Goal: Task Accomplishment & Management: Complete application form

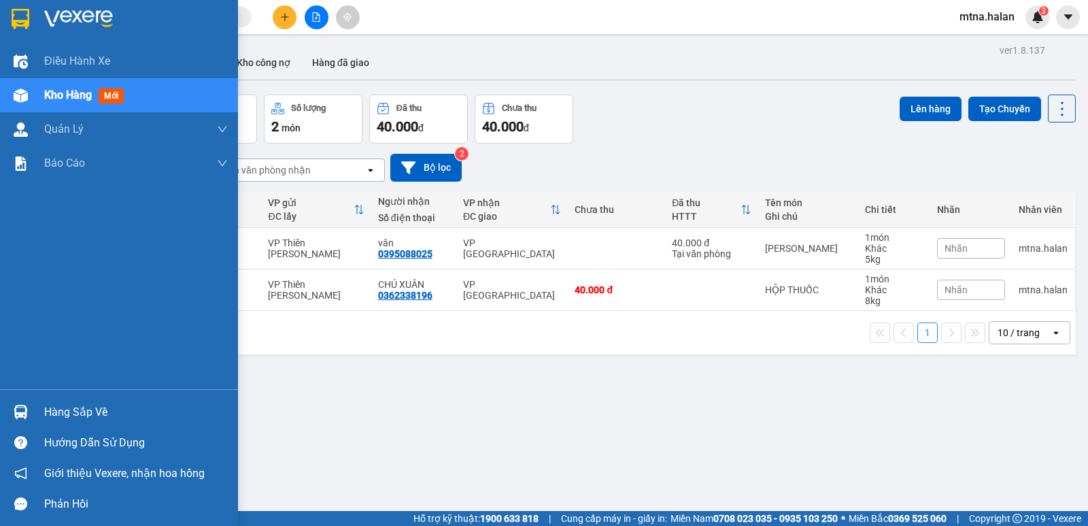
click at [18, 407] on img at bounding box center [21, 412] width 14 height 14
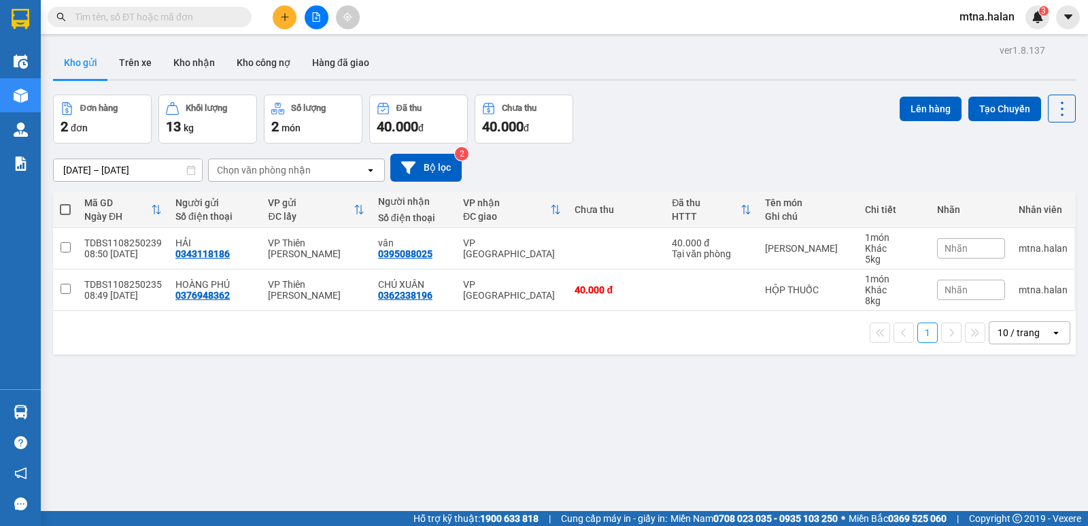
click at [726, 437] on section "Kết quả tìm kiếm ( 0 ) Bộ lọc No Data mtna.halan 3 Điều hành xe Kho hàng mới Qu…" at bounding box center [544, 263] width 1088 height 526
click at [283, 18] on icon "plus" at bounding box center [285, 17] width 10 height 10
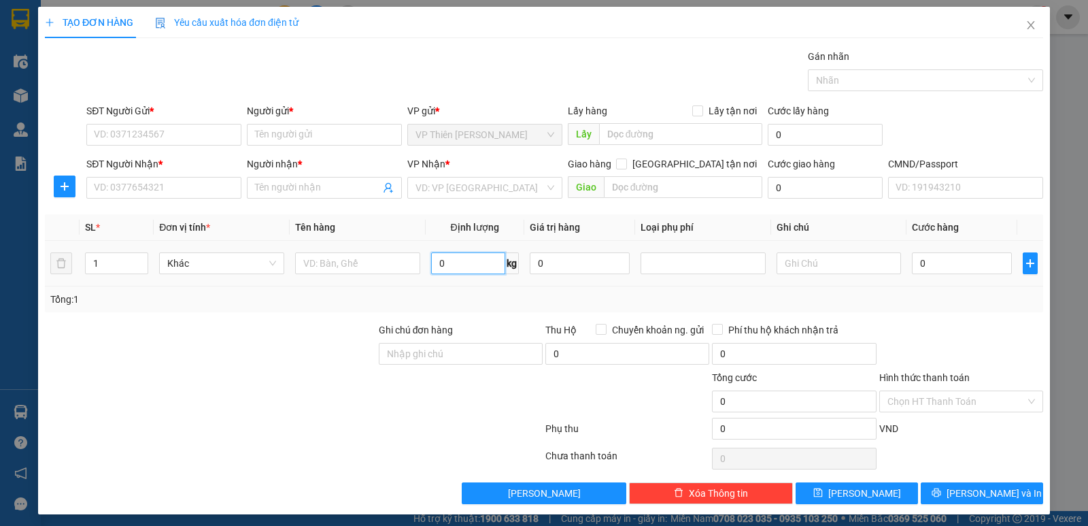
click at [449, 265] on input "0" at bounding box center [468, 263] width 74 height 22
type input "6"
click at [177, 131] on input "SĐT Người Gửi *" at bounding box center [163, 135] width 155 height 22
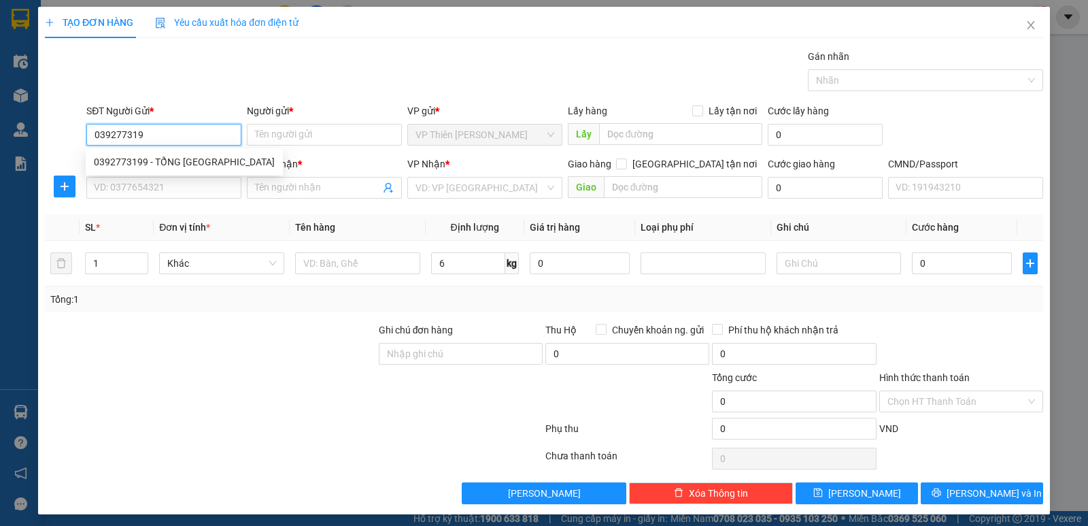
type input "0392773199"
click at [179, 165] on div "0392773199 - TỔNG KHO SƠN" at bounding box center [184, 161] width 181 height 15
type input "TỔNG KHO SƠN"
type input "0392773199"
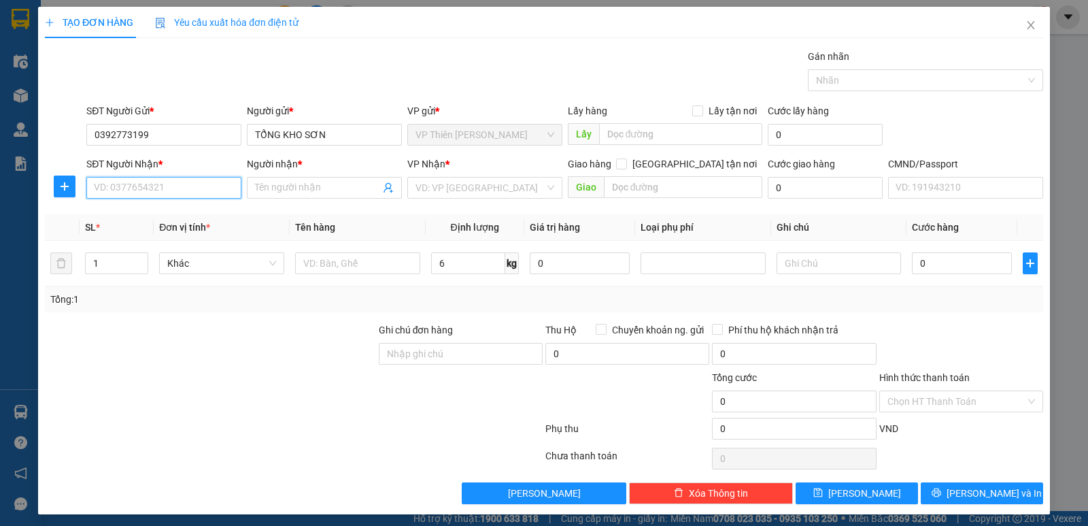
click at [186, 190] on input "SĐT Người Nhận *" at bounding box center [163, 188] width 155 height 22
click at [186, 182] on input "SĐT Người Nhận *" at bounding box center [163, 188] width 155 height 22
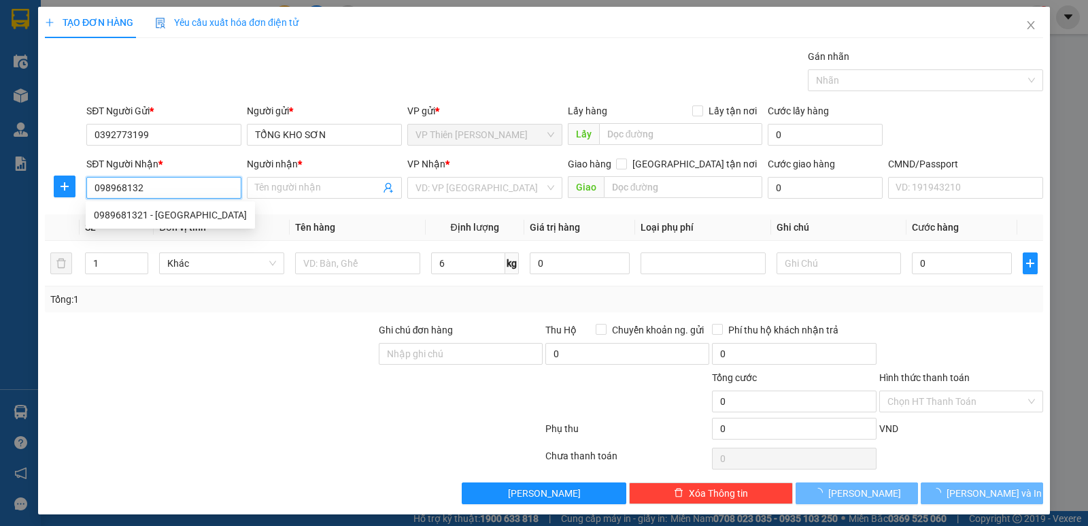
type input "0989681321"
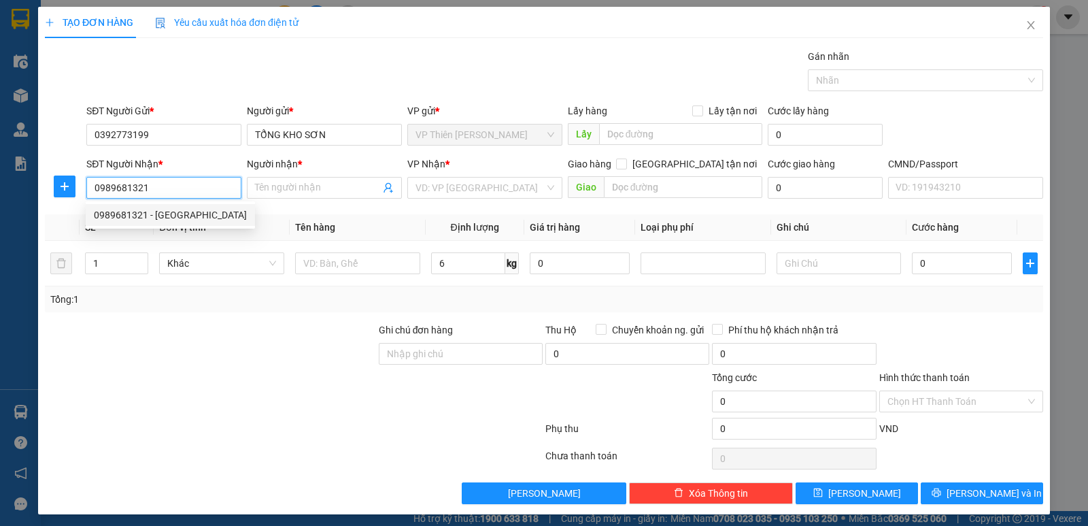
click at [179, 214] on div "0989681321 - SƠN NGSC" at bounding box center [170, 214] width 153 height 15
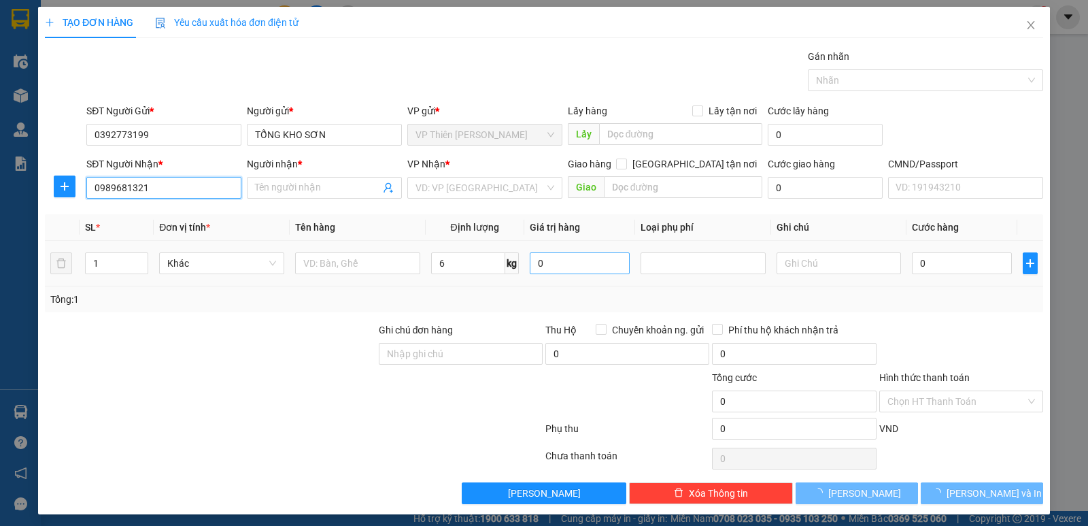
type input "SƠN NGSC"
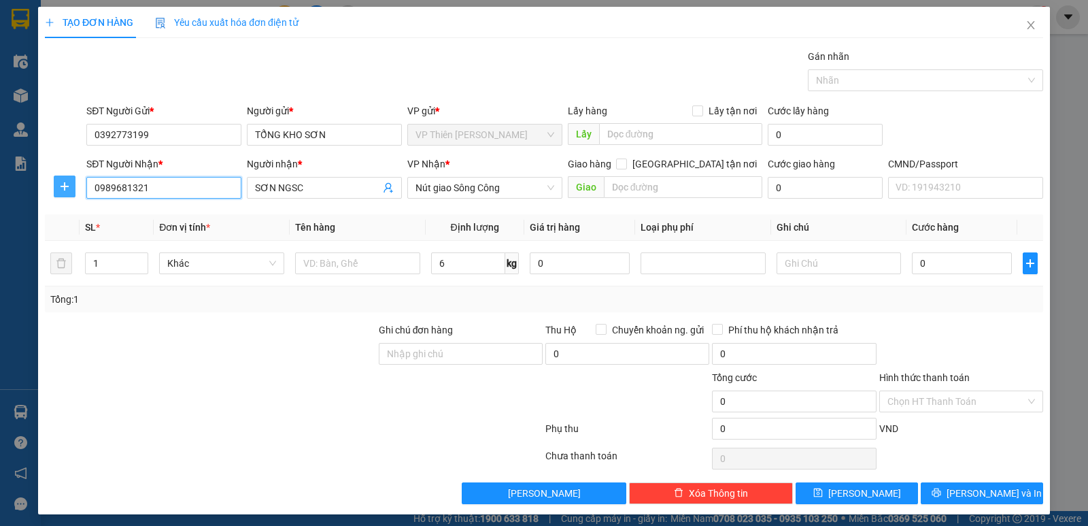
type input "0989681321"
click at [69, 187] on span "plus" at bounding box center [64, 186] width 20 height 11
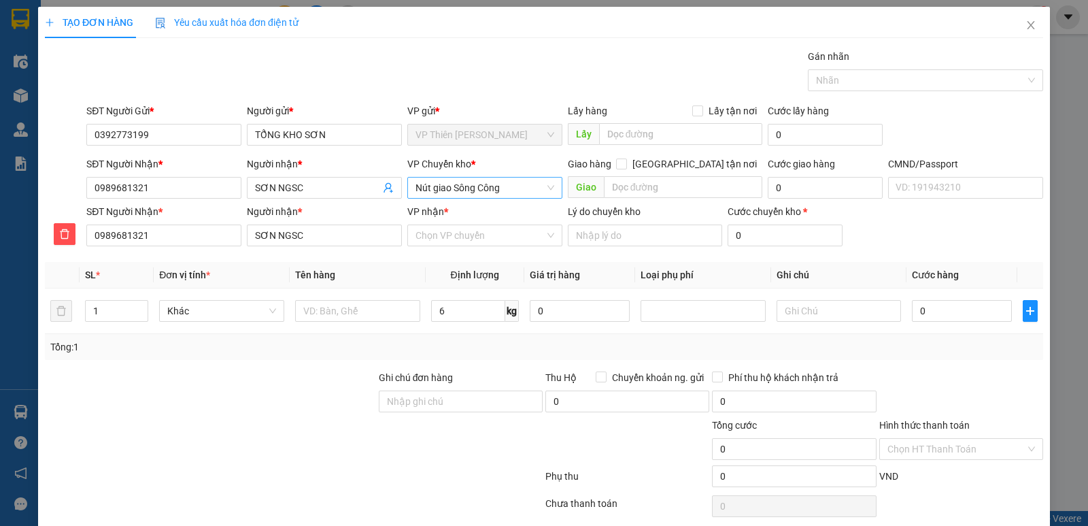
click at [517, 188] on span "Nút giao Sông Công" at bounding box center [484, 187] width 139 height 20
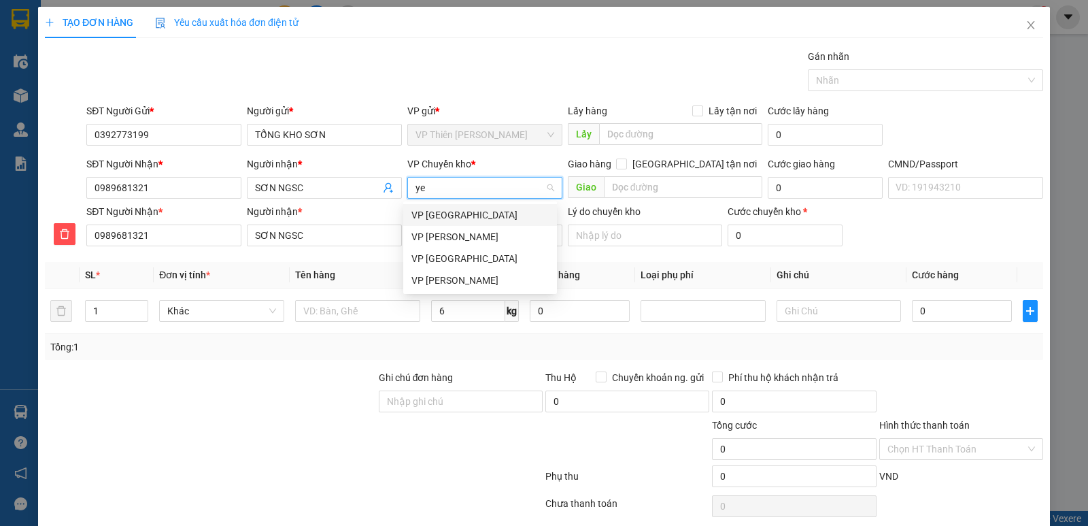
type input "yen"
click at [450, 214] on div "VP Yên Bình" at bounding box center [479, 214] width 137 height 15
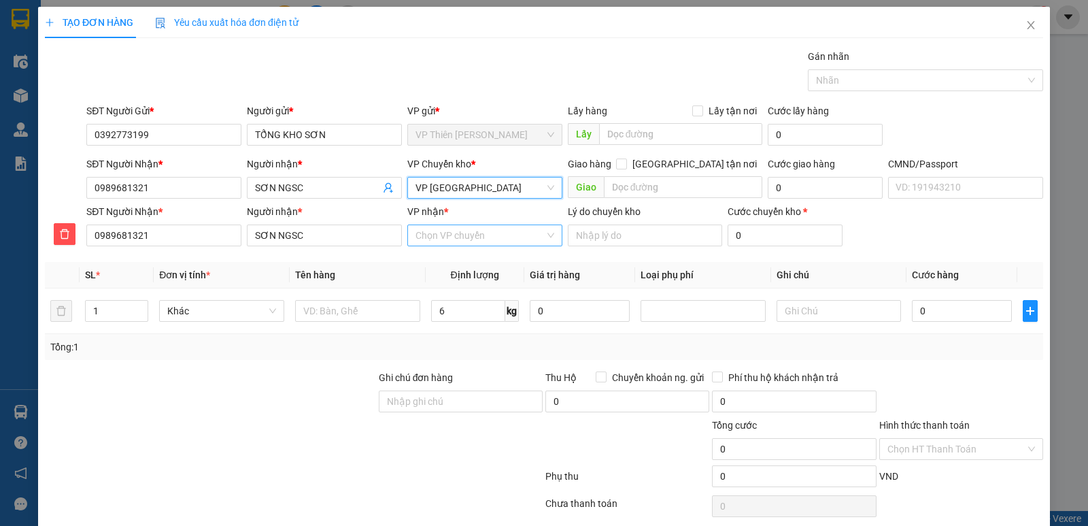
click at [501, 238] on input "VP nhận *" at bounding box center [479, 235] width 129 height 20
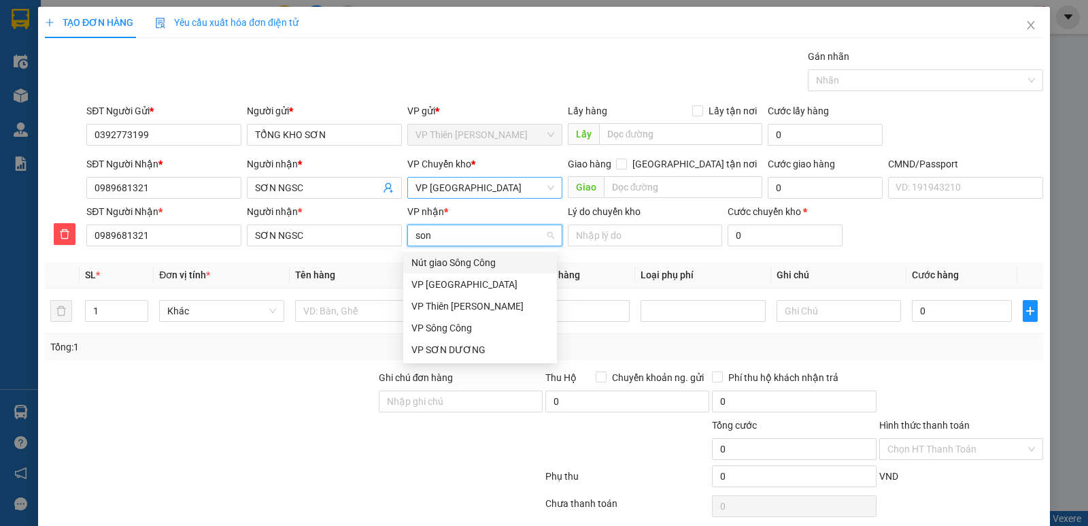
type input "song"
click at [445, 282] on div "VP Sông Công" at bounding box center [479, 284] width 137 height 15
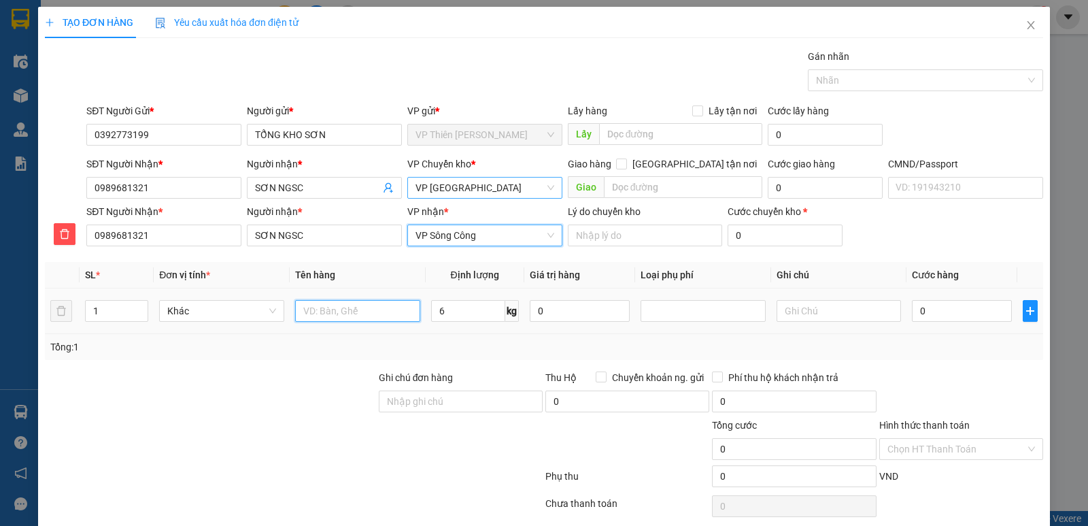
click at [366, 309] on input "text" at bounding box center [357, 311] width 125 height 22
type input "lon sơn"
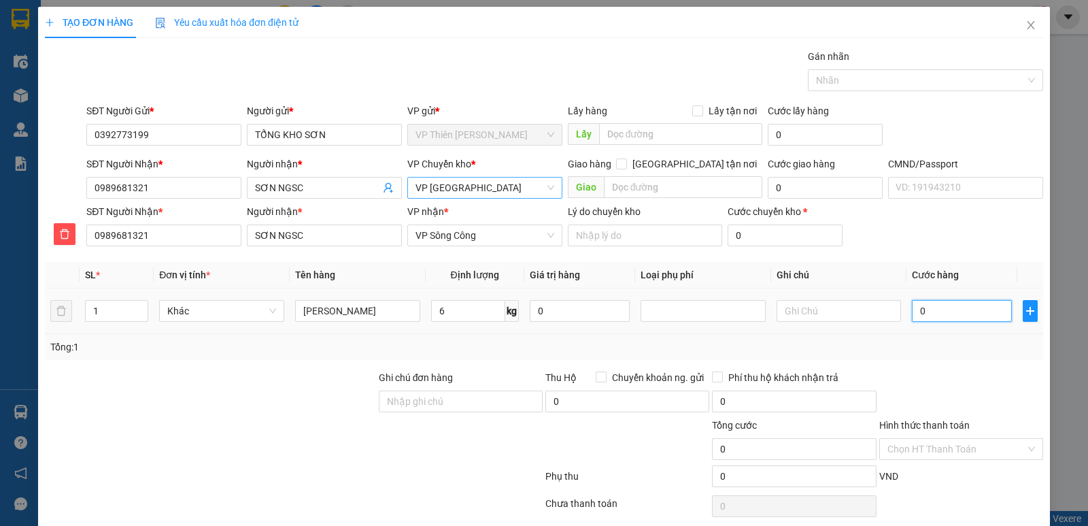
click at [955, 313] on input "0" at bounding box center [962, 311] width 100 height 22
type input "4"
type input "40"
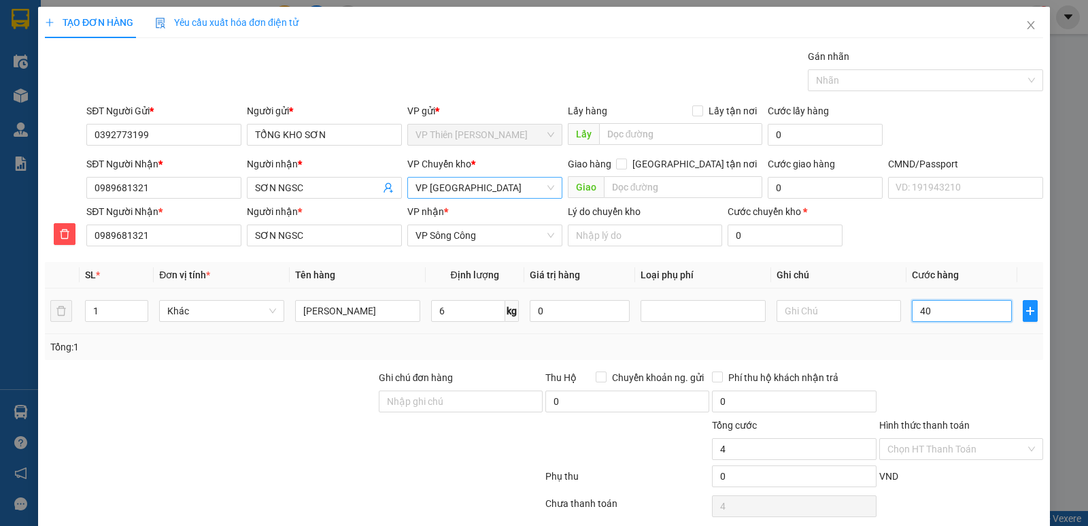
type input "40"
type input "400"
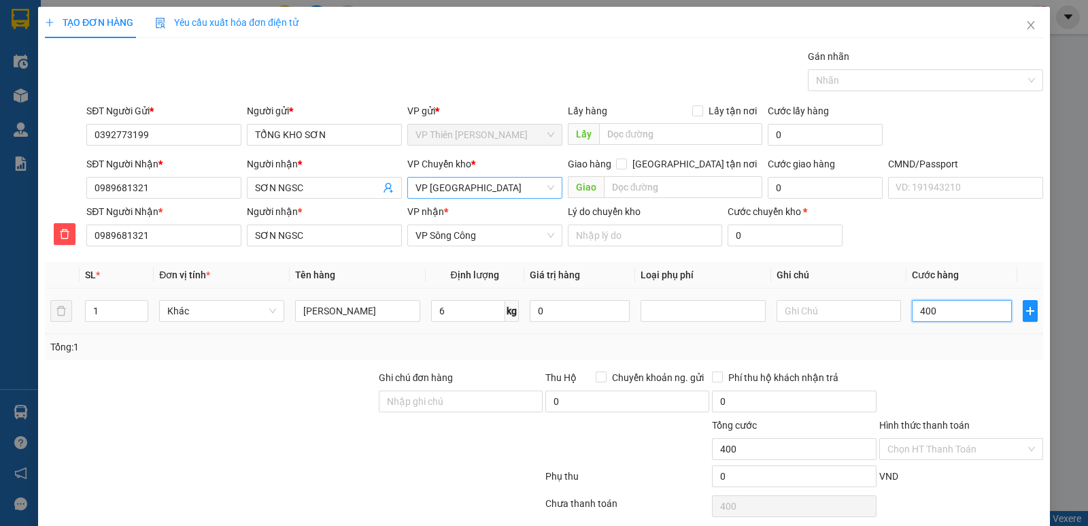
type input "4.000"
type input "40.000"
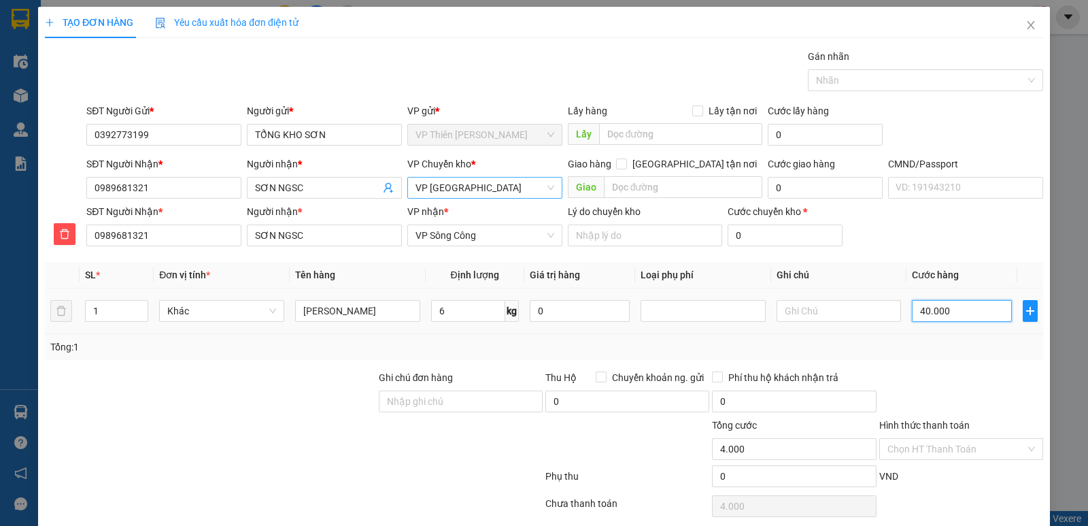
type input "40.000"
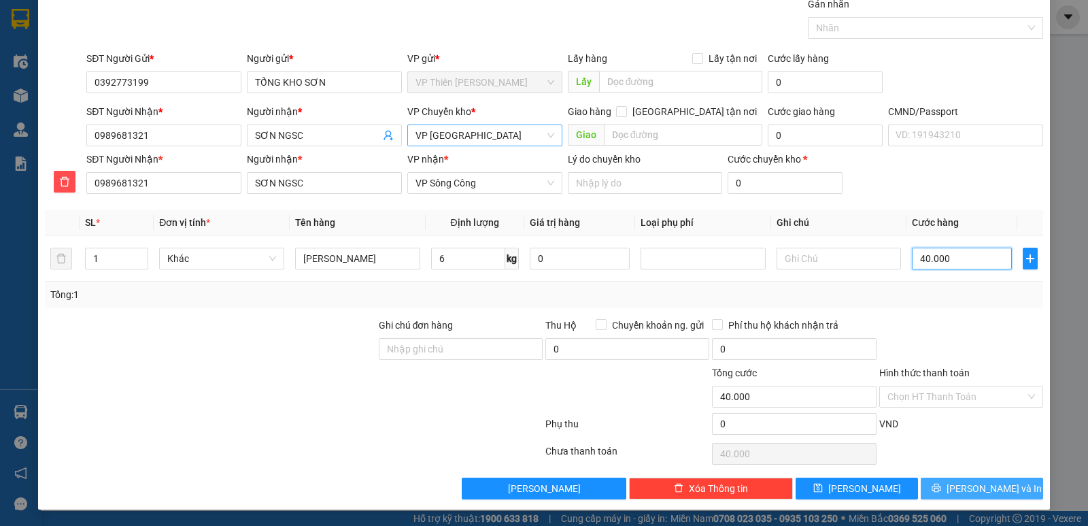
type input "40.000"
click at [979, 489] on span "[PERSON_NAME] và In" at bounding box center [994, 488] width 95 height 15
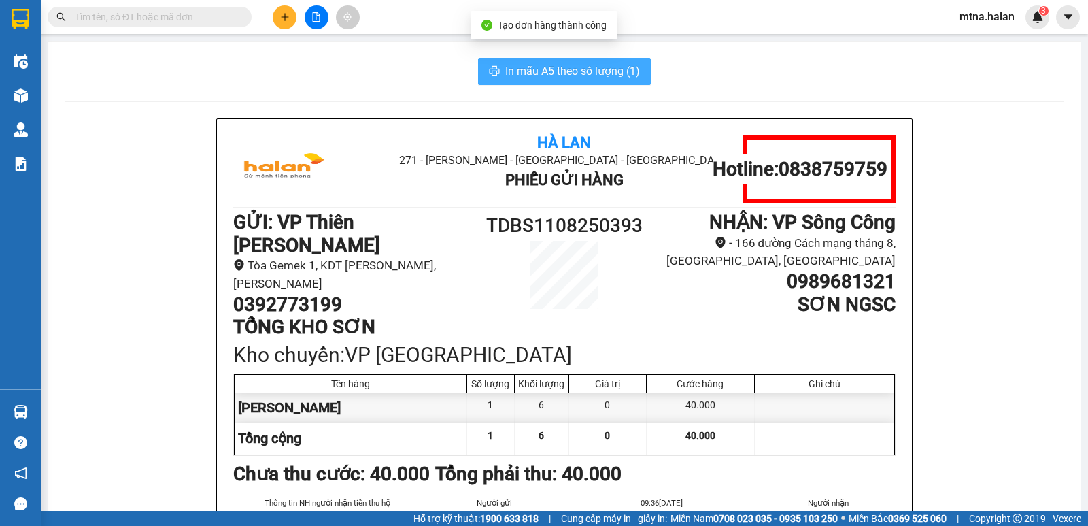
click at [527, 69] on span "In mẫu A5 theo số lượng (1)" at bounding box center [572, 71] width 135 height 17
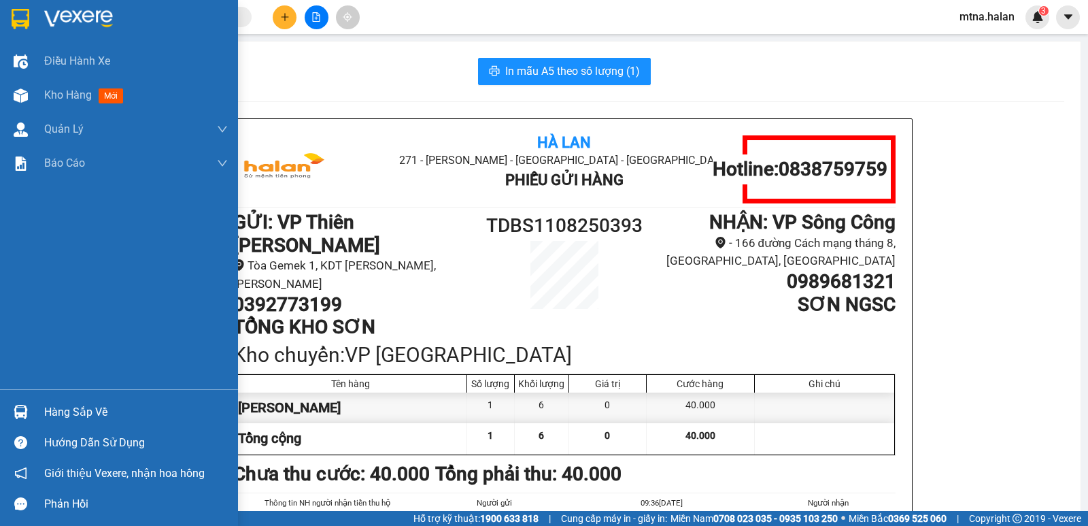
drag, startPoint x: 18, startPoint y: 410, endPoint x: 64, endPoint y: 394, distance: 48.2
click at [20, 410] on img at bounding box center [21, 412] width 14 height 14
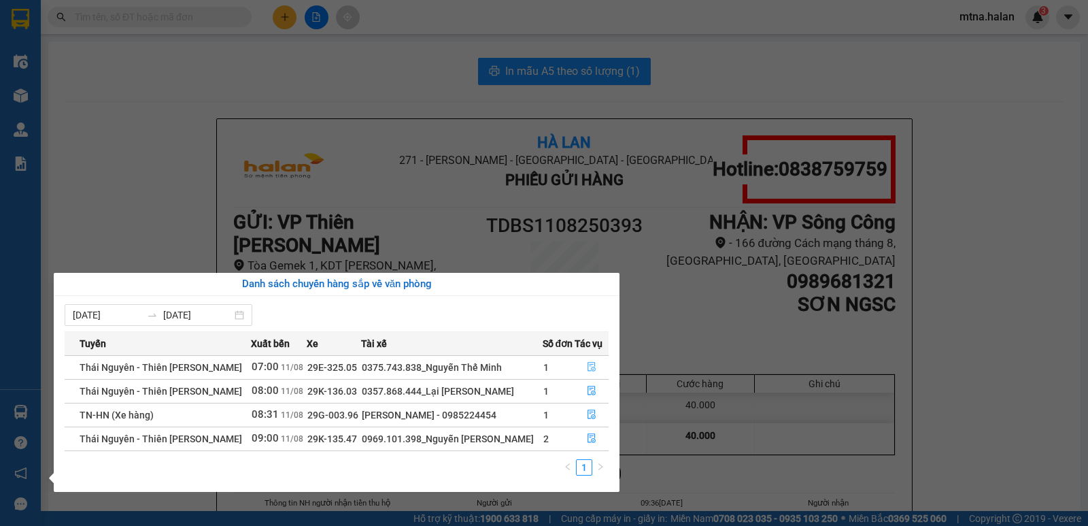
click at [590, 365] on icon "file-done" at bounding box center [592, 367] width 10 height 10
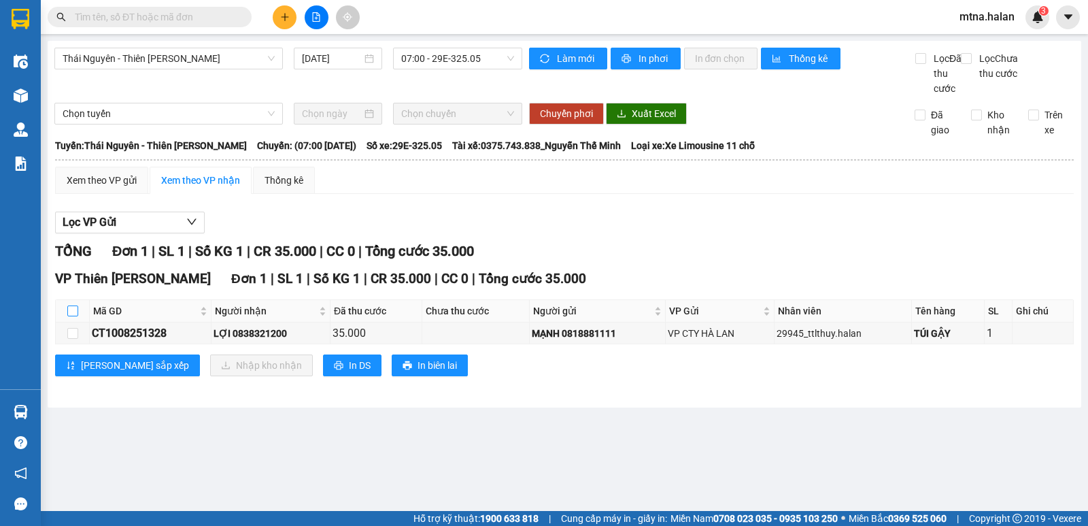
click at [71, 316] on input "checkbox" at bounding box center [72, 310] width 11 height 11
checkbox input "true"
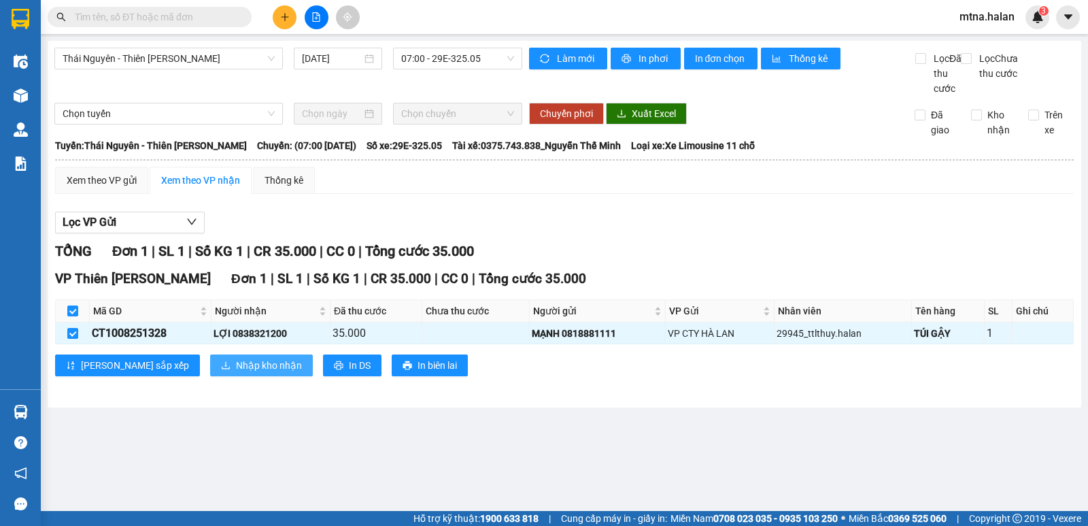
click at [236, 373] on span "Nhập kho nhận" at bounding box center [269, 365] width 66 height 15
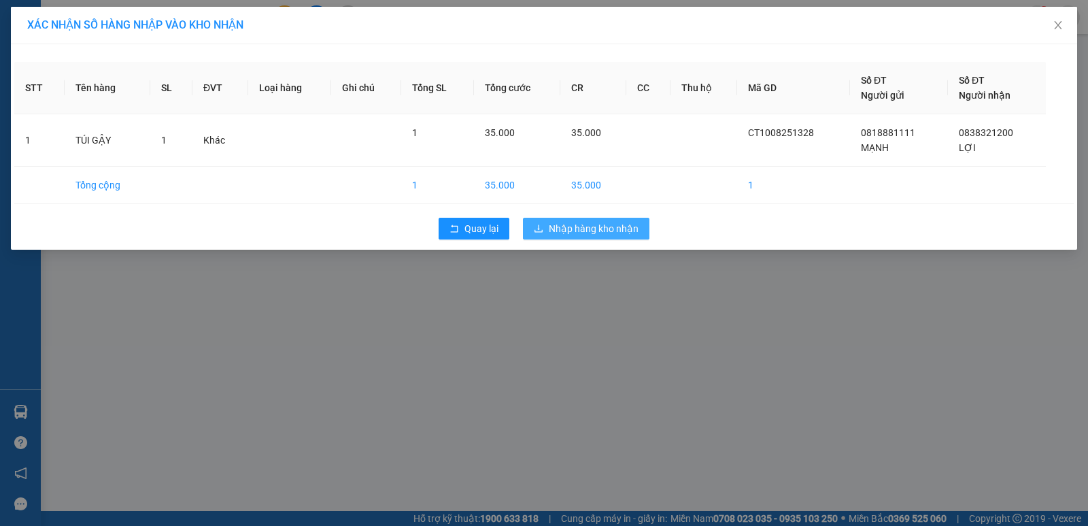
click at [587, 222] on span "Nhập hàng kho nhận" at bounding box center [594, 228] width 90 height 15
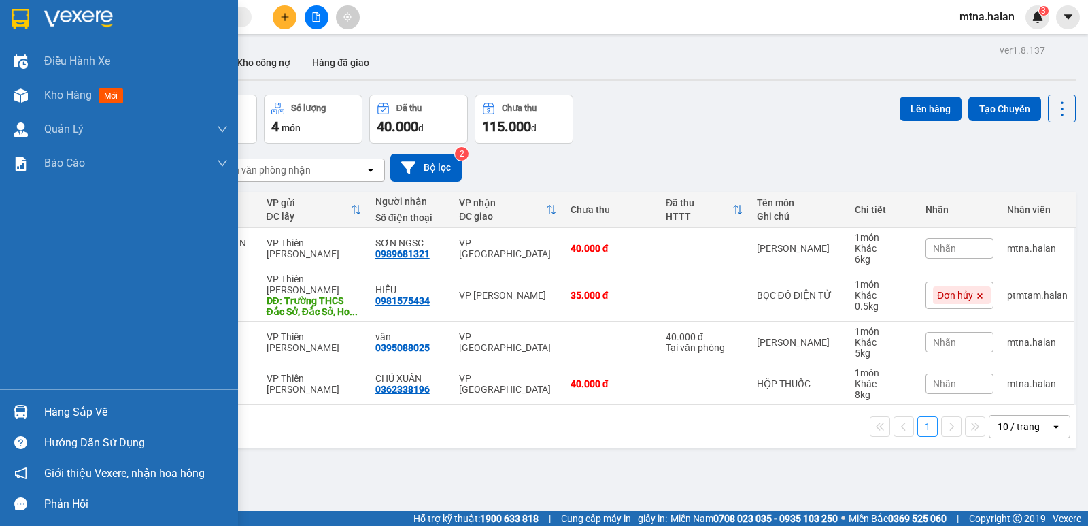
click at [20, 408] on img at bounding box center [21, 412] width 14 height 14
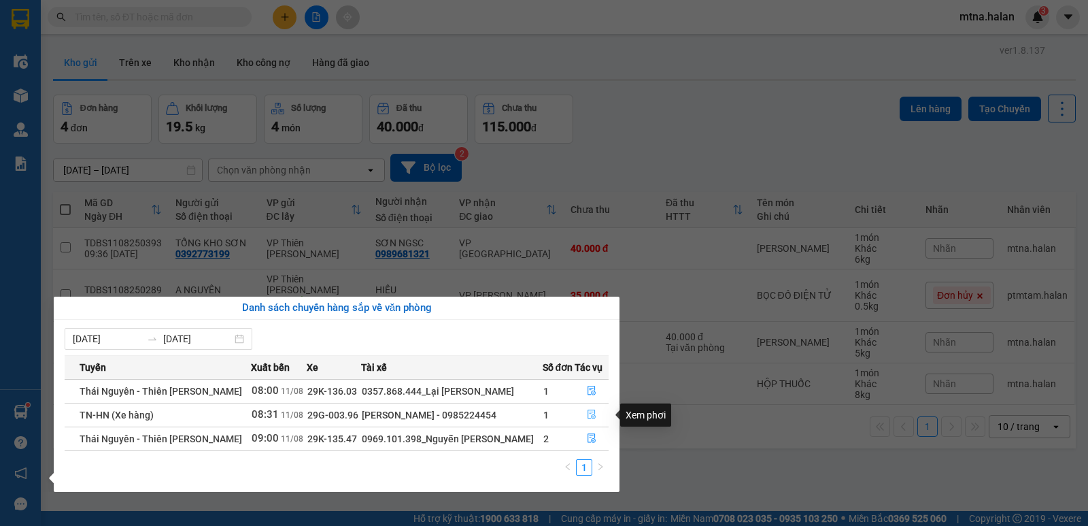
click at [593, 418] on icon "file-done" at bounding box center [592, 415] width 8 height 10
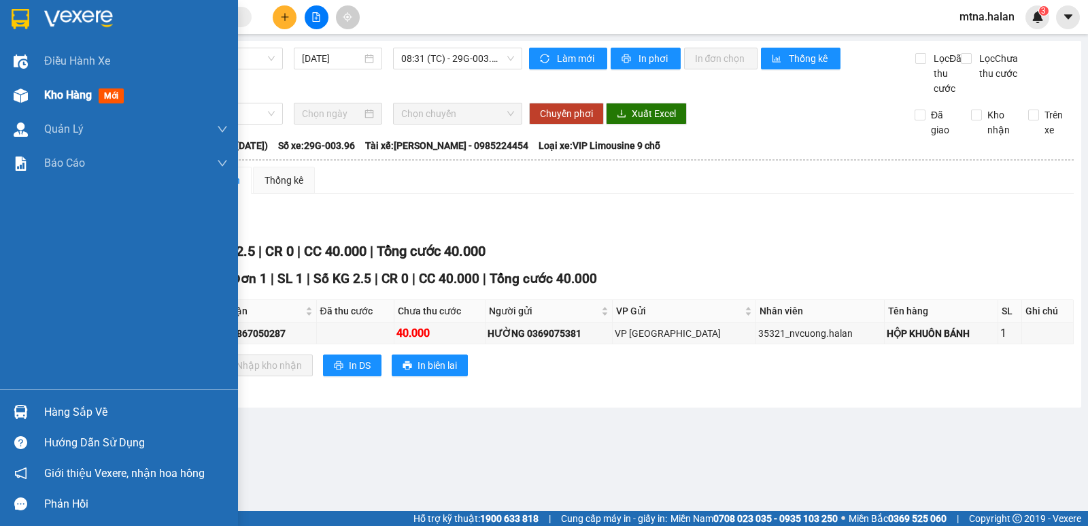
click at [18, 92] on img at bounding box center [21, 95] width 14 height 14
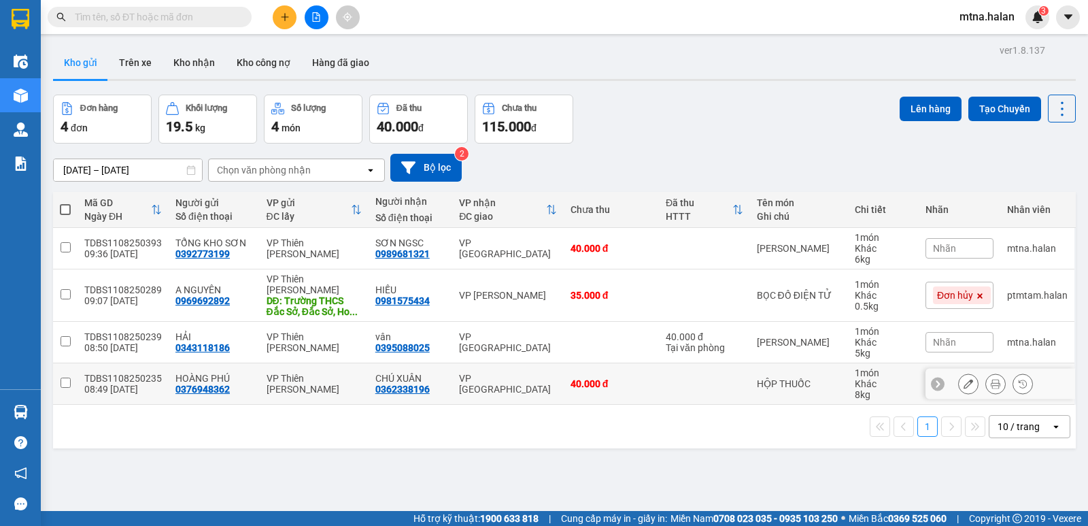
click at [66, 380] on input "checkbox" at bounding box center [66, 382] width 10 height 10
checkbox input "true"
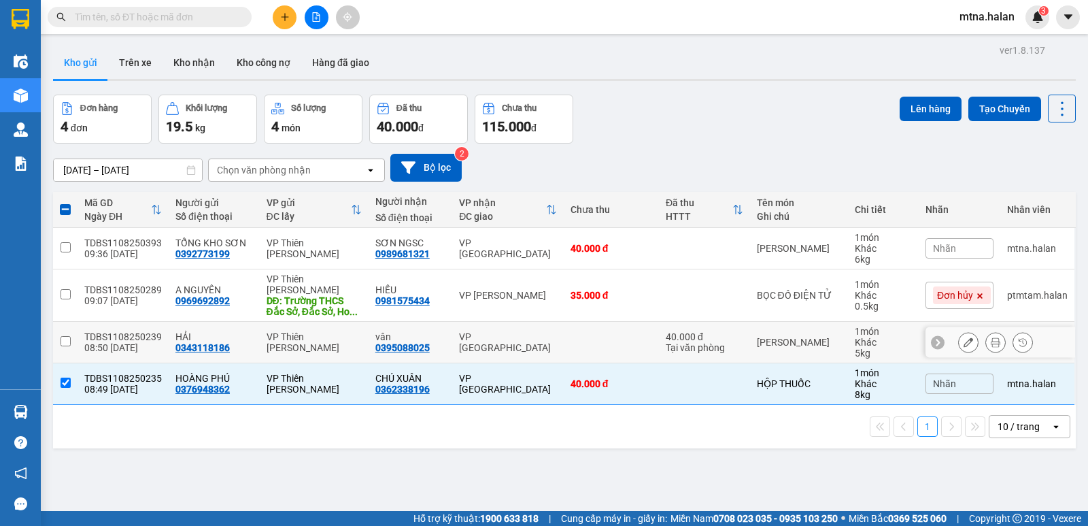
click at [63, 338] on input "checkbox" at bounding box center [66, 341] width 10 height 10
checkbox input "true"
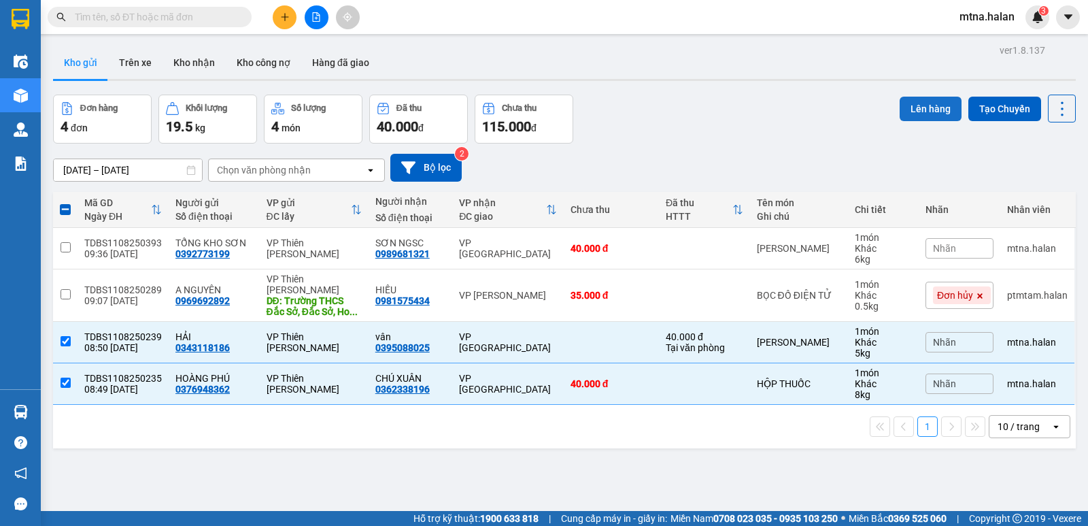
click at [909, 105] on button "Lên hàng" at bounding box center [931, 109] width 62 height 24
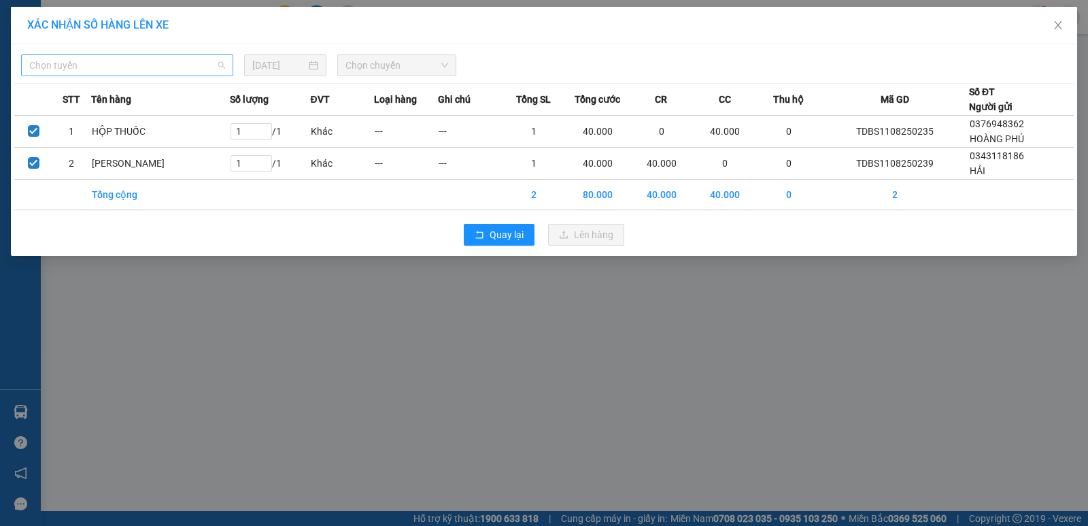
click at [103, 68] on span "Chọn tuyến" at bounding box center [127, 65] width 196 height 20
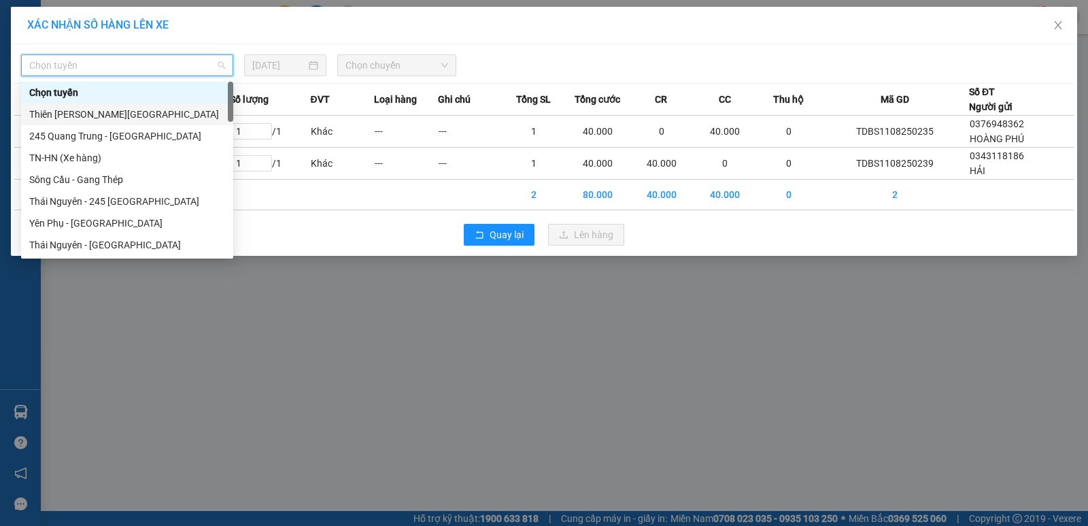
click at [72, 112] on div "Thiên [PERSON_NAME][GEOGRAPHIC_DATA]" at bounding box center [127, 114] width 196 height 15
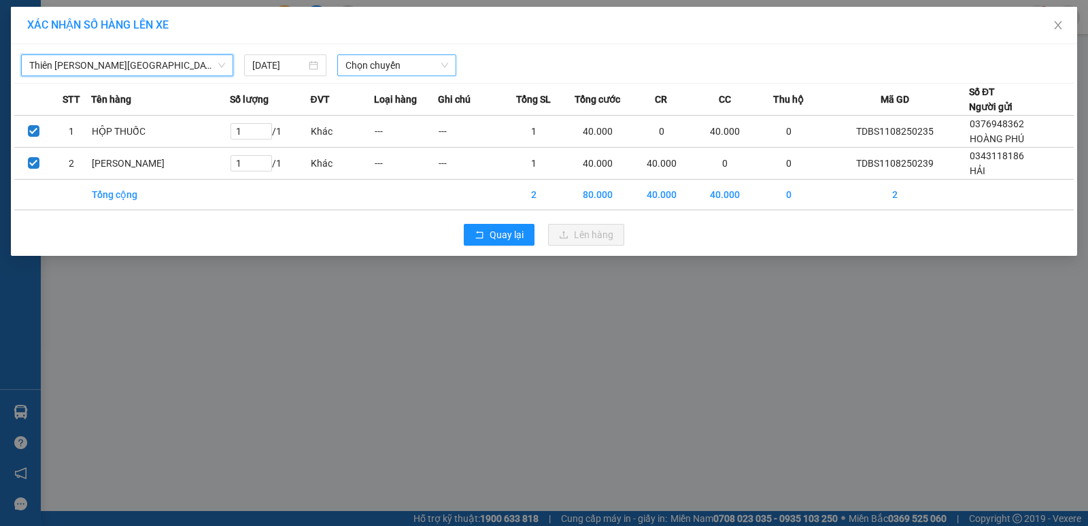
click at [409, 61] on span "Chọn chuyến" at bounding box center [396, 65] width 103 height 20
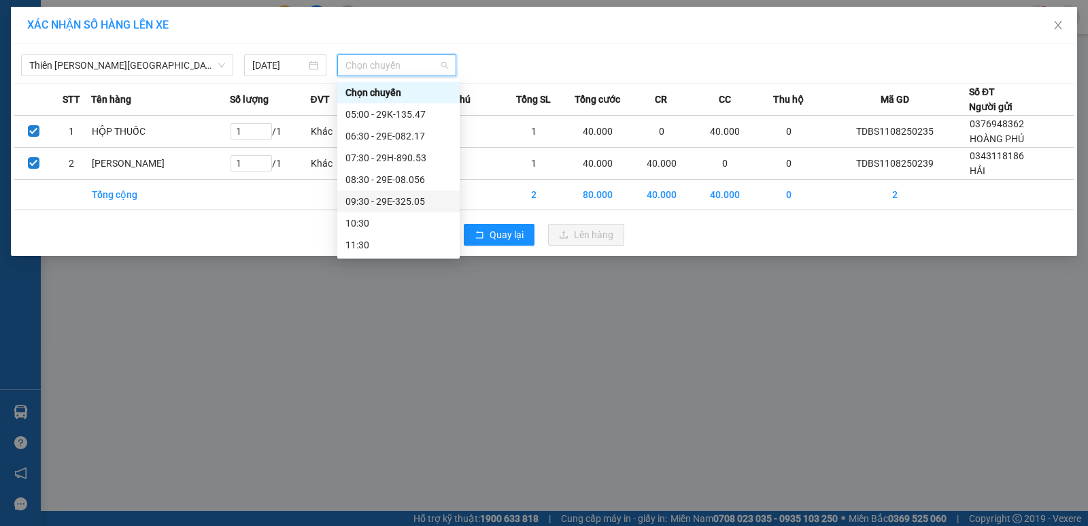
click at [409, 195] on div "09:30 - 29E-325.05" at bounding box center [398, 201] width 106 height 15
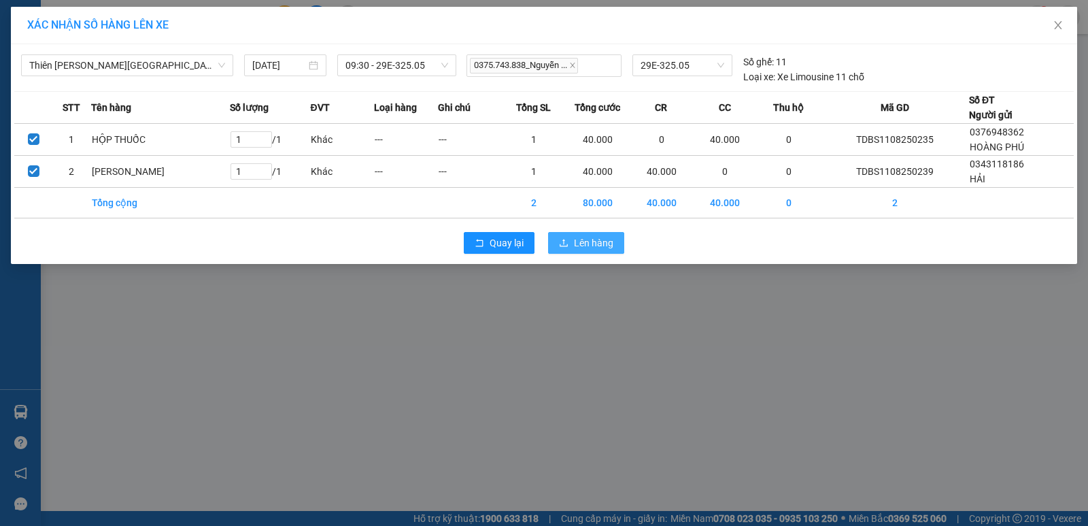
click at [582, 245] on span "Lên hàng" at bounding box center [593, 242] width 39 height 15
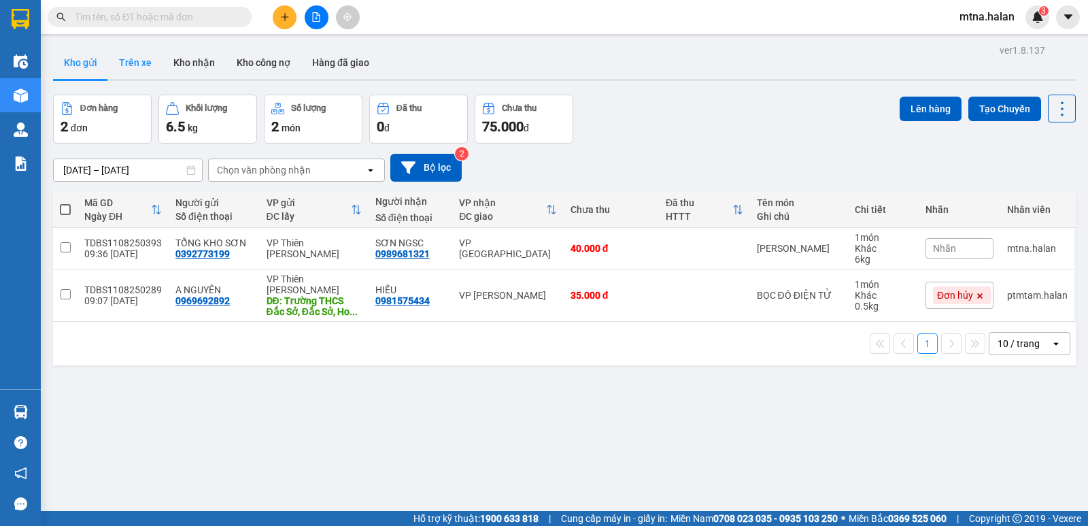
click at [139, 58] on button "Trên xe" at bounding box center [135, 62] width 54 height 33
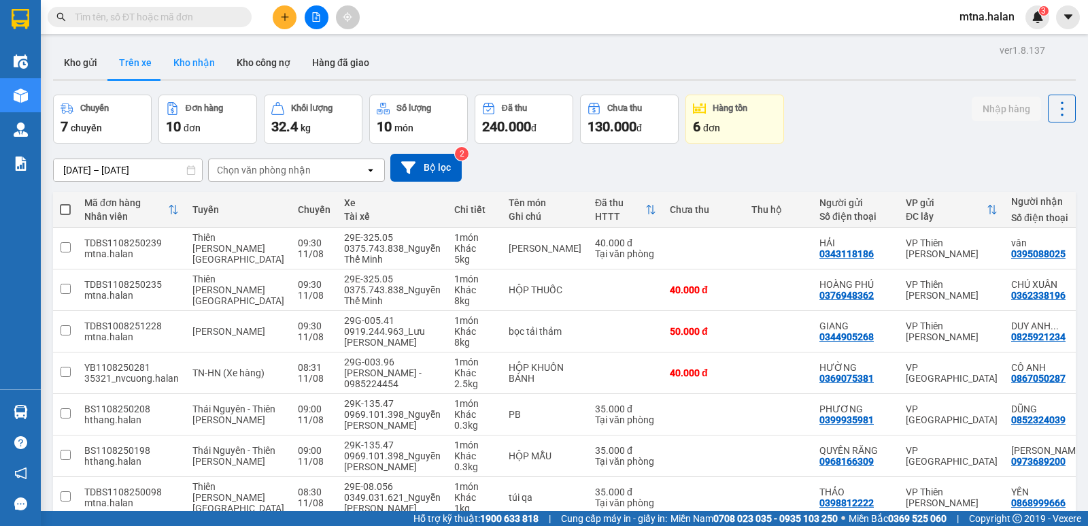
click at [194, 58] on button "Kho nhận" at bounding box center [194, 62] width 63 height 33
type input "13/06/2025 – 11/08/2025"
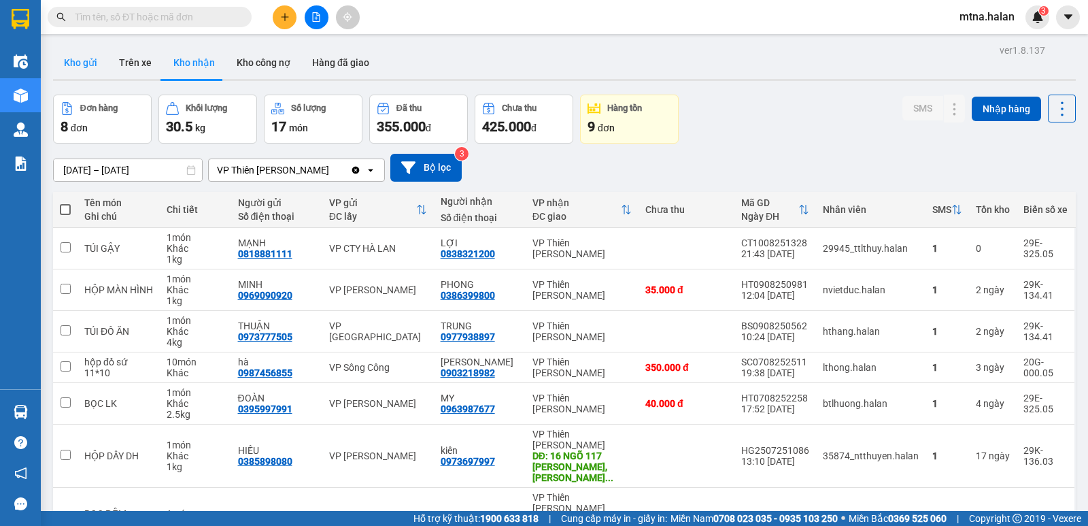
click at [81, 59] on button "Kho gửi" at bounding box center [80, 62] width 55 height 33
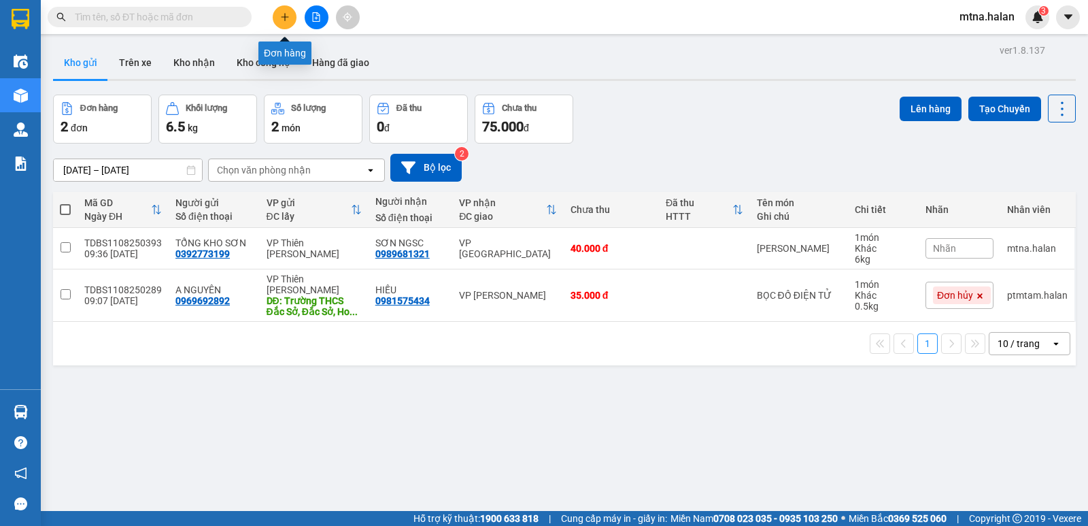
click at [288, 16] on icon "plus" at bounding box center [285, 17] width 10 height 10
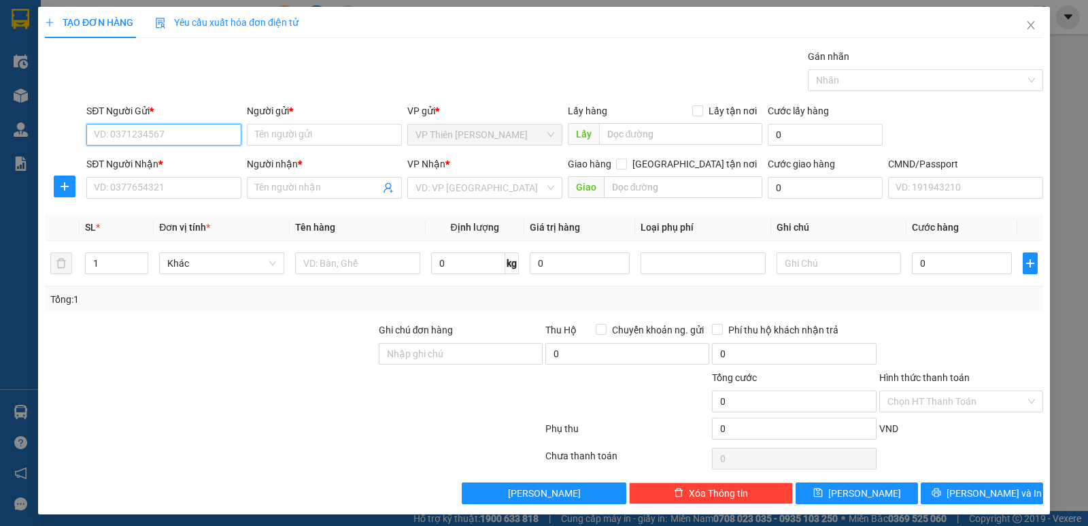
click at [181, 136] on input "SĐT Người Gửi *" at bounding box center [163, 135] width 155 height 22
type input "0915587669"
click at [137, 158] on div "0915587669 - CÔNG" at bounding box center [162, 161] width 137 height 15
type input "CÔNG"
type input "0915587669"
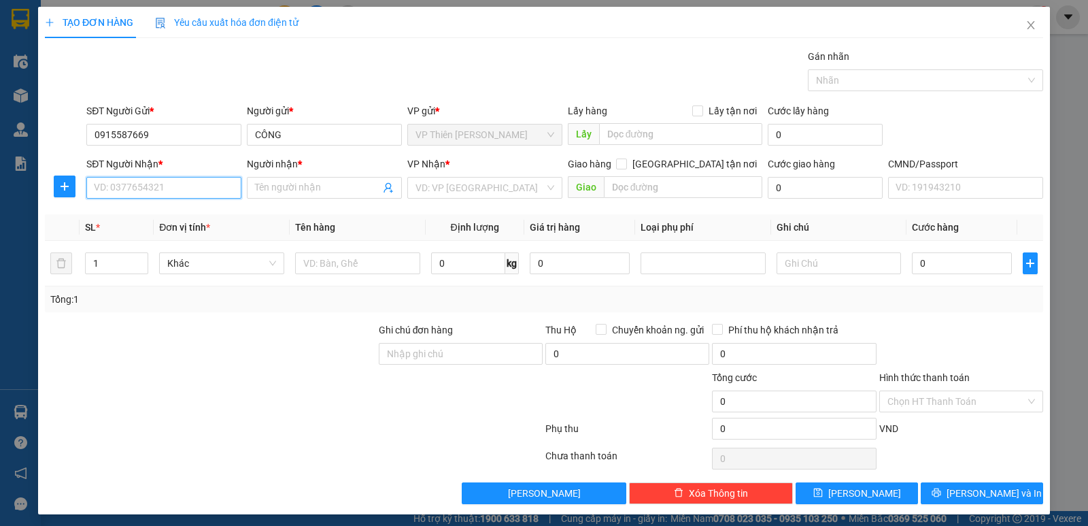
click at [202, 191] on input "SĐT Người Nhận *" at bounding box center [163, 188] width 155 height 22
click at [165, 237] on div "0972335633 - trọng" at bounding box center [162, 236] width 137 height 15
type input "0972335633"
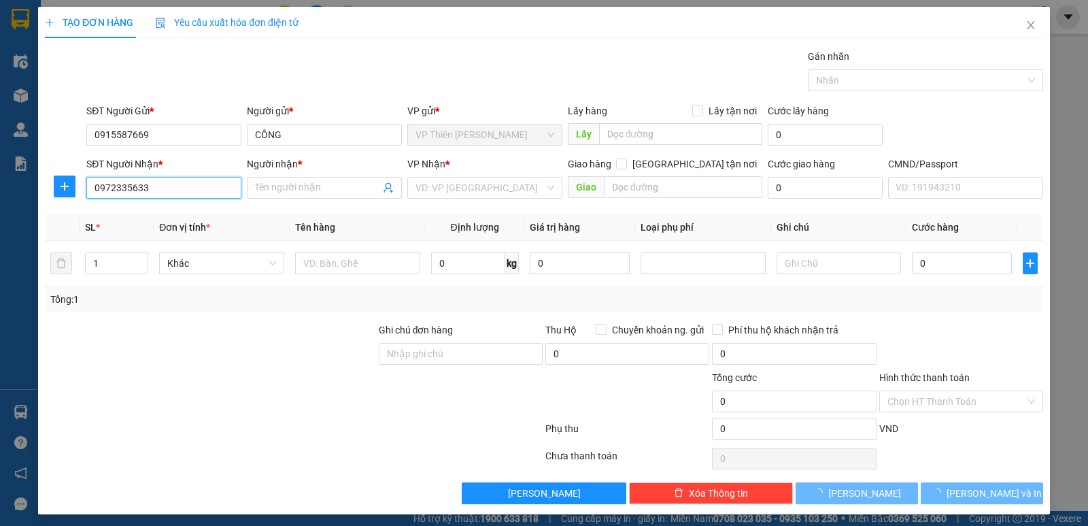
type input "trọng"
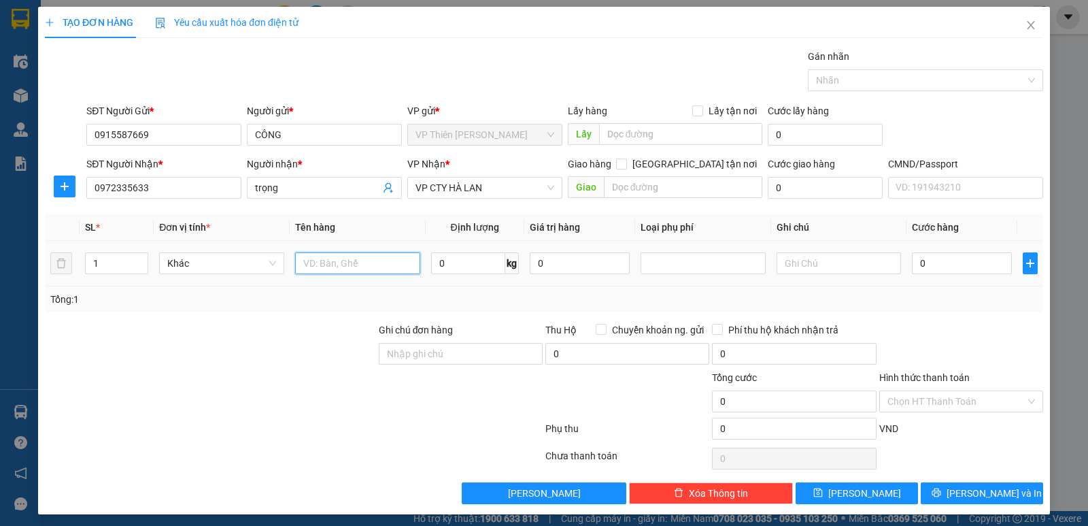
click at [375, 264] on input "text" at bounding box center [357, 263] width 125 height 22
type input "bọc hộp lk"
click at [475, 257] on input "0" at bounding box center [468, 263] width 74 height 22
type input "2"
click at [932, 255] on input "0" at bounding box center [962, 263] width 100 height 22
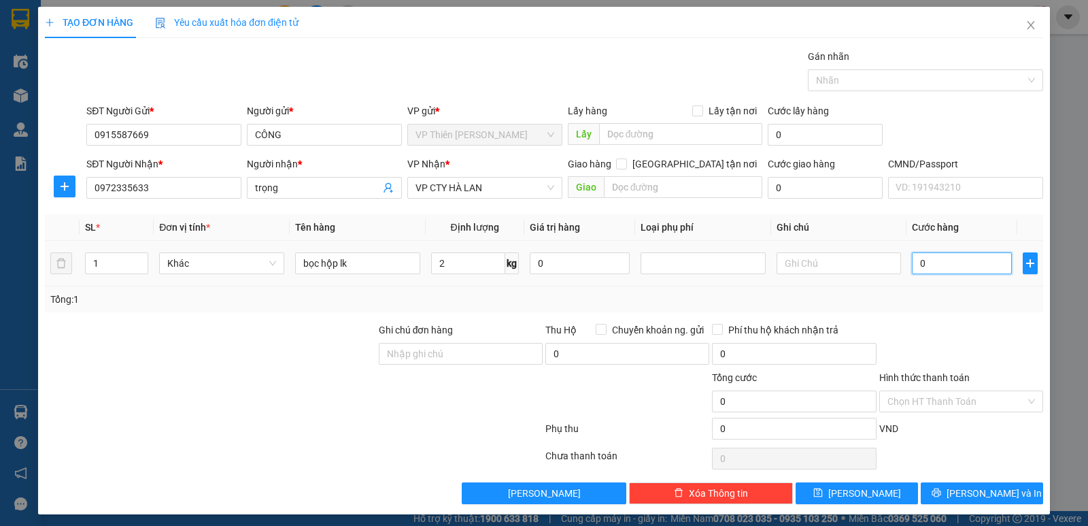
type input "3"
type input "35"
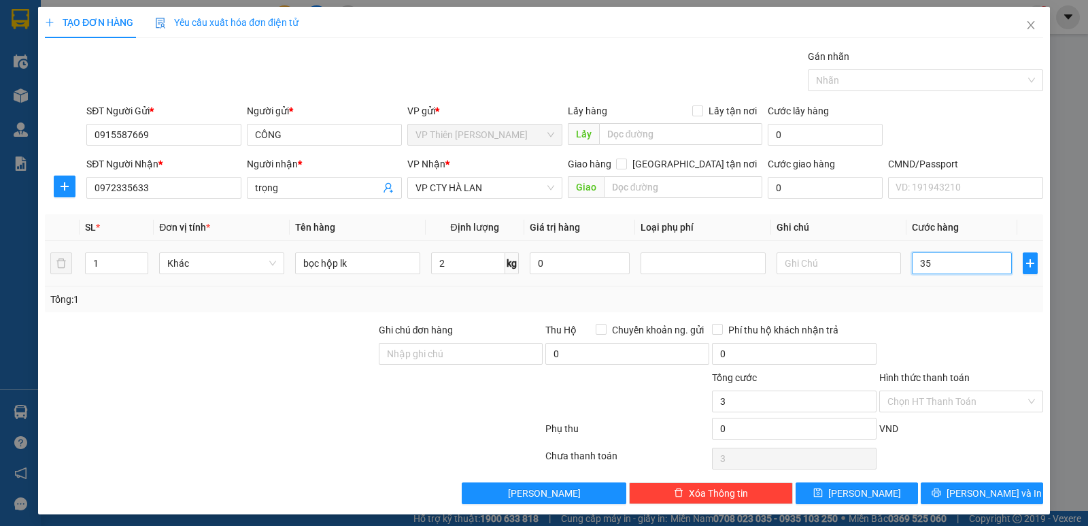
type input "35"
type input "350"
type input "3.500"
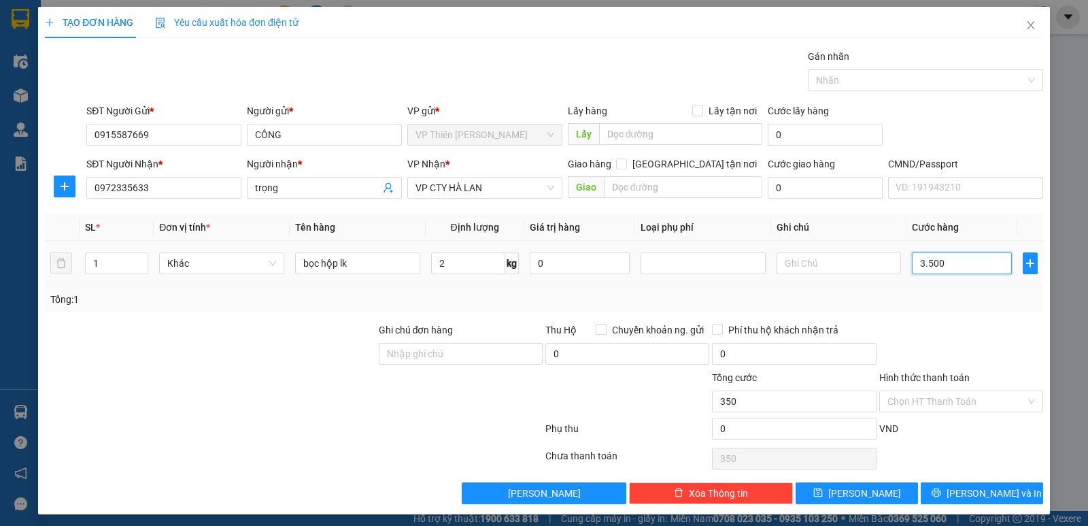
type input "3.500"
type input "35.000"
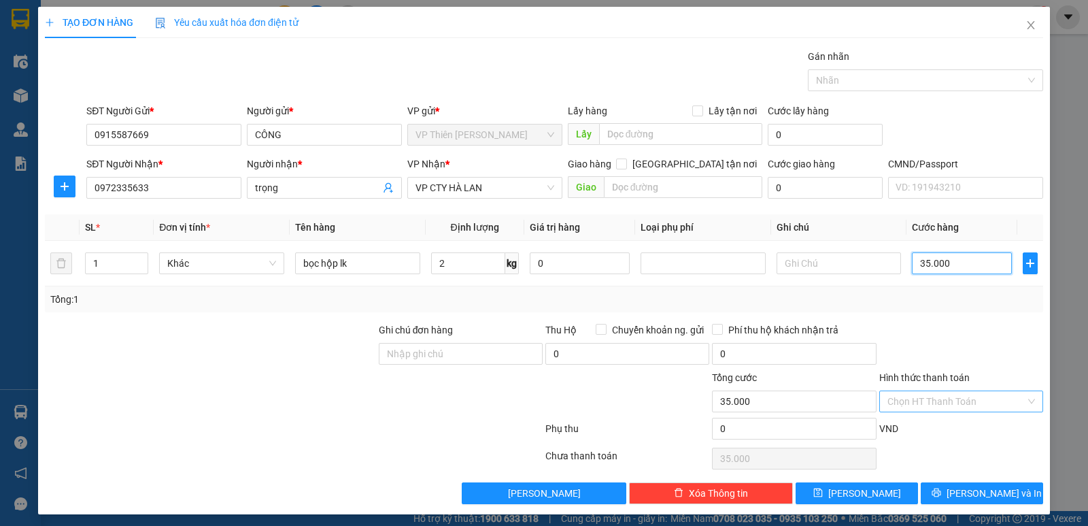
type input "35.000"
click at [949, 401] on input "Hình thức thanh toán" at bounding box center [956, 401] width 138 height 20
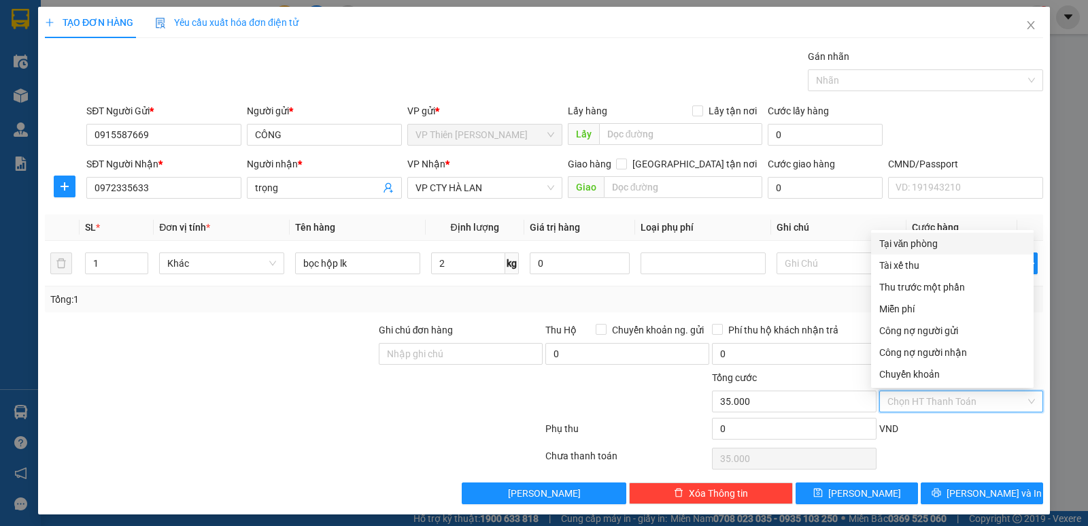
click at [902, 244] on div "Tại văn phòng" at bounding box center [952, 243] width 146 height 15
type input "0"
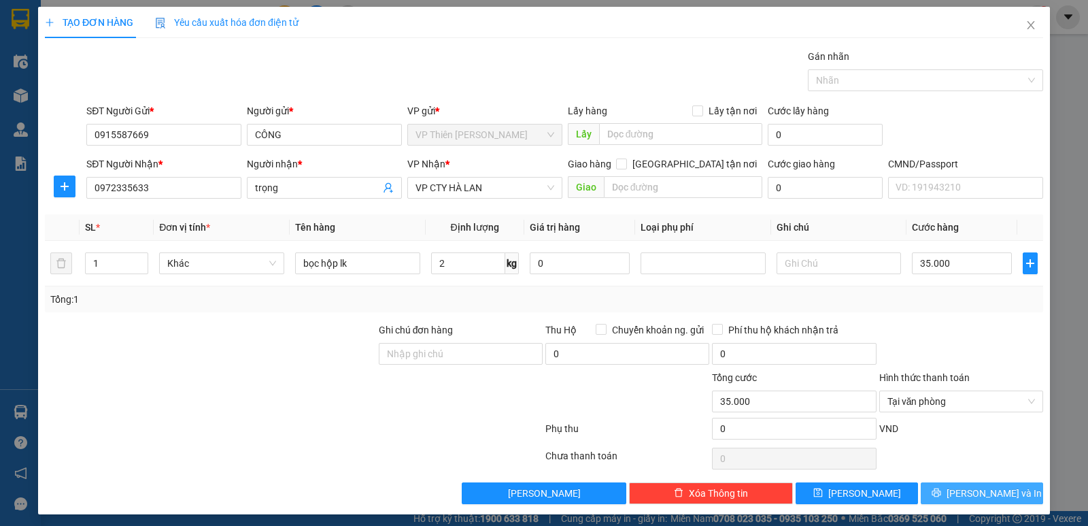
click at [980, 497] on span "[PERSON_NAME] và In" at bounding box center [994, 493] width 95 height 15
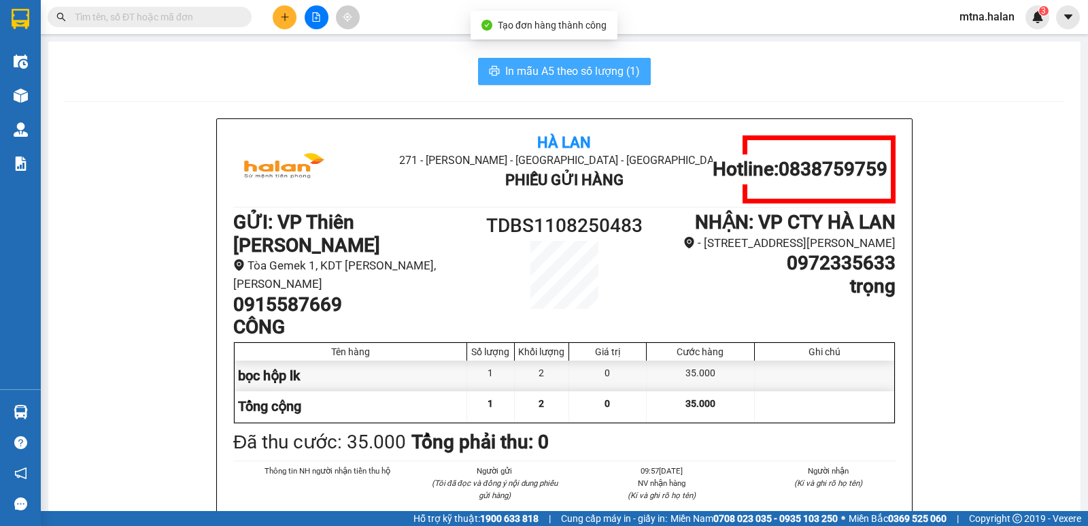
click at [579, 75] on span "In mẫu A5 theo số lượng (1)" at bounding box center [572, 71] width 135 height 17
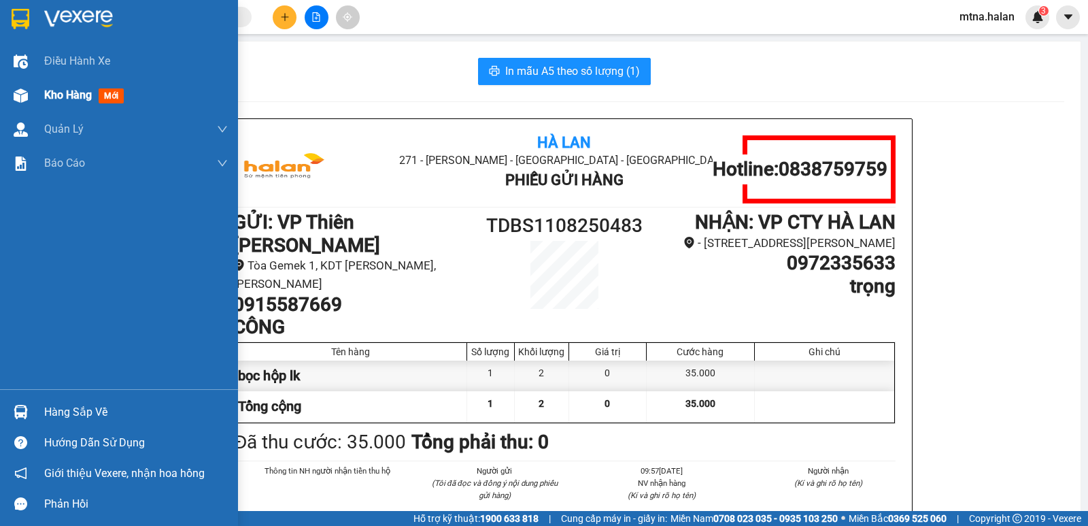
click at [21, 96] on img at bounding box center [21, 95] width 14 height 14
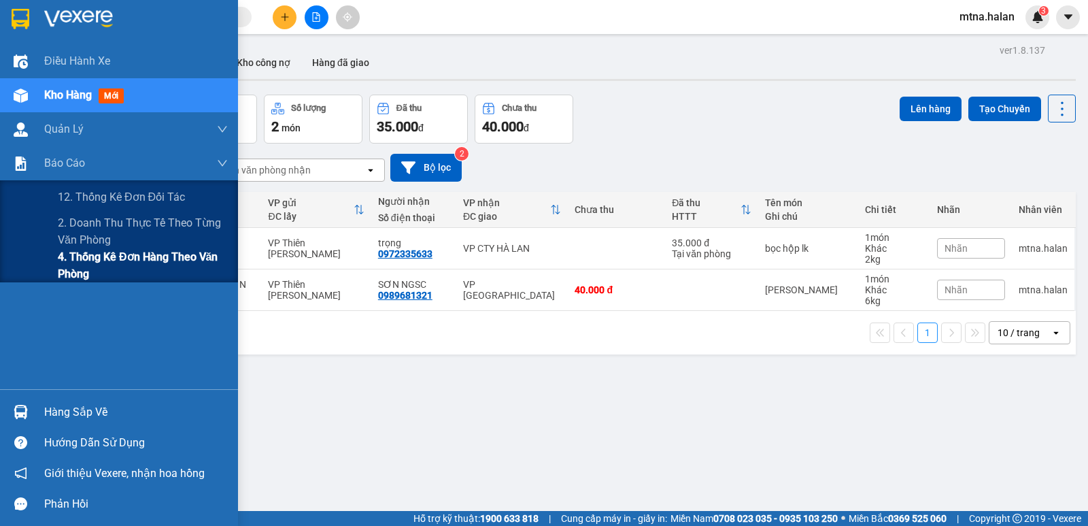
click at [66, 258] on span "4. Thống kê đơn hàng theo văn phòng" at bounding box center [143, 265] width 170 height 34
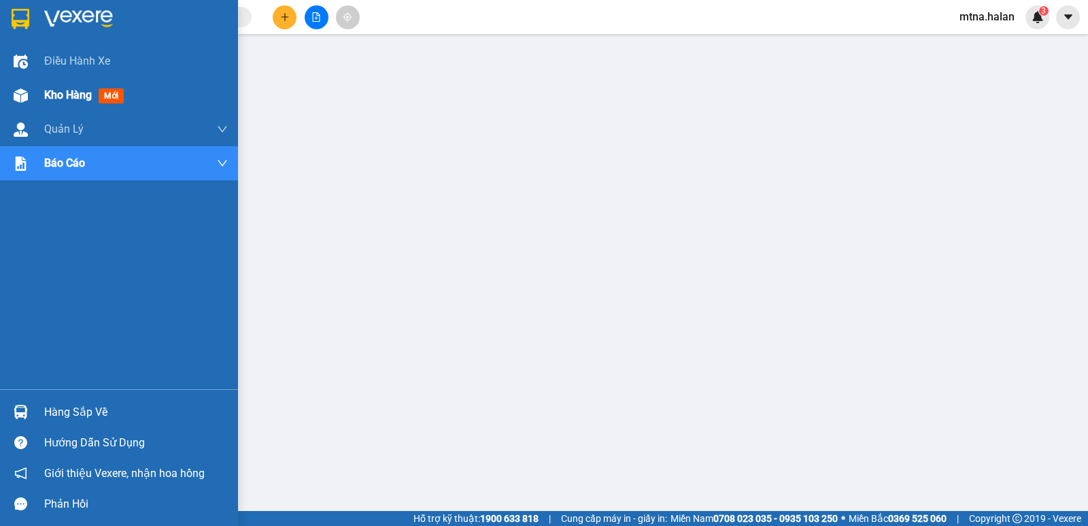
click at [18, 92] on img at bounding box center [21, 95] width 14 height 14
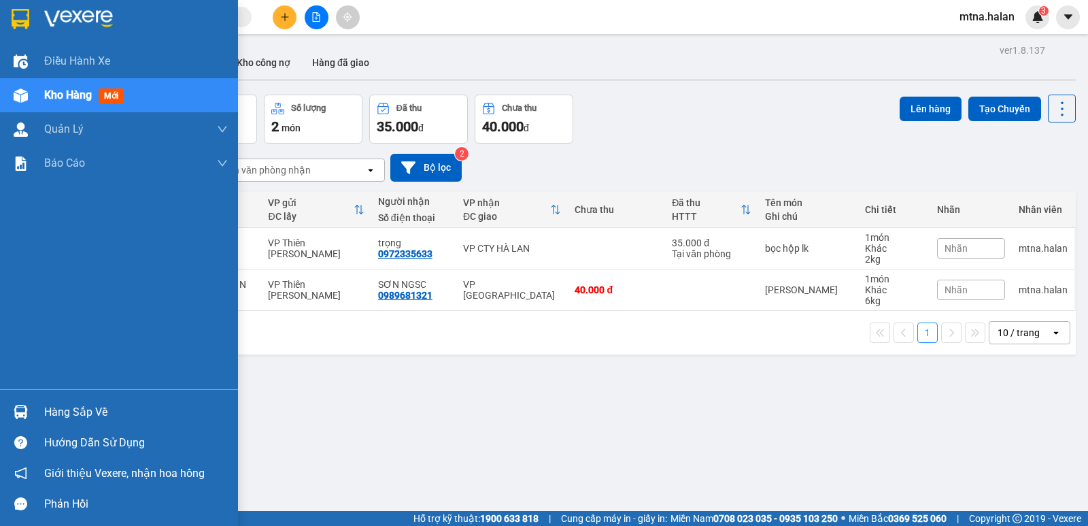
click at [22, 409] on img at bounding box center [21, 412] width 14 height 14
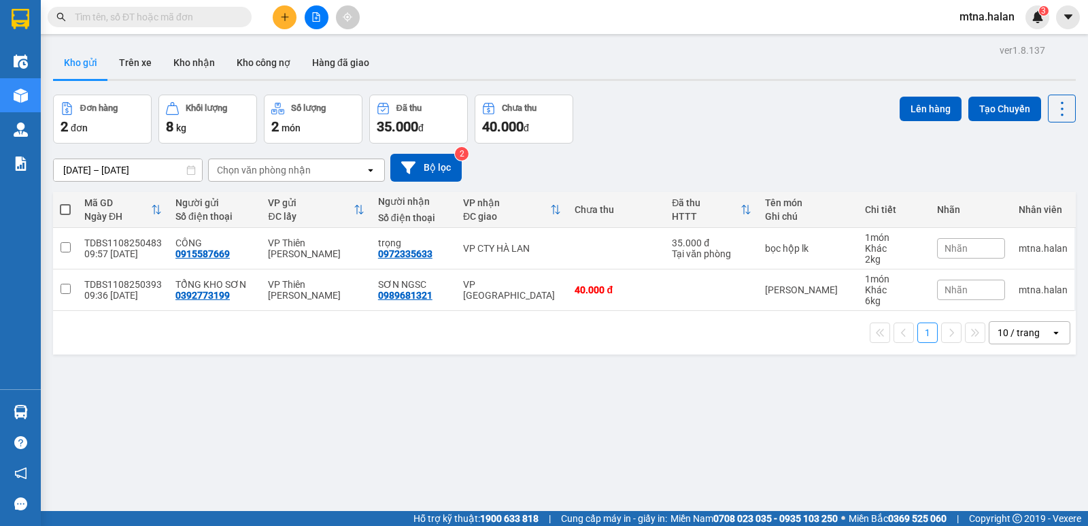
click at [730, 436] on section "Kết quả tìm kiếm ( 0 ) Bộ lọc No Data mtna.halan 3 Điều hành xe Kho hàng mới Qu…" at bounding box center [544, 263] width 1088 height 526
click at [285, 16] on icon "plus" at bounding box center [284, 16] width 1 height 7
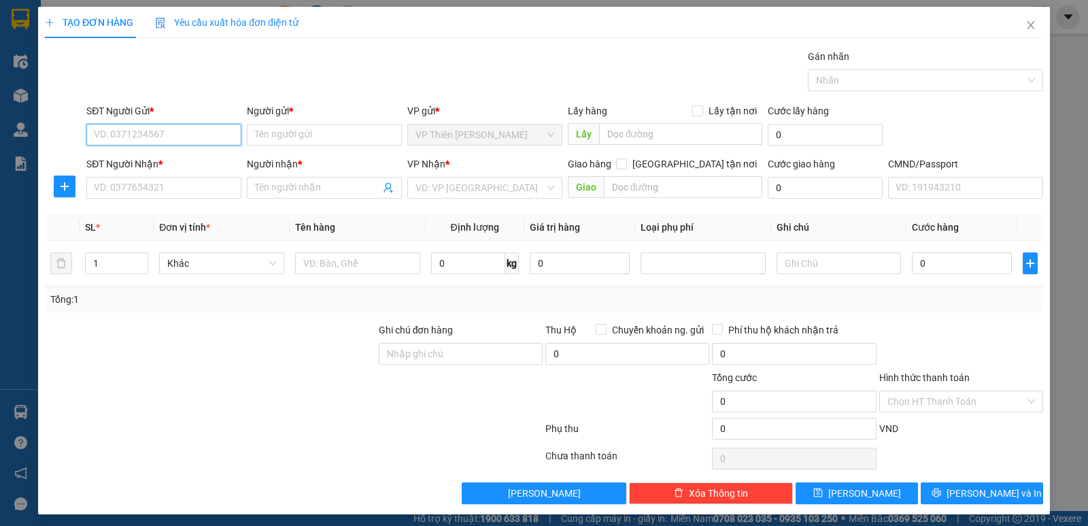
click at [204, 135] on input "SĐT Người Gửi *" at bounding box center [163, 135] width 155 height 22
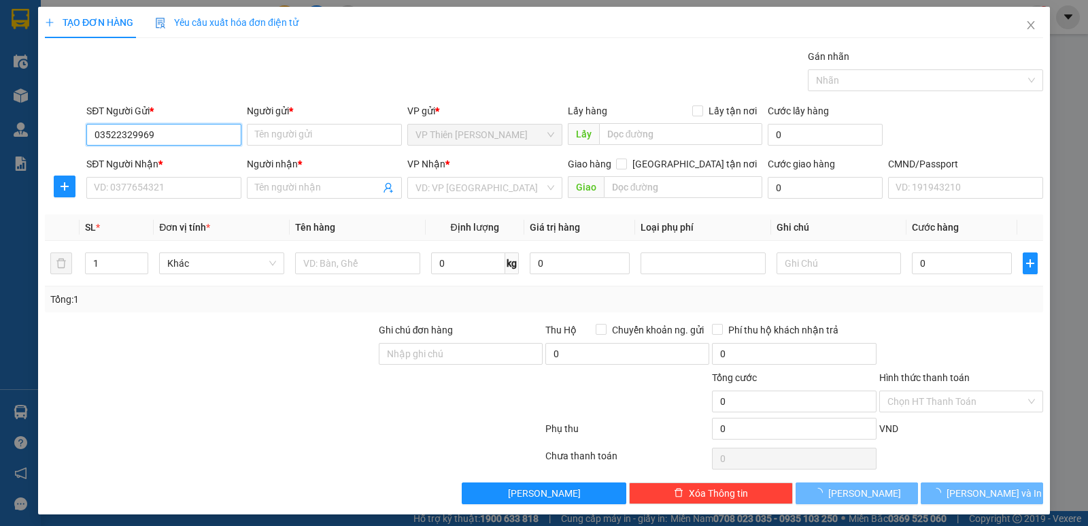
click at [174, 143] on input "03522329969" at bounding box center [163, 135] width 155 height 22
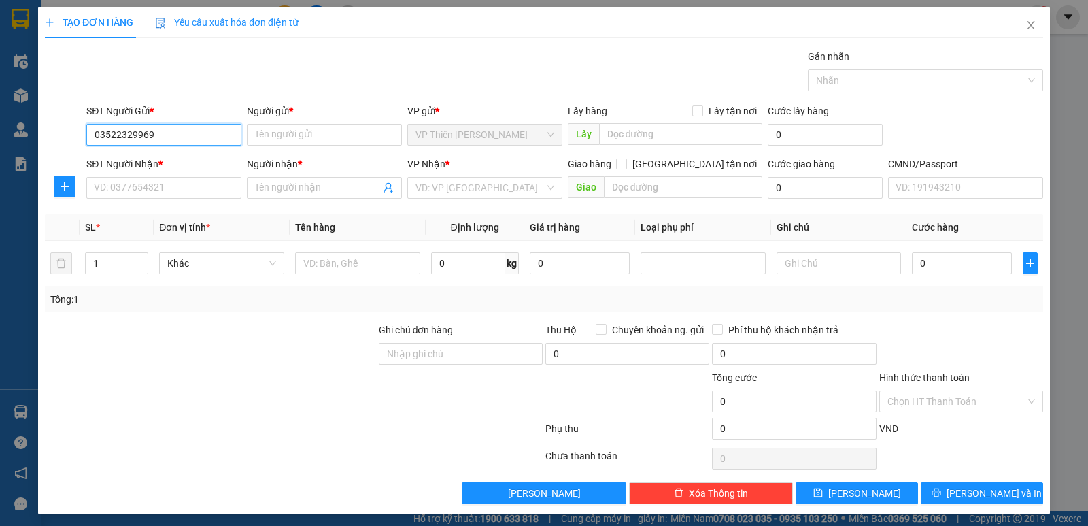
click at [179, 138] on input "03522329969" at bounding box center [163, 135] width 155 height 22
click at [133, 160] on body "Kết quả tìm kiếm ( 0 ) Bộ lọc No Data mtna.halan 3 Điều hành xe Kho hàng mới Qu…" at bounding box center [544, 263] width 1088 height 526
click at [332, 136] on input "Người gửi *" at bounding box center [324, 135] width 155 height 22
click at [166, 185] on input "SĐT Người Nhận *" at bounding box center [163, 188] width 155 height 22
click at [171, 135] on input "035223299" at bounding box center [163, 135] width 155 height 22
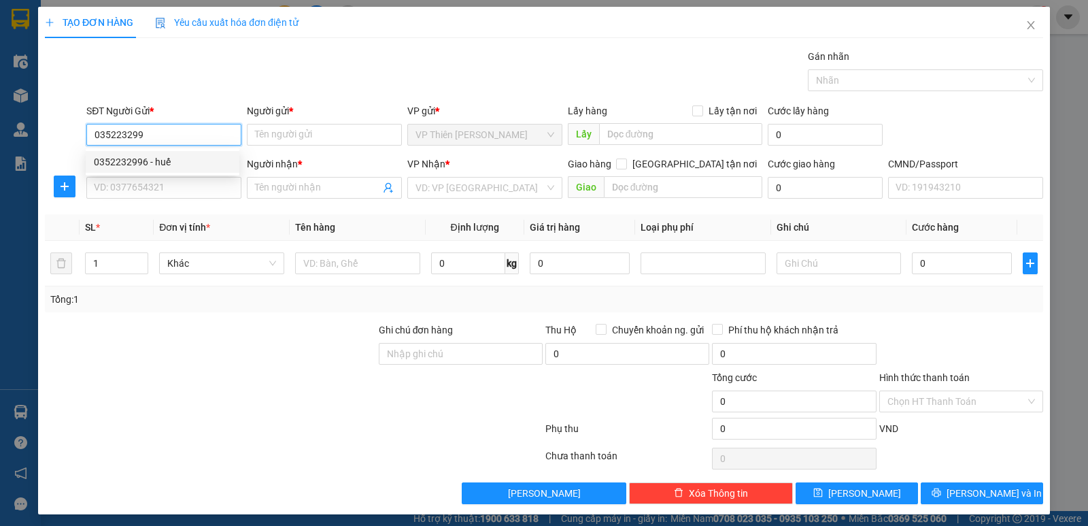
click at [107, 161] on div "0352232996 - huế" at bounding box center [162, 161] width 137 height 15
type input "0352232996"
type input "huế"
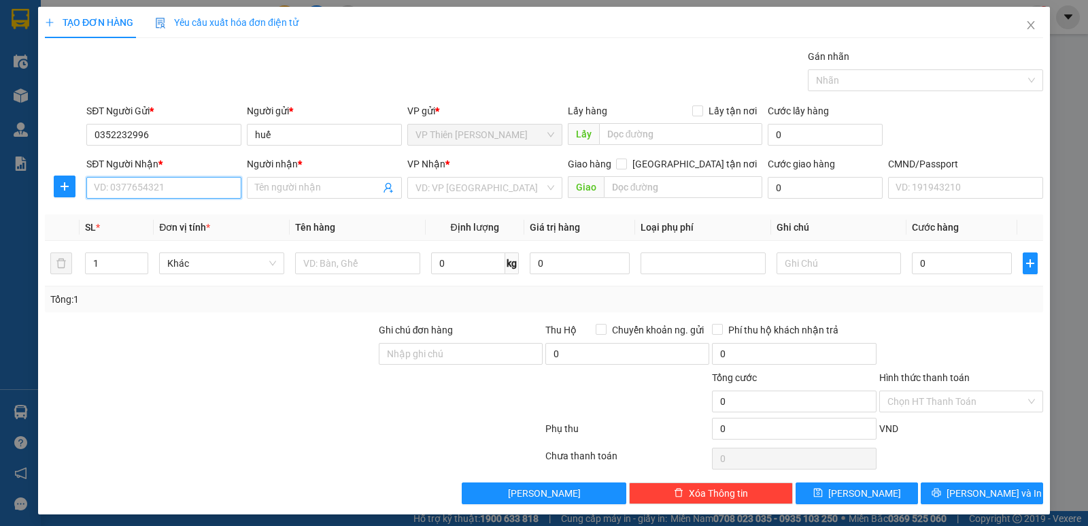
click at [182, 190] on input "SĐT Người Nhận *" at bounding box center [163, 188] width 155 height 22
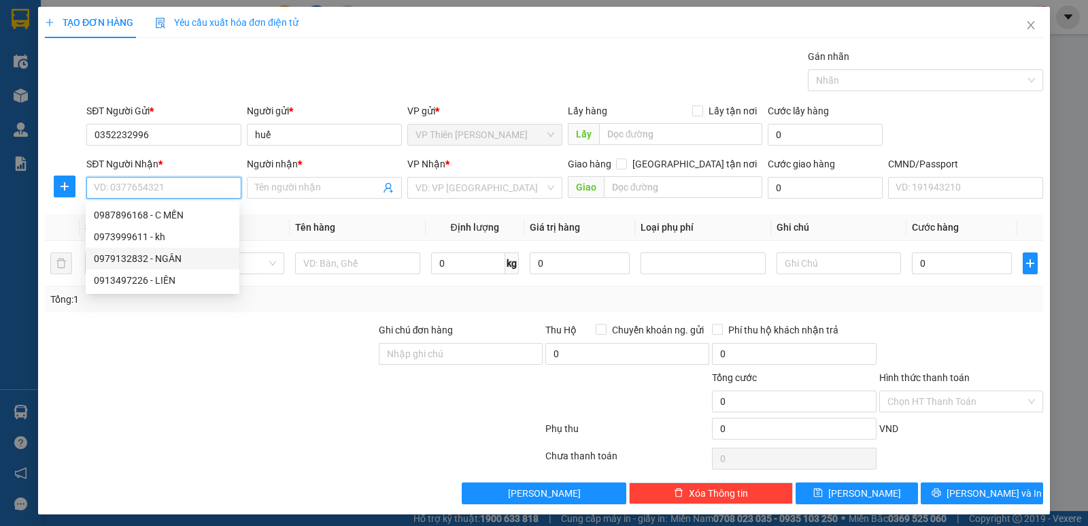
click at [167, 257] on div "0979132832 - NGÂN" at bounding box center [162, 258] width 137 height 15
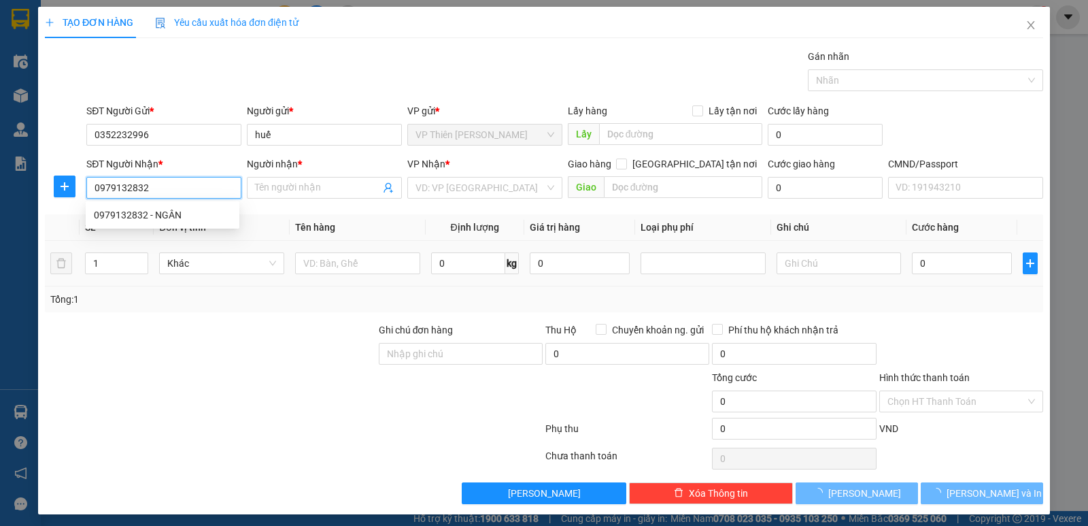
type input "0979132832"
type input "NGÂN"
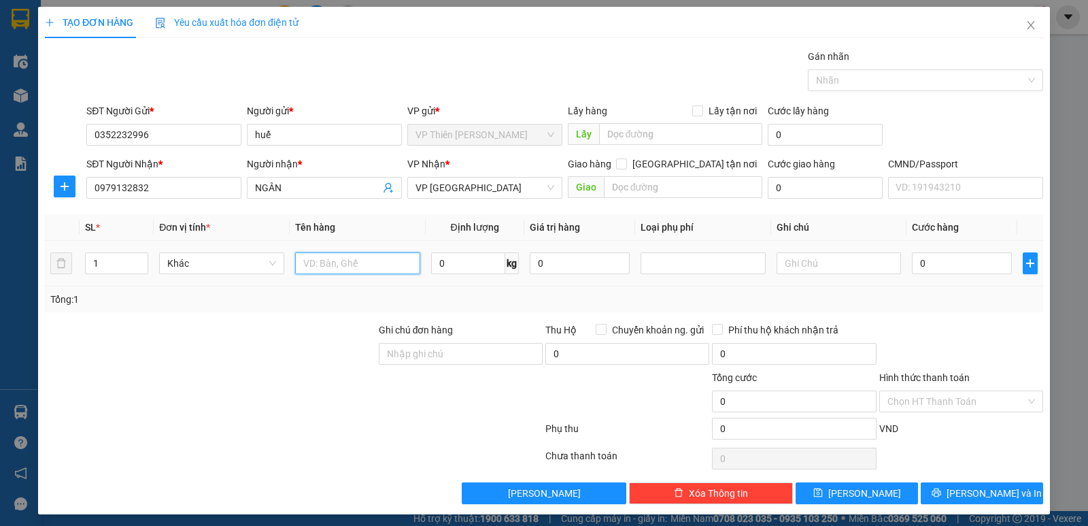
click at [342, 262] on input "text" at bounding box center [357, 263] width 125 height 22
type input "túi nấm"
click at [454, 267] on input "0" at bounding box center [468, 263] width 74 height 22
type input "19"
click at [955, 262] on input "0" at bounding box center [962, 263] width 100 height 22
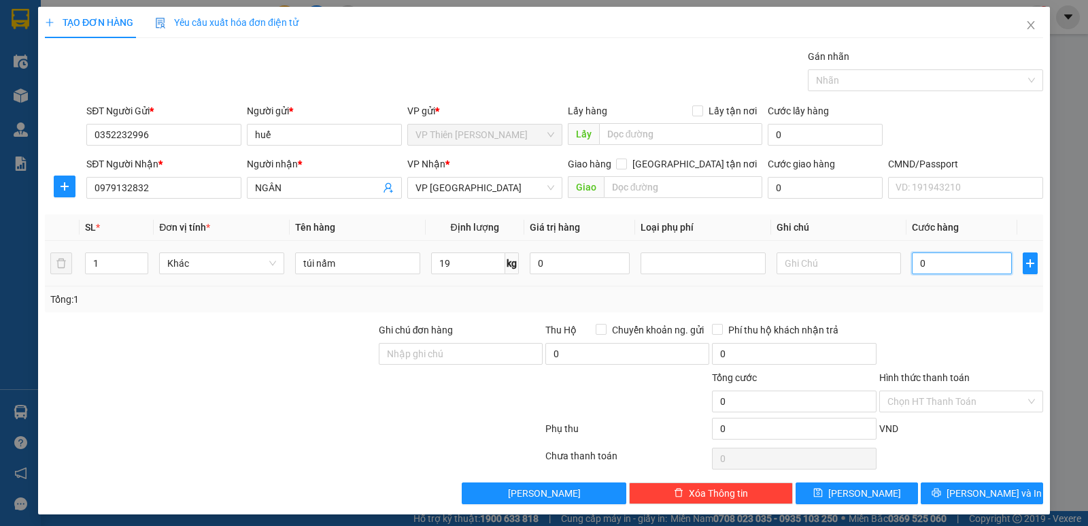
type input "6"
type input "60"
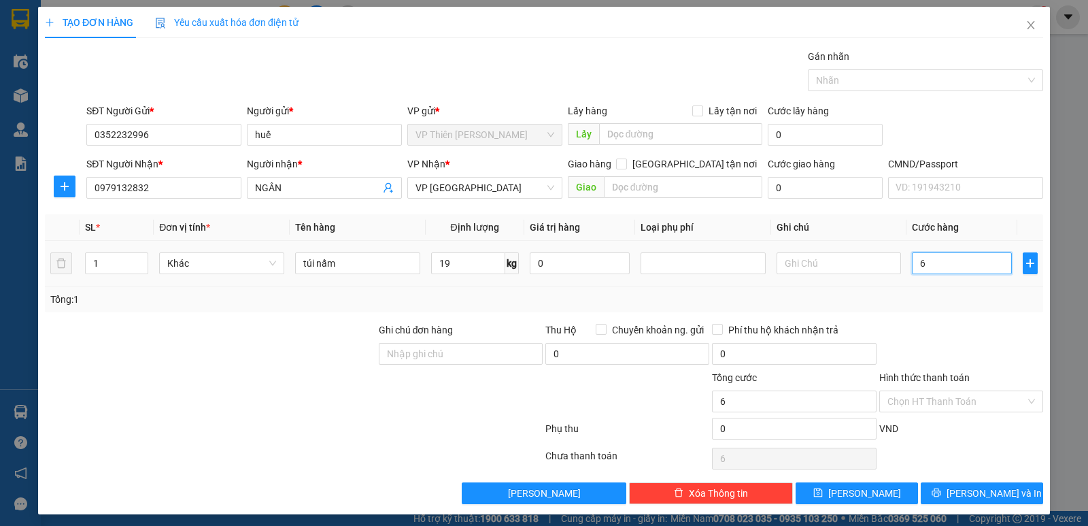
type input "60"
type input "600"
type input "6.000"
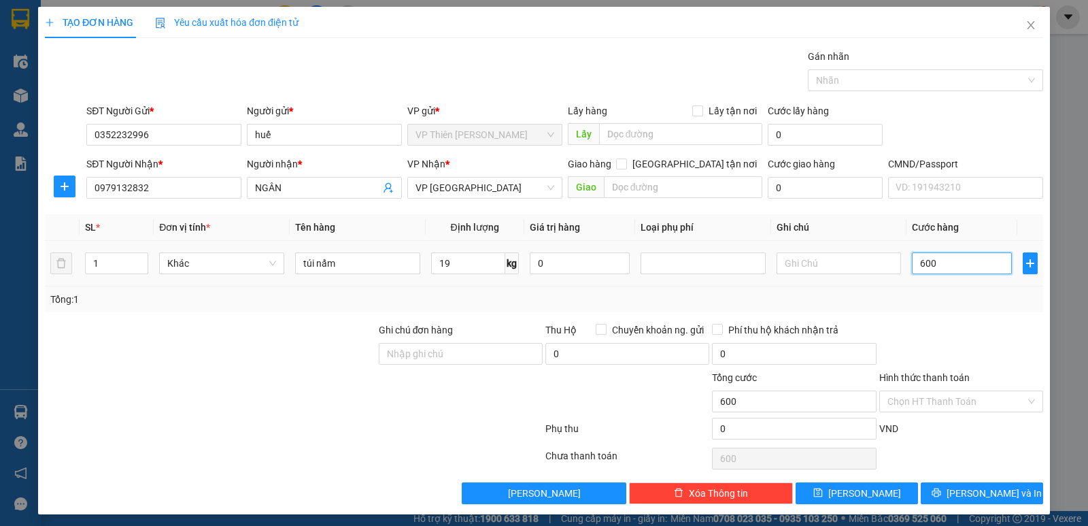
type input "6.000"
type input "60.000"
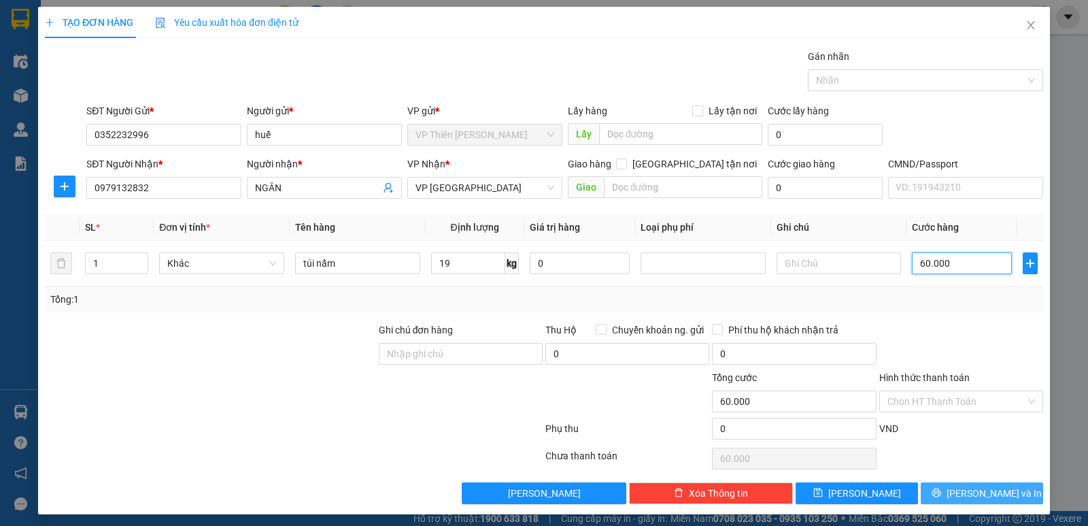
type input "60.000"
click at [977, 492] on span "[PERSON_NAME] và In" at bounding box center [994, 493] width 95 height 15
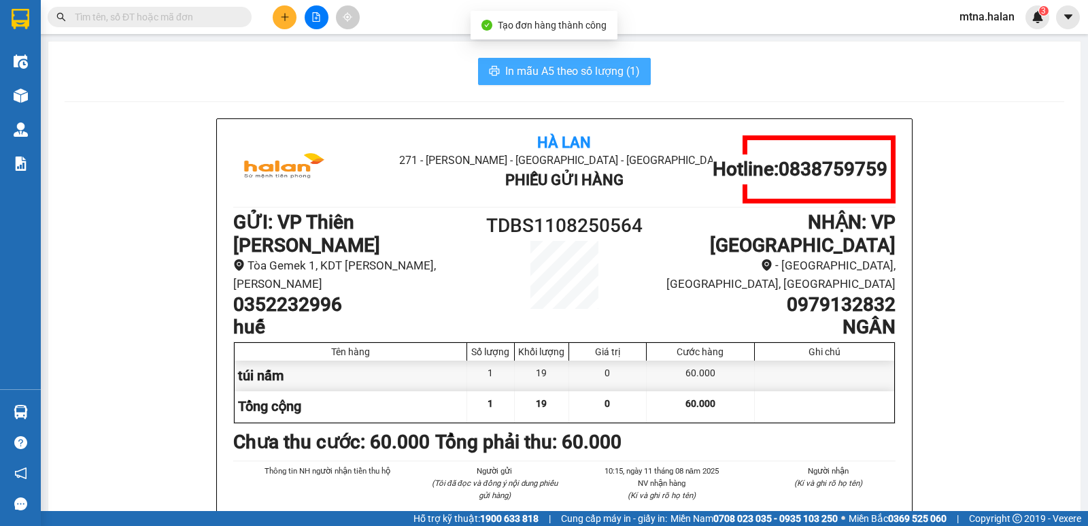
click at [524, 78] on span "In mẫu A5 theo số lượng (1)" at bounding box center [572, 71] width 135 height 17
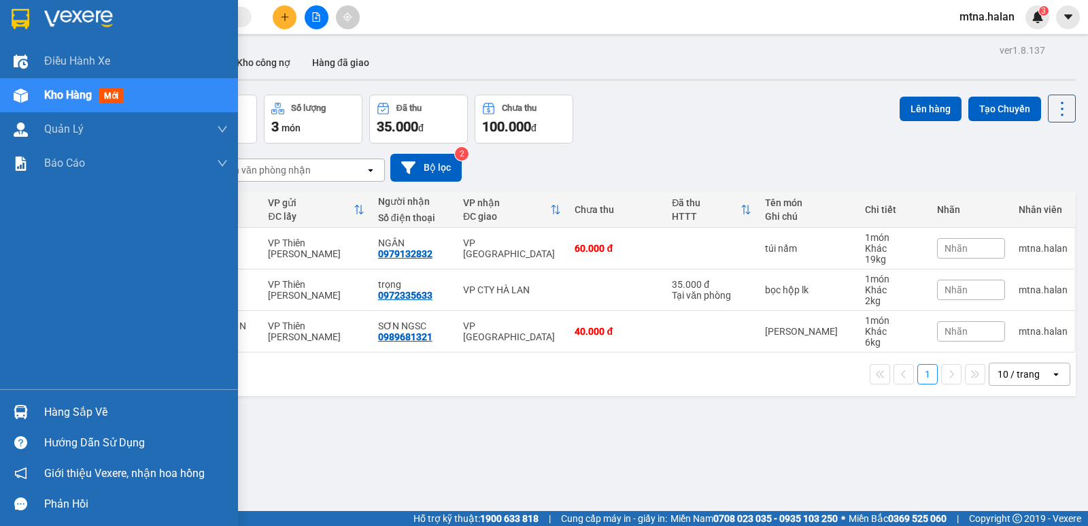
click at [15, 92] on img at bounding box center [21, 95] width 14 height 14
click at [61, 409] on div "Hàng sắp về" at bounding box center [136, 412] width 184 height 20
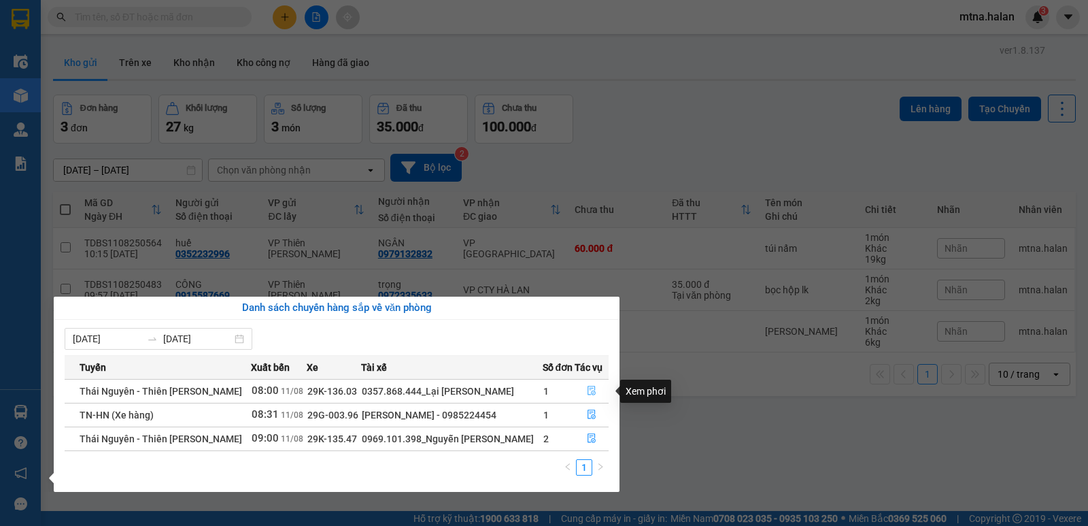
click at [587, 390] on icon "file-done" at bounding box center [592, 391] width 10 height 10
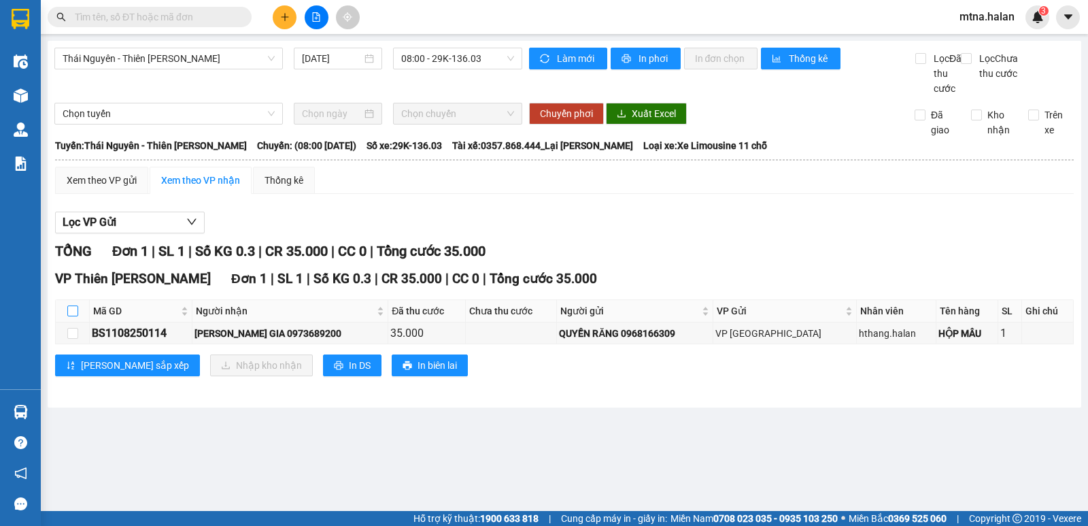
click at [71, 316] on input "checkbox" at bounding box center [72, 310] width 11 height 11
checkbox input "true"
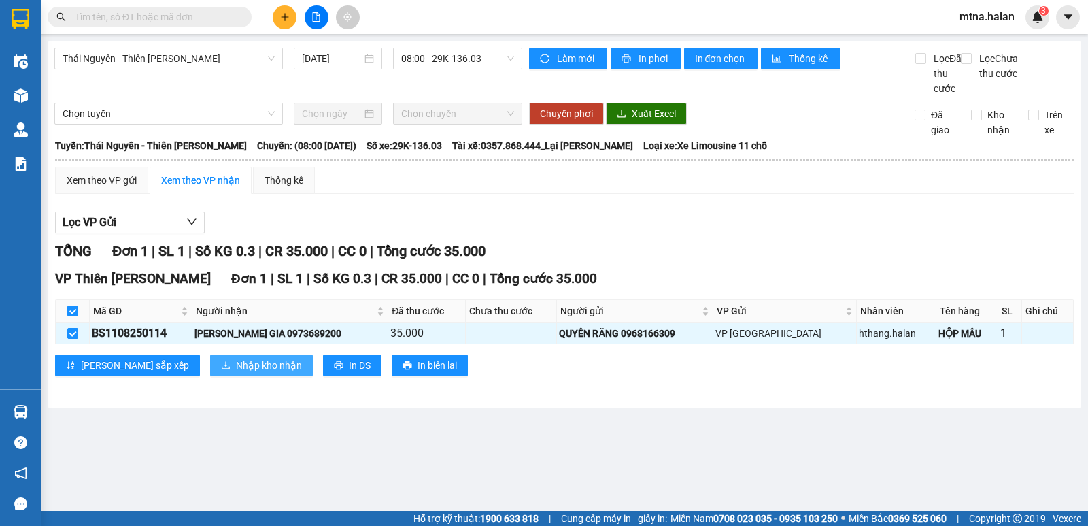
click at [236, 373] on span "Nhập kho nhận" at bounding box center [269, 365] width 66 height 15
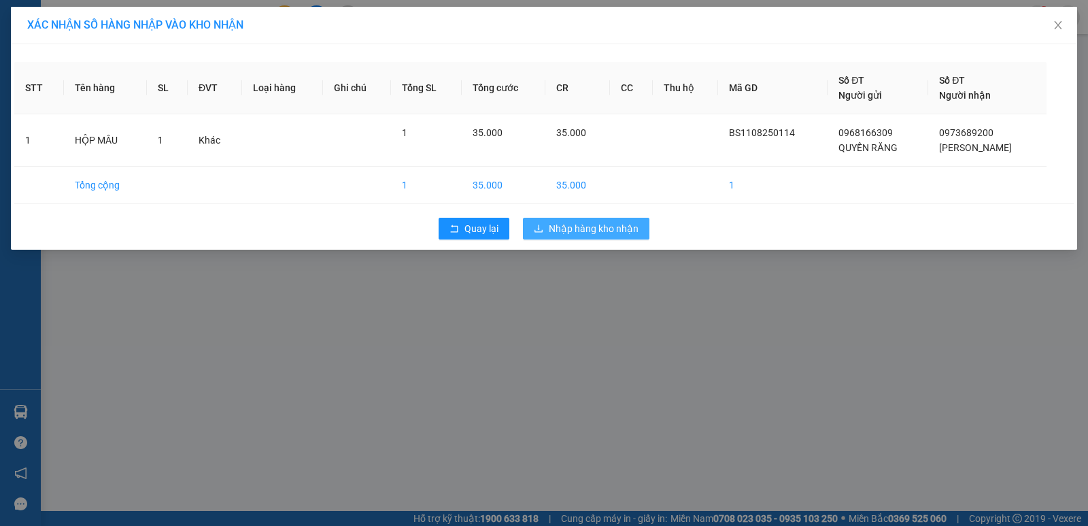
click at [612, 225] on span "Nhập hàng kho nhận" at bounding box center [594, 228] width 90 height 15
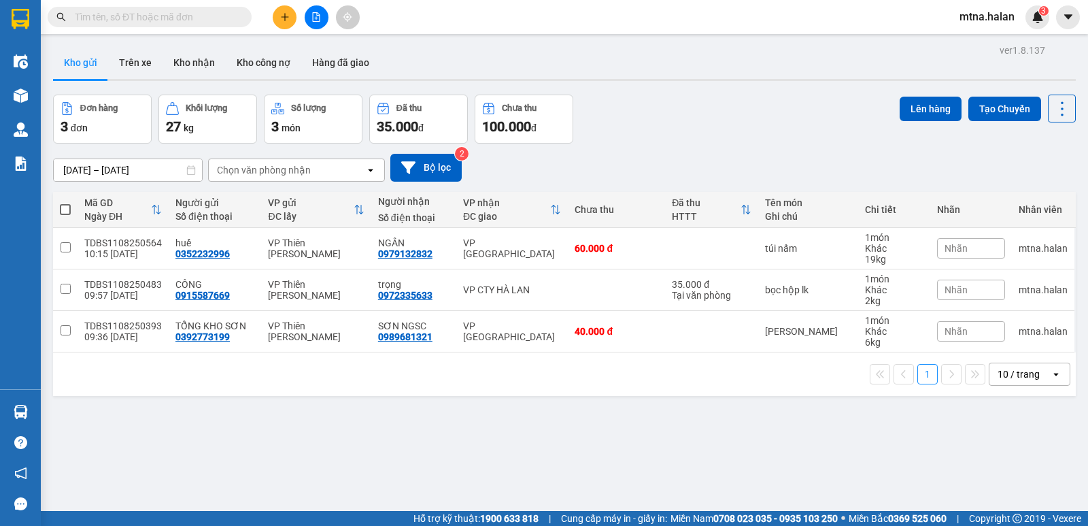
click at [65, 206] on span at bounding box center [65, 209] width 11 height 11
click at [65, 203] on input "checkbox" at bounding box center [65, 203] width 0 height 0
checkbox input "true"
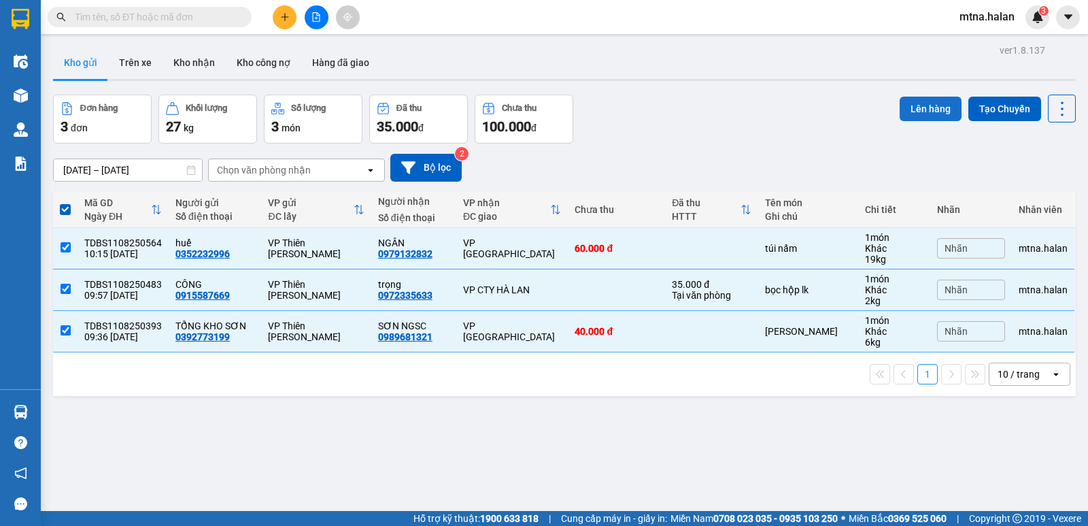
click at [936, 105] on button "Lên hàng" at bounding box center [931, 109] width 62 height 24
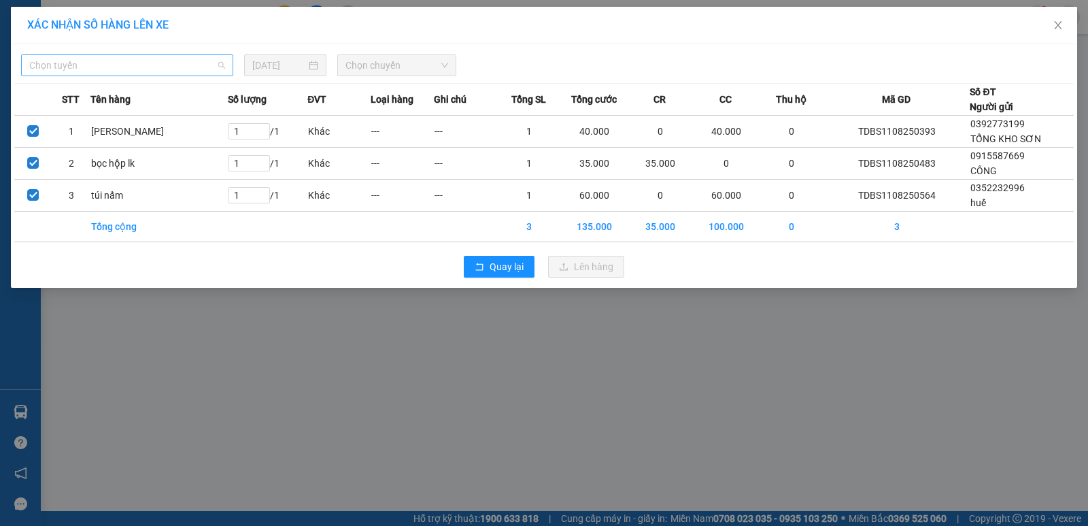
click at [159, 65] on span "Chọn tuyến" at bounding box center [127, 65] width 196 height 20
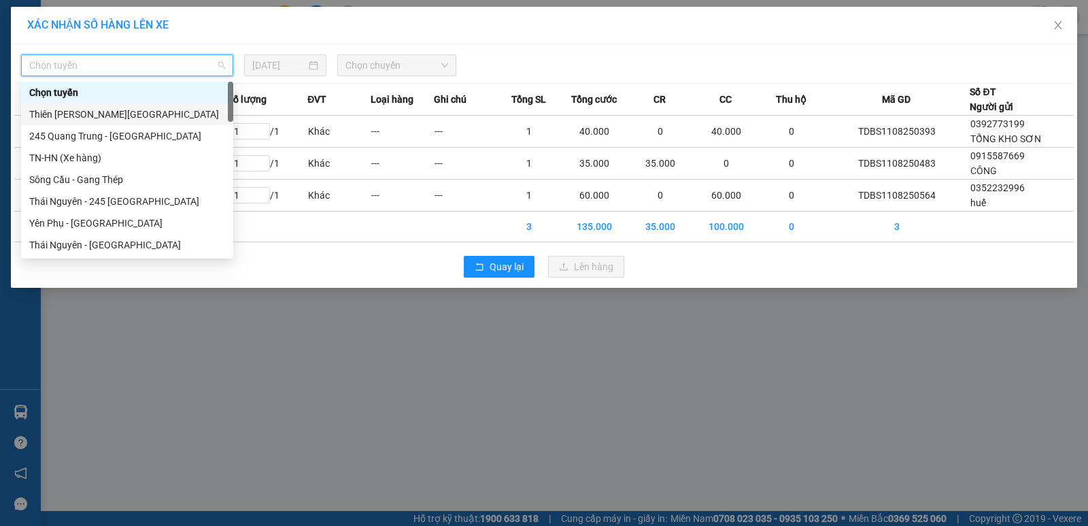
click at [132, 116] on div "Thiên [PERSON_NAME][GEOGRAPHIC_DATA]" at bounding box center [127, 114] width 196 height 15
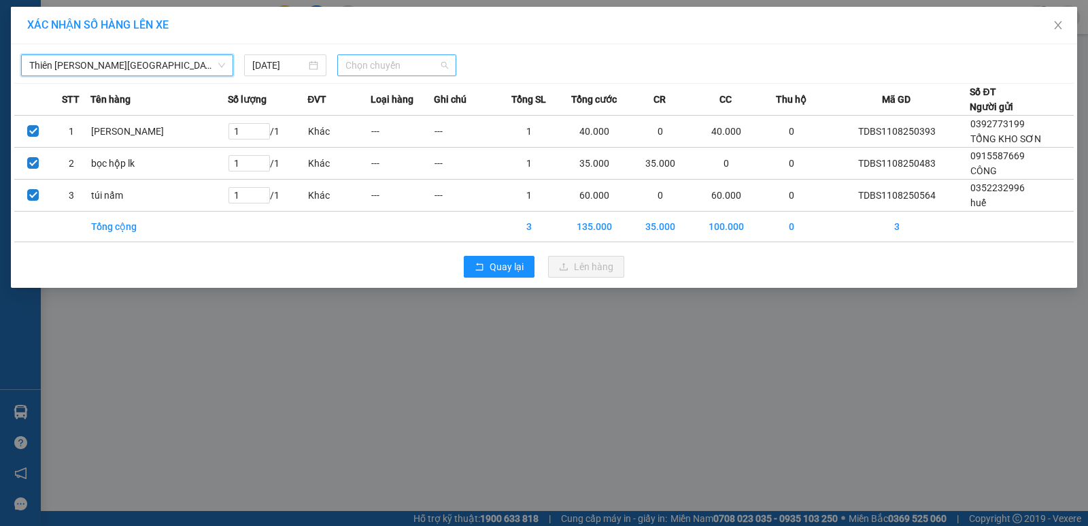
click at [420, 68] on span "Chọn chuyến" at bounding box center [396, 65] width 103 height 20
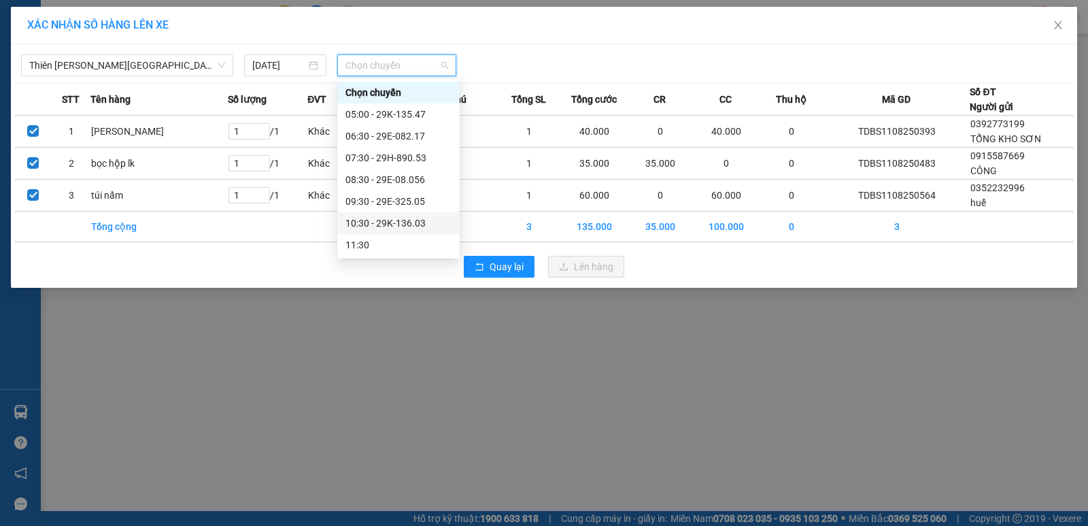
click at [409, 222] on div "10:30 - 29K-136.03" at bounding box center [398, 223] width 106 height 15
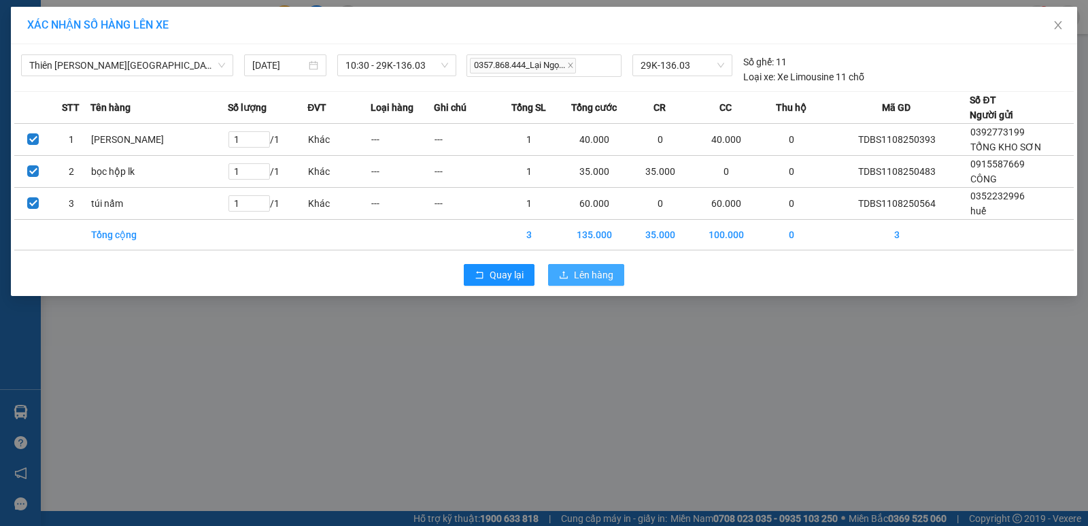
click at [596, 275] on span "Lên hàng" at bounding box center [593, 274] width 39 height 15
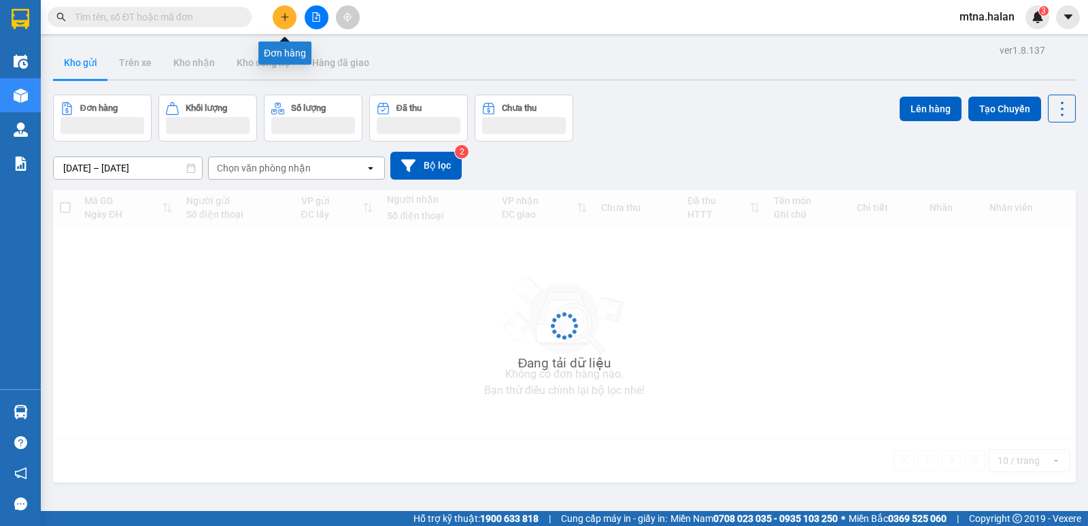
click at [285, 19] on icon "plus" at bounding box center [284, 16] width 1 height 7
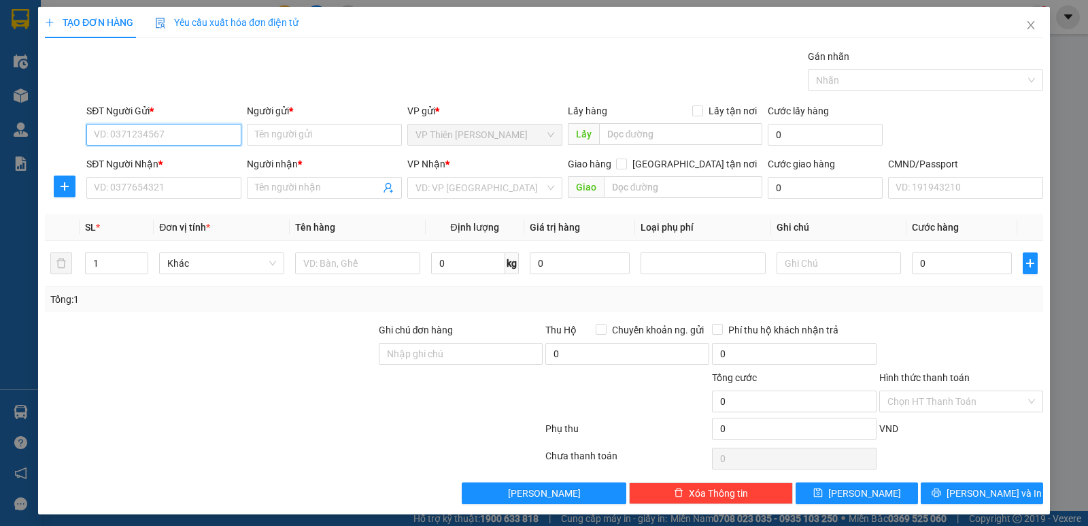
click at [188, 134] on input "SĐT Người Gửi *" at bounding box center [163, 135] width 155 height 22
type input "0947938922"
click at [135, 163] on div "0947938922 - ĐỨC" at bounding box center [170, 161] width 153 height 15
type input "ĐỨC"
type input "0947938922"
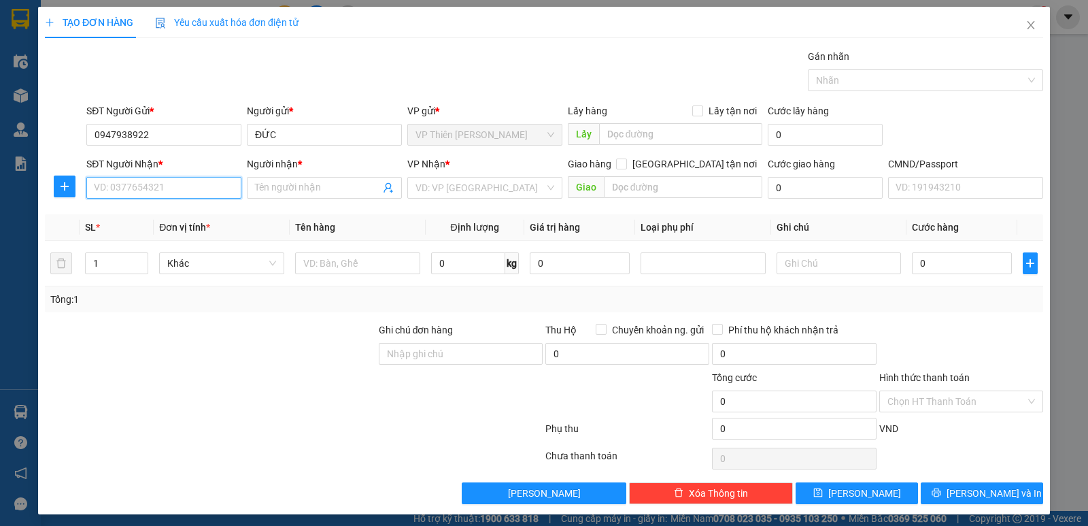
click at [152, 181] on input "SĐT Người Nhận *" at bounding box center [163, 188] width 155 height 22
click at [193, 237] on div "0862826188 - CHÂM NGSC" at bounding box center [170, 236] width 153 height 15
type input "0862826188"
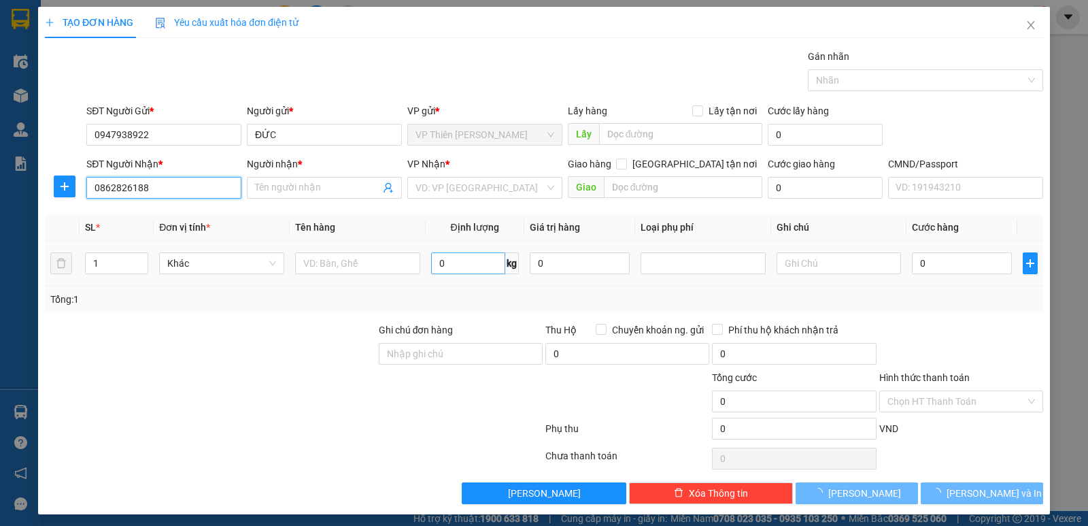
type input "CHÂM NGSC"
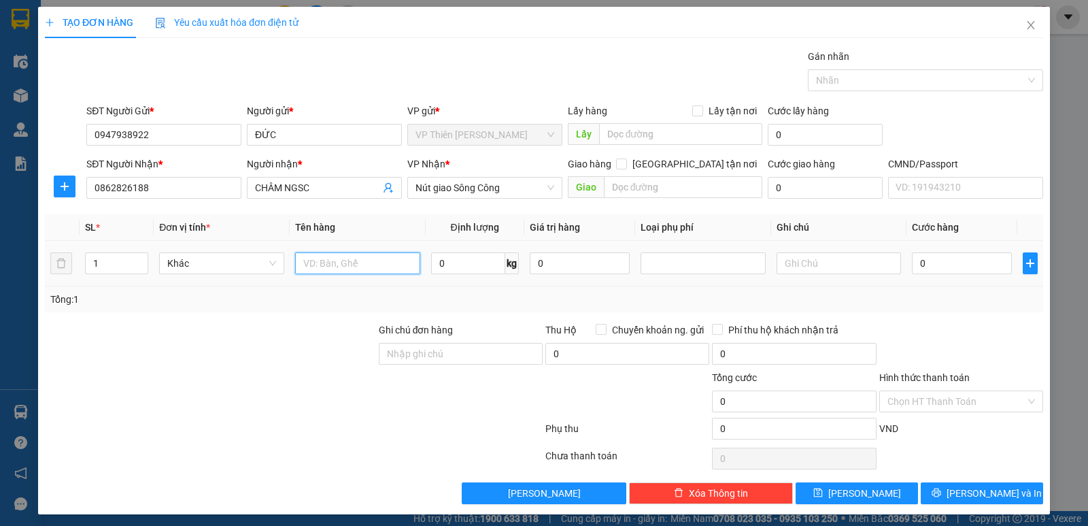
click at [371, 264] on input "text" at bounding box center [357, 263] width 125 height 22
click at [310, 258] on input "tải+thanh sắt" at bounding box center [357, 263] width 125 height 22
type input "tải sắt+thanh sắt"
click at [823, 267] on input "text" at bounding box center [839, 263] width 125 height 22
type input "43+9+6+35"
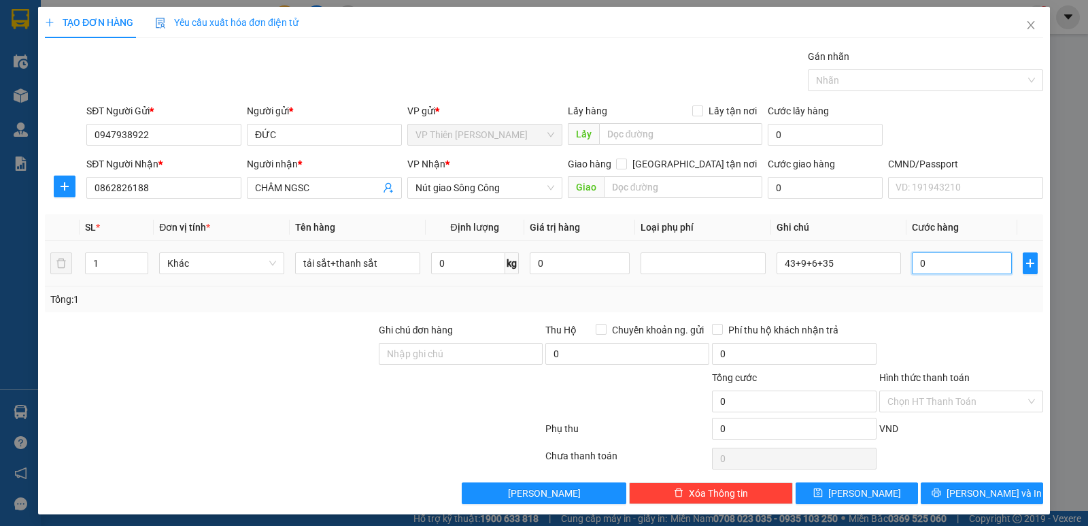
click at [947, 262] on input "0" at bounding box center [962, 263] width 100 height 22
type input "1"
type input "16"
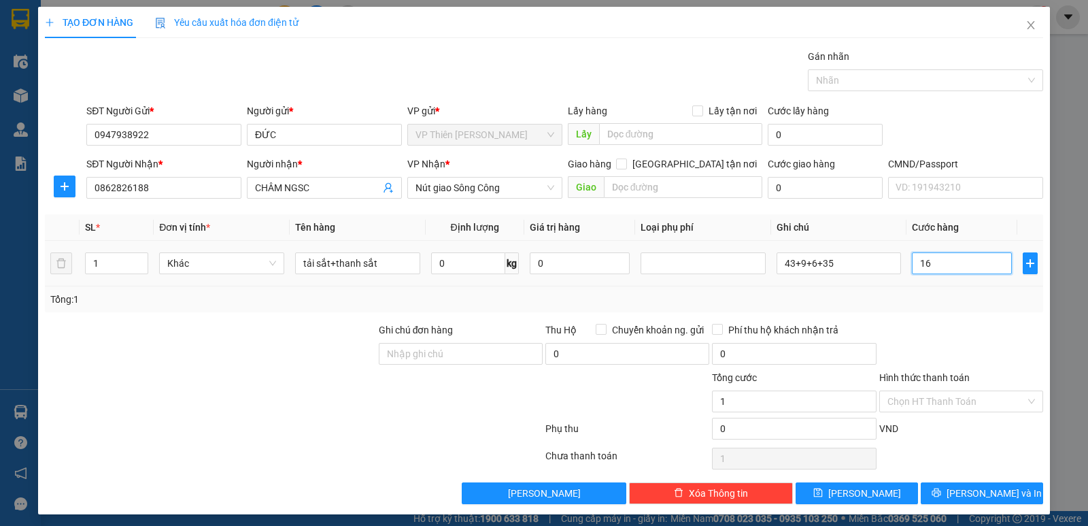
type input "16"
type input "160"
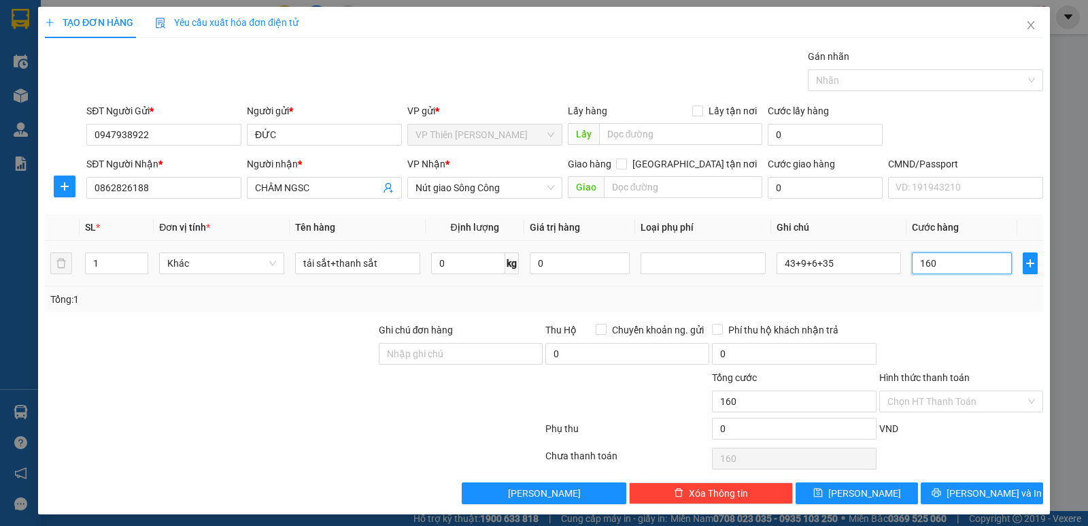
type input "1.600"
type input "160"
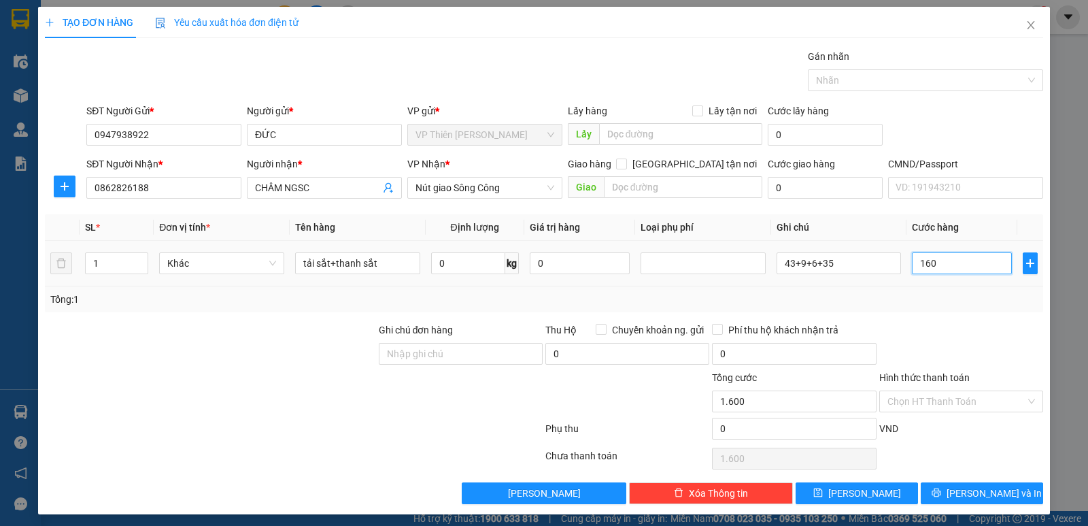
type input "160"
type input "16"
type input "1"
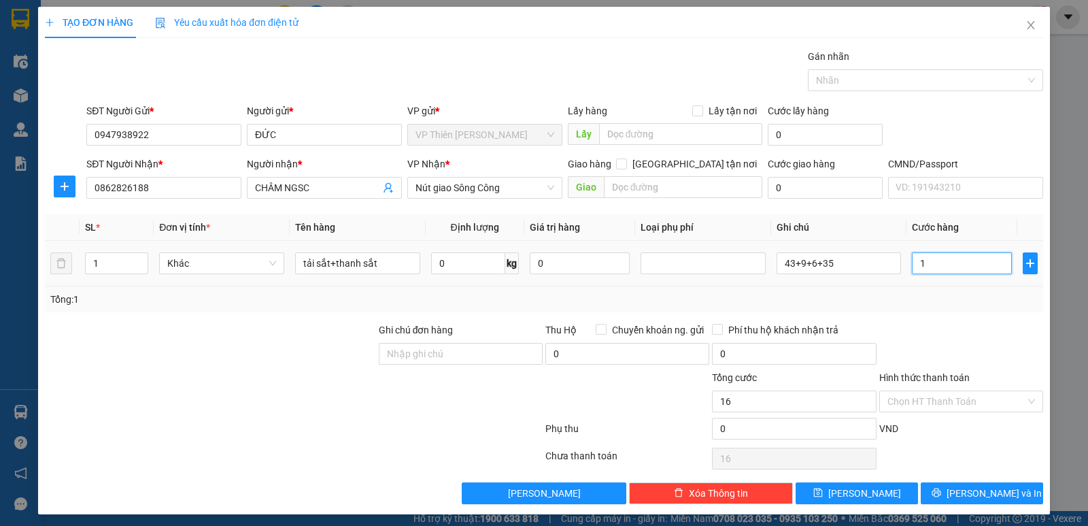
type input "1"
type input "18"
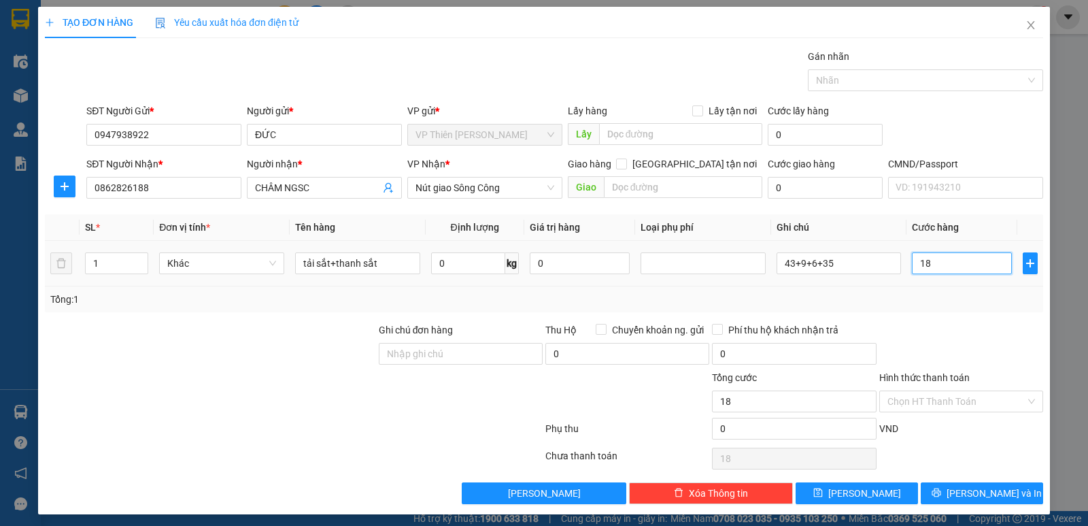
type input "180"
type input "1.800"
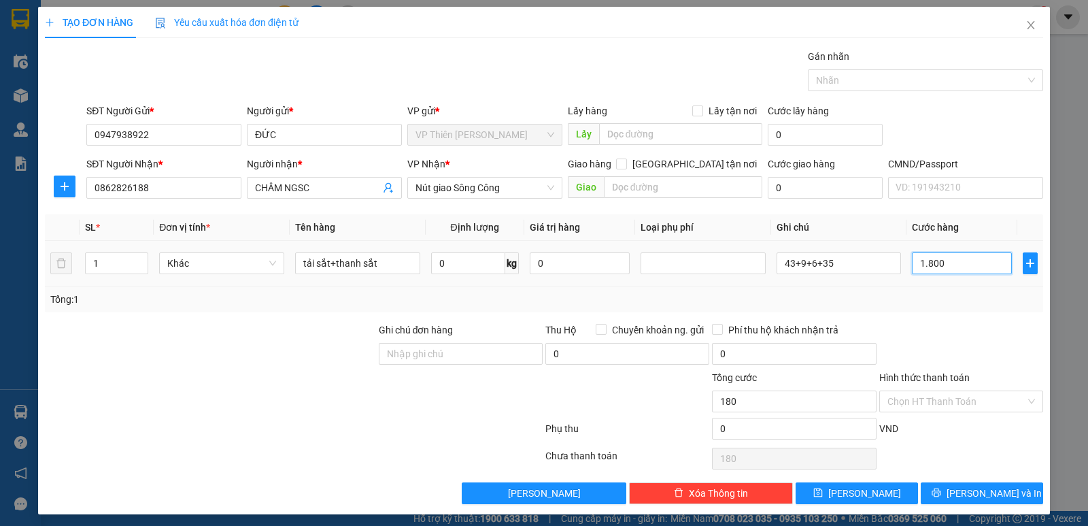
type input "1.800"
type input "18.000"
type input "180.000"
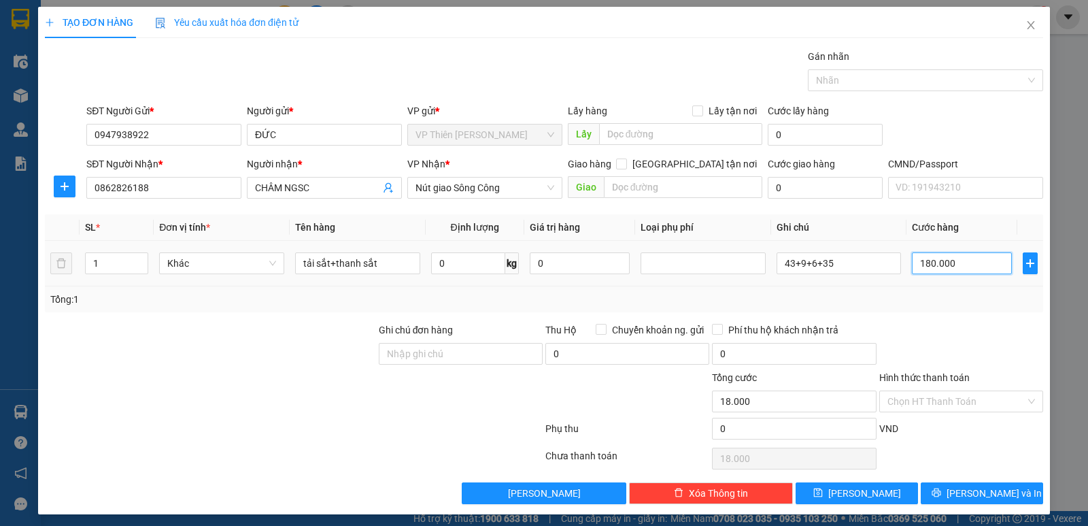
type input "180.000"
click at [947, 404] on input "Hình thức thanh toán" at bounding box center [956, 401] width 138 height 20
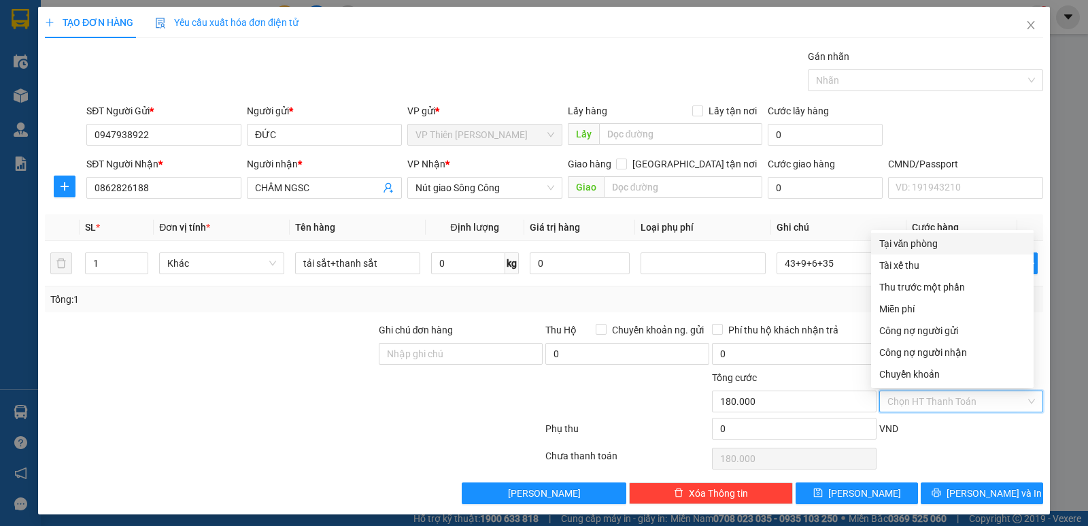
click at [913, 244] on div "Tại văn phòng" at bounding box center [952, 243] width 146 height 15
type input "0"
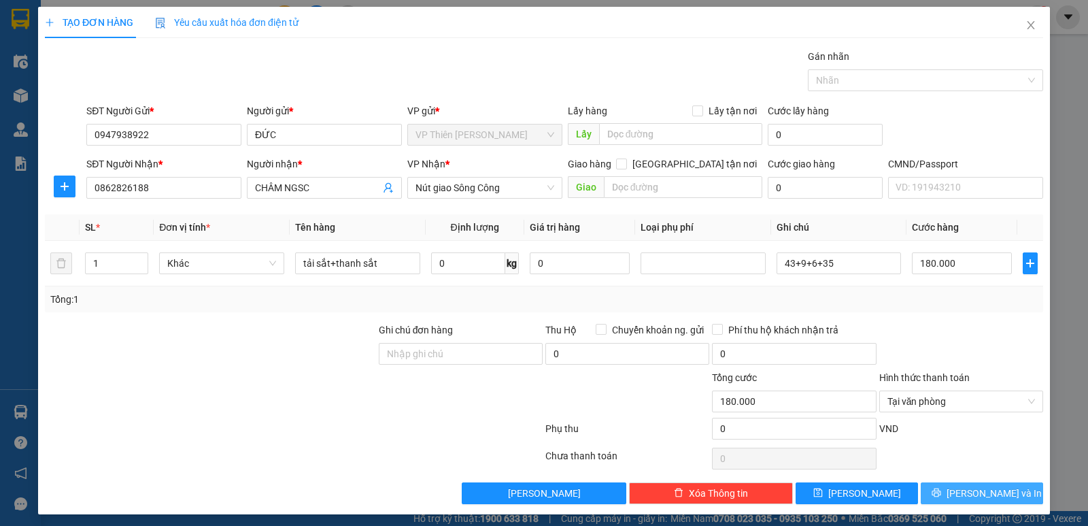
click at [977, 494] on span "Lưu và In" at bounding box center [994, 493] width 95 height 15
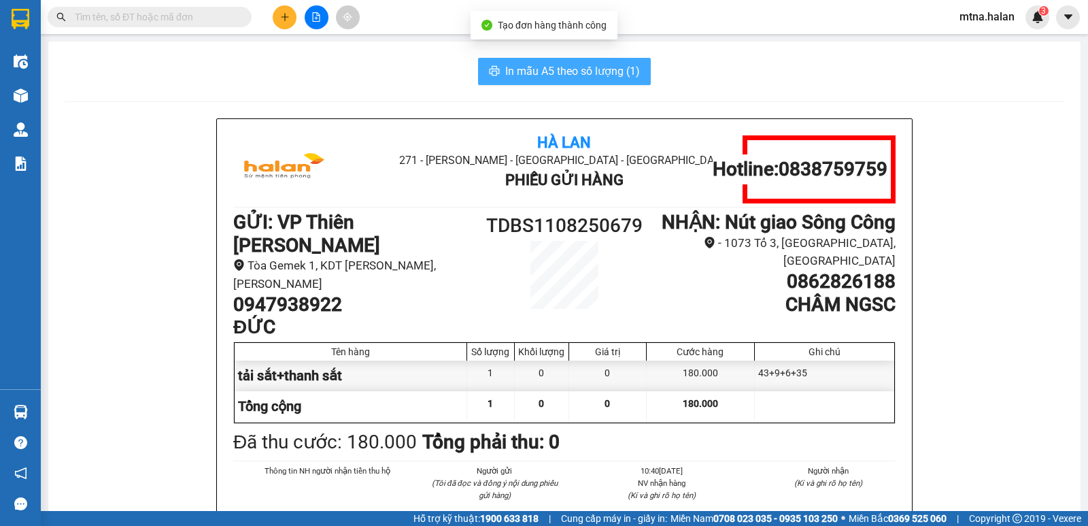
click at [566, 73] on span "In mẫu A5 theo số lượng (1)" at bounding box center [572, 71] width 135 height 17
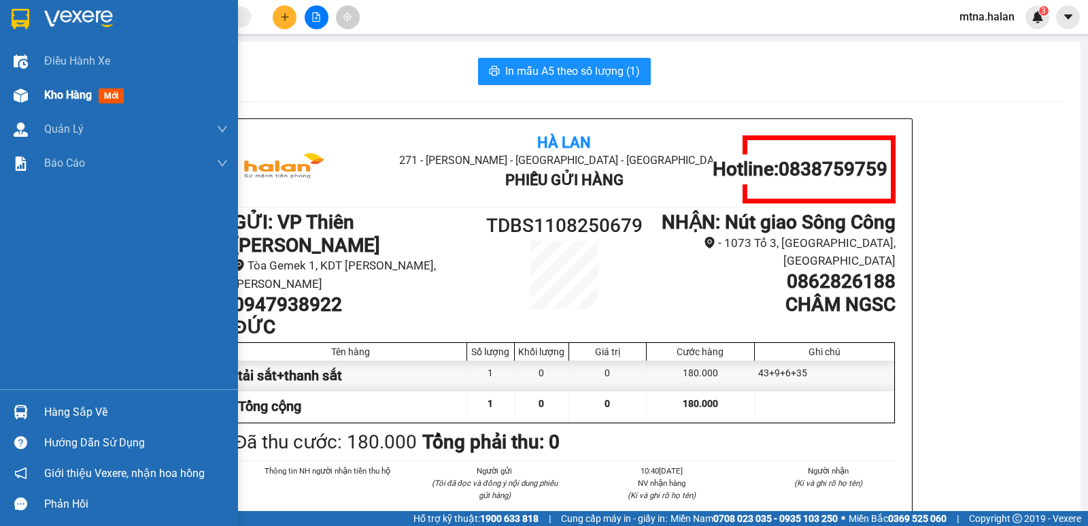
click at [11, 95] on div at bounding box center [21, 96] width 24 height 24
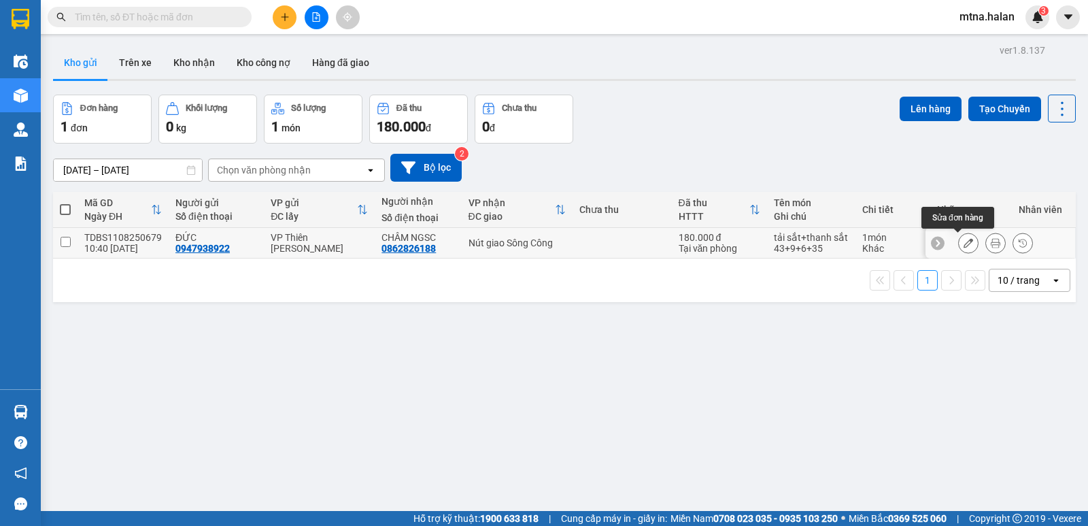
click at [964, 240] on icon at bounding box center [969, 243] width 10 height 10
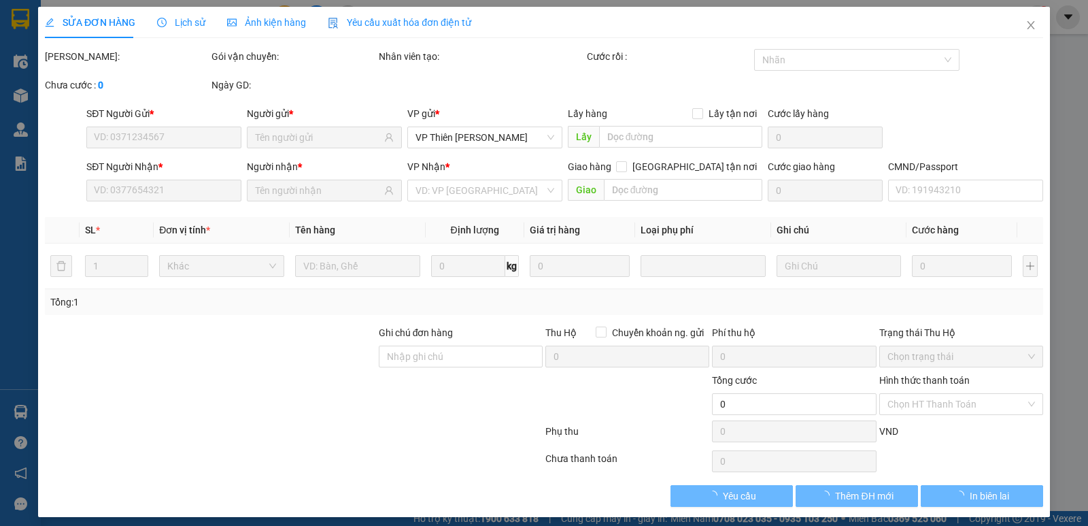
type input "0947938922"
type input "0862826188"
type input "180.000"
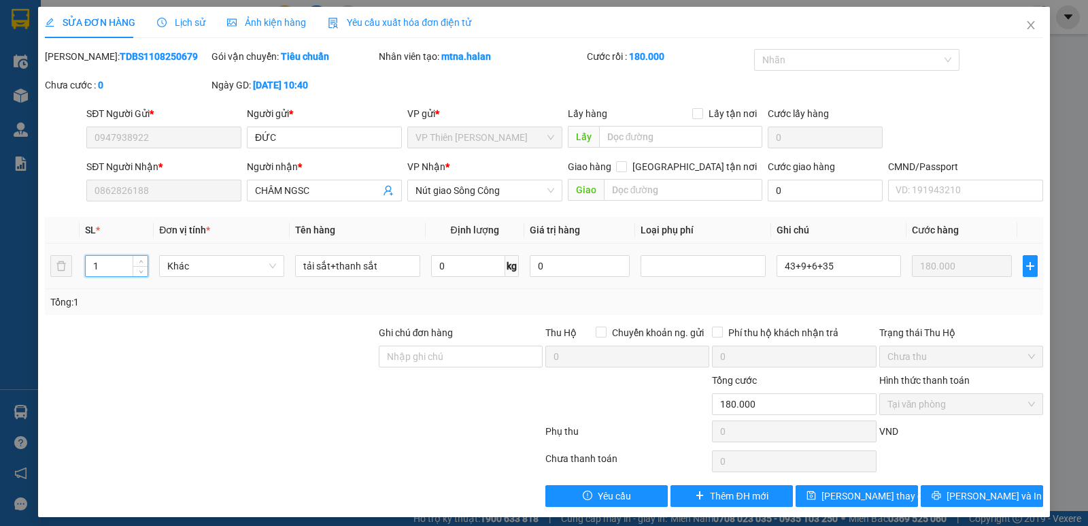
click at [103, 265] on input "1" at bounding box center [117, 266] width 62 height 20
type input "4"
click at [866, 499] on span "Lưu thay đổi" at bounding box center [875, 495] width 109 height 15
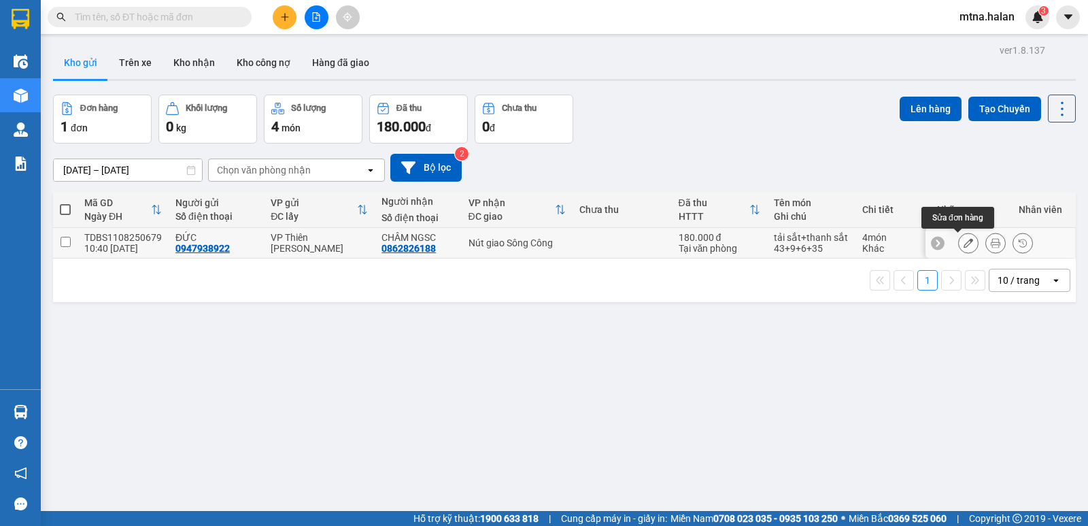
click at [964, 244] on icon at bounding box center [969, 243] width 10 height 10
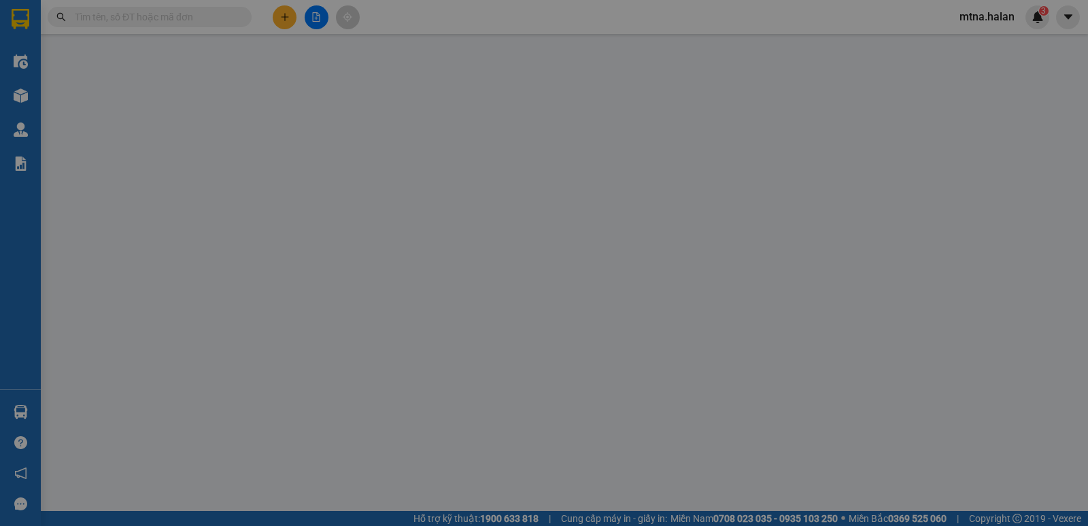
type input "0947938922"
type input "0862826188"
type input "180.000"
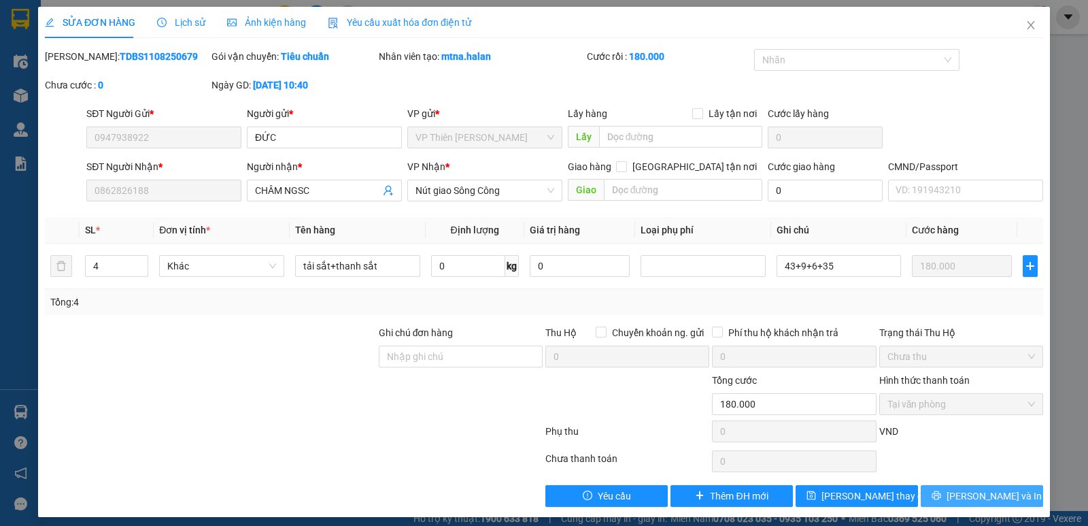
click at [974, 493] on span "[PERSON_NAME] và In" at bounding box center [994, 495] width 95 height 15
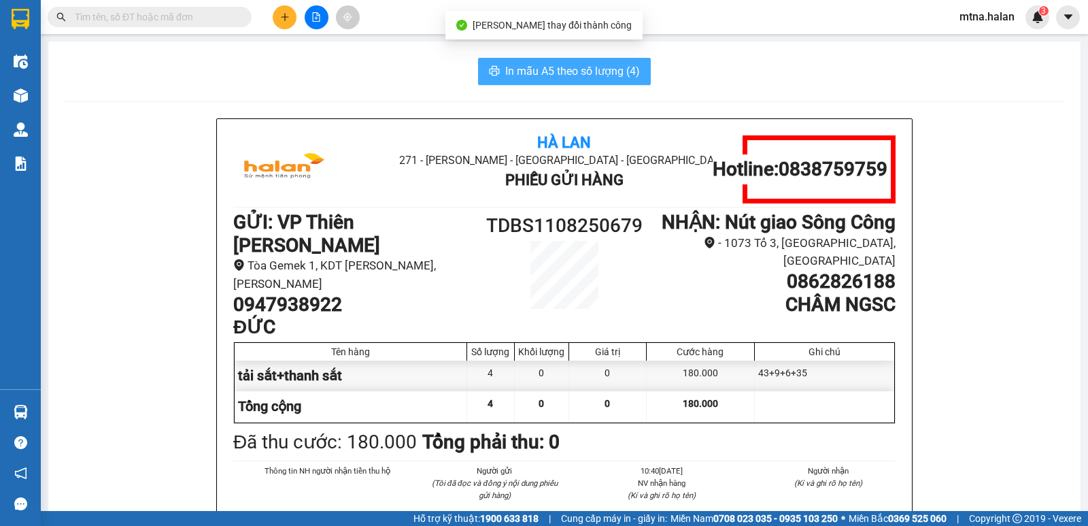
click at [566, 71] on span "In mẫu A5 theo số lượng (4)" at bounding box center [572, 71] width 135 height 17
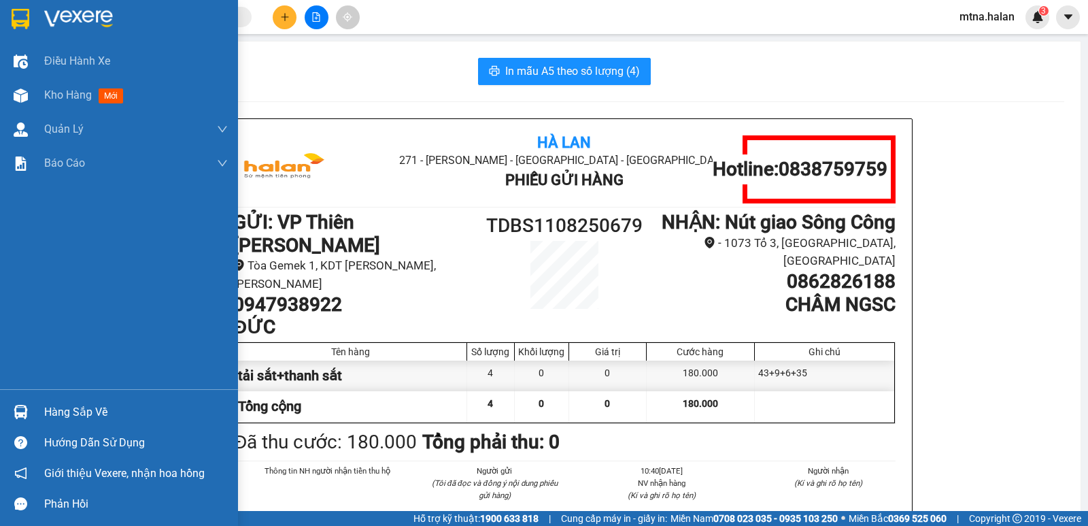
click at [20, 409] on img at bounding box center [21, 412] width 14 height 14
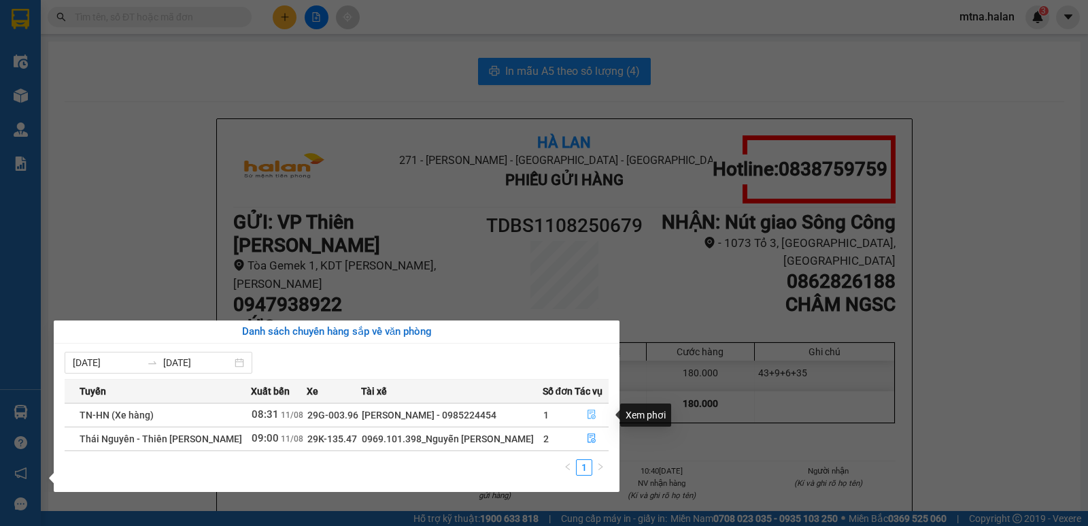
click at [590, 415] on icon "file-done" at bounding box center [592, 414] width 10 height 10
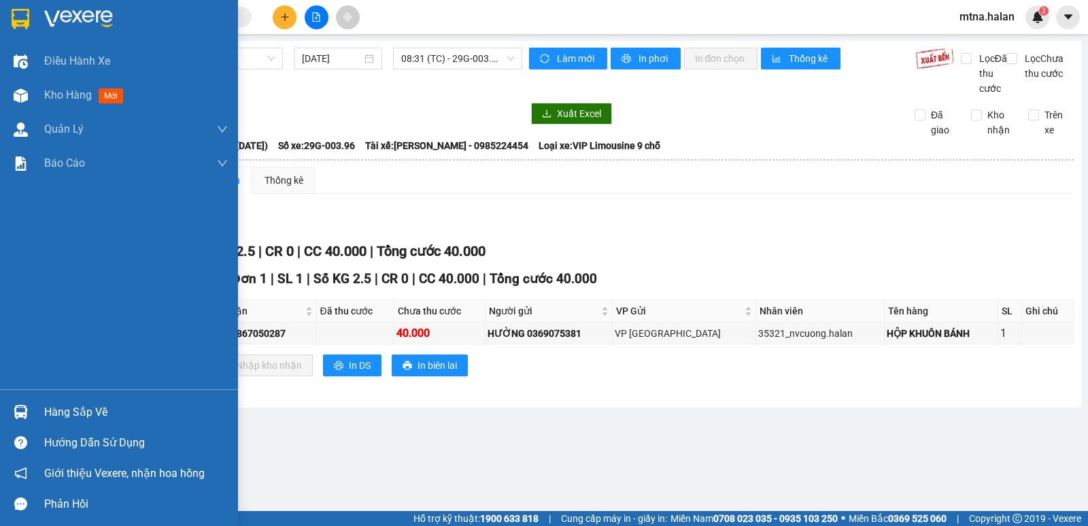
click at [22, 402] on div at bounding box center [21, 412] width 24 height 24
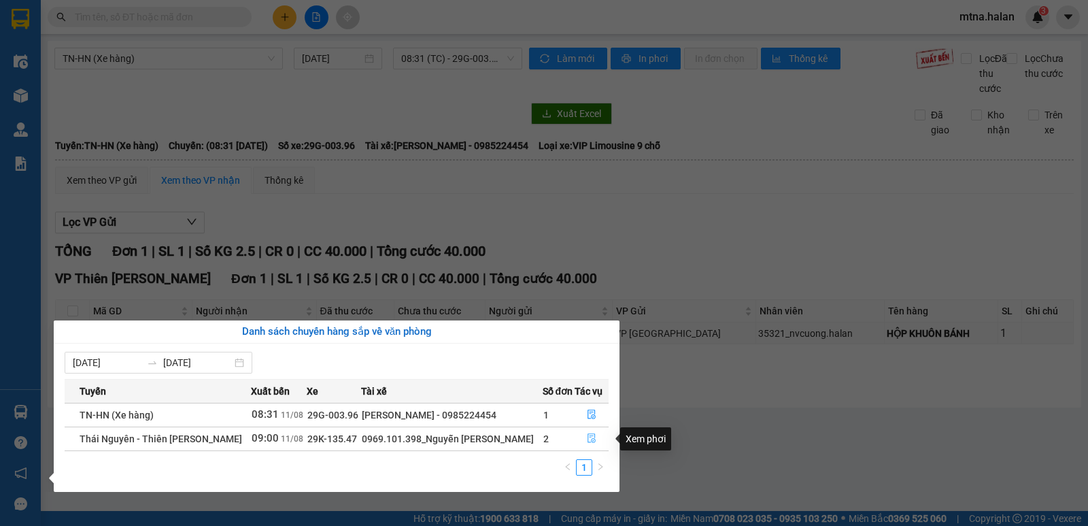
click at [588, 435] on icon "file-done" at bounding box center [592, 438] width 10 height 10
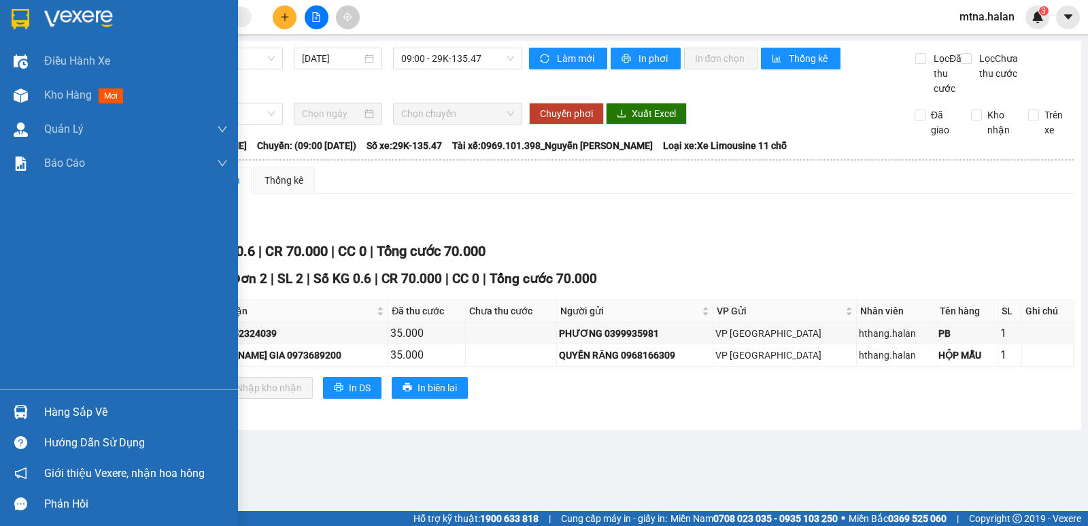
click at [26, 415] on img at bounding box center [21, 412] width 14 height 14
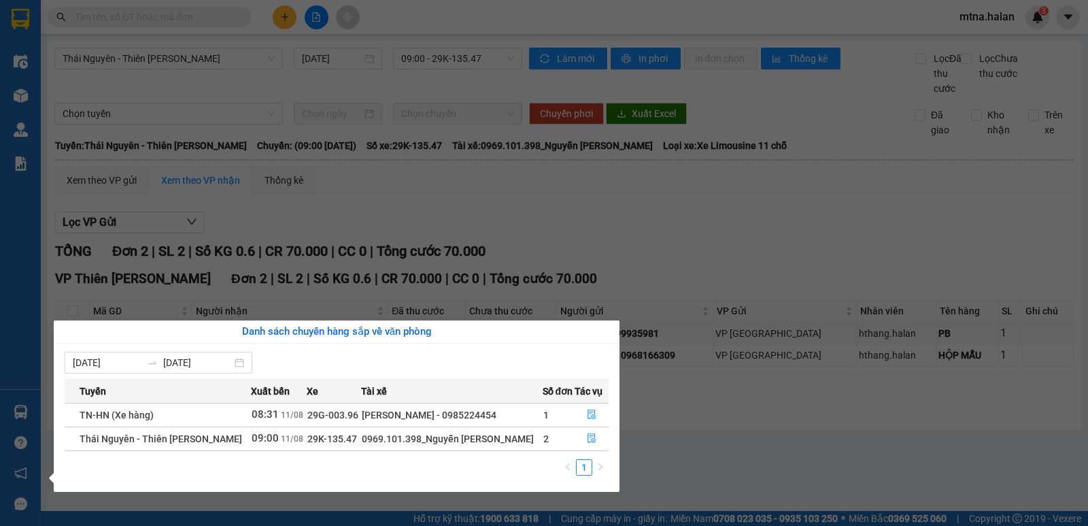
click at [20, 256] on div "Điều hành xe Kho hàng mới Quản Lý Quản lý chuyến Quản lý kiểm kho Báo cáo 12. T…" at bounding box center [20, 263] width 41 height 526
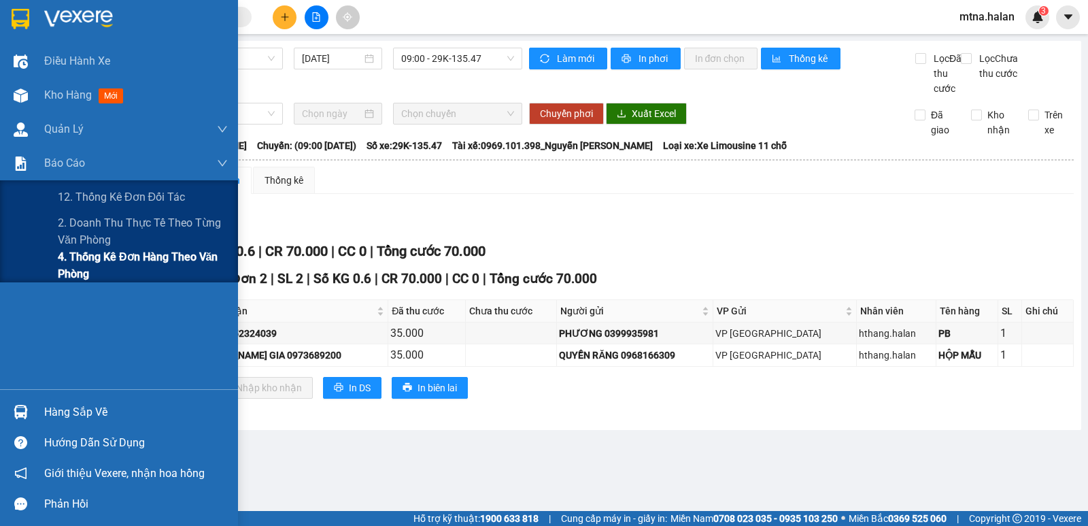
click at [90, 257] on span "4. Thống kê đơn hàng theo văn phòng" at bounding box center [143, 265] width 170 height 34
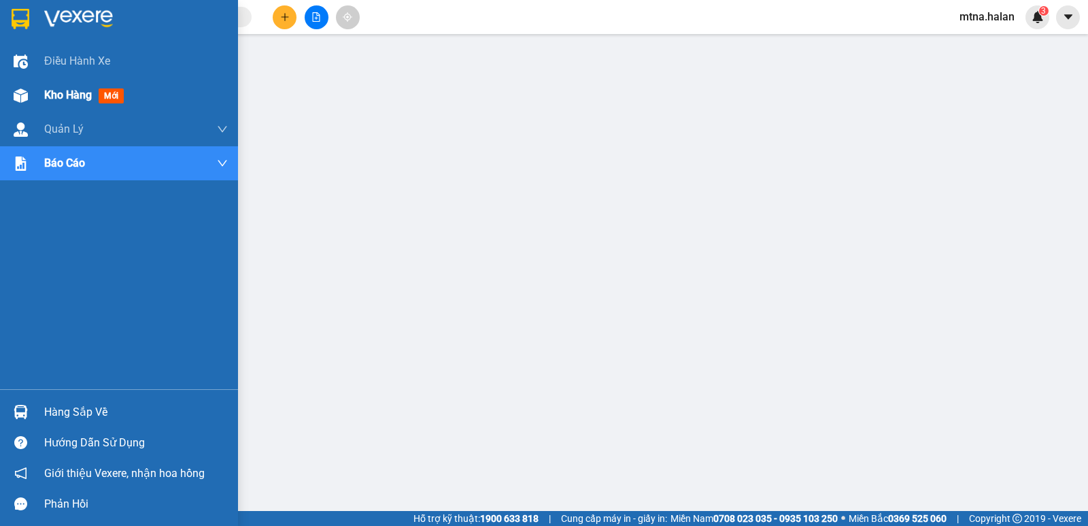
click at [14, 93] on img at bounding box center [21, 95] width 14 height 14
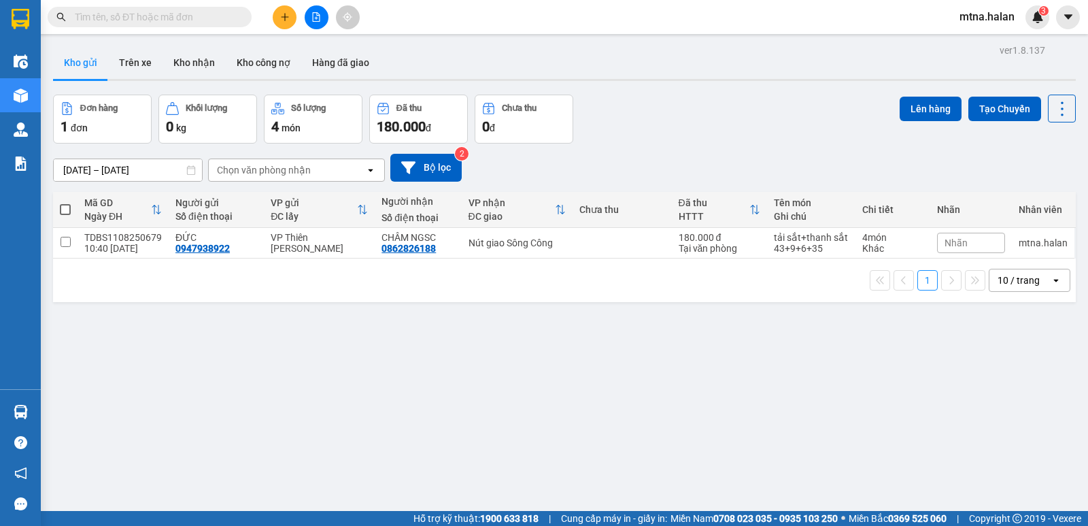
click at [526, 353] on div "ver 1.8.137 Kho gửi Trên xe Kho nhận Kho công nợ Hàng đã giao Đơn hàng 1 đơn Kh…" at bounding box center [565, 304] width 1034 height 526
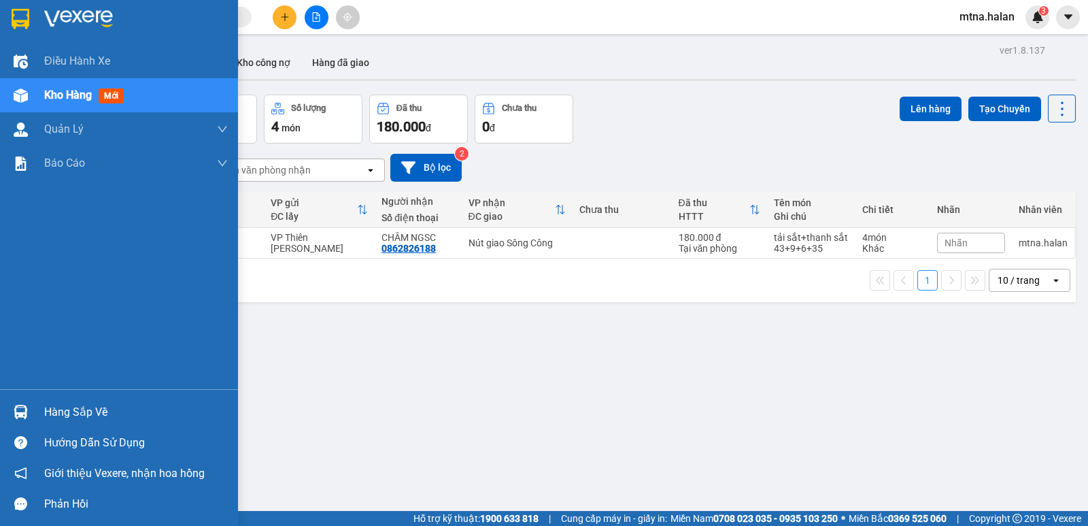
click at [19, 407] on img at bounding box center [21, 412] width 14 height 14
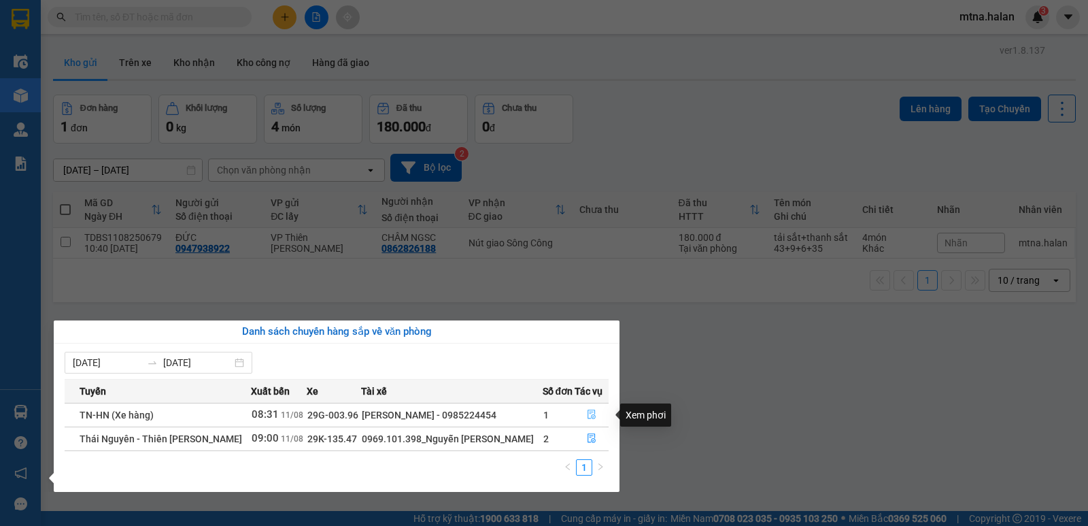
click at [588, 414] on icon "file-done" at bounding box center [592, 414] width 10 height 10
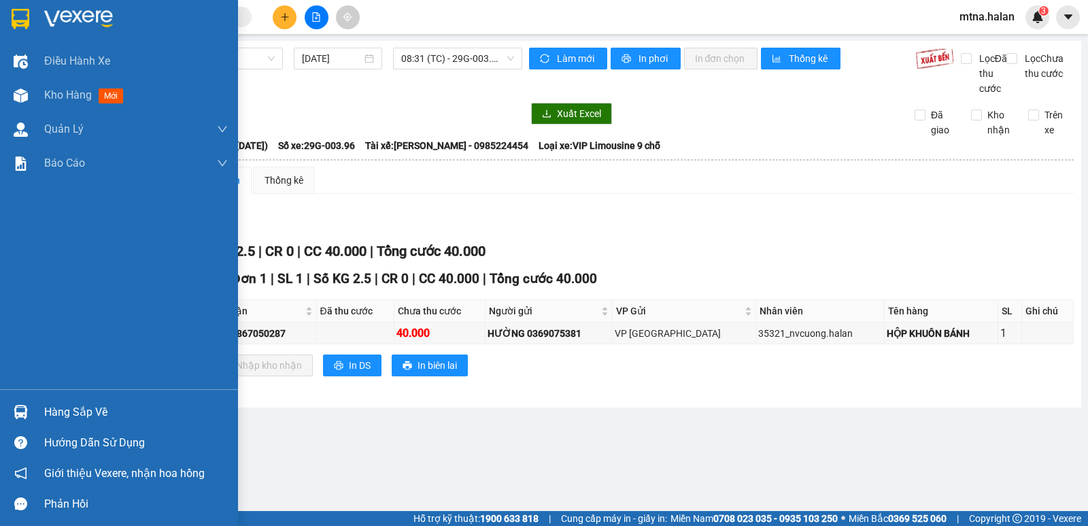
click at [19, 409] on img at bounding box center [21, 412] width 14 height 14
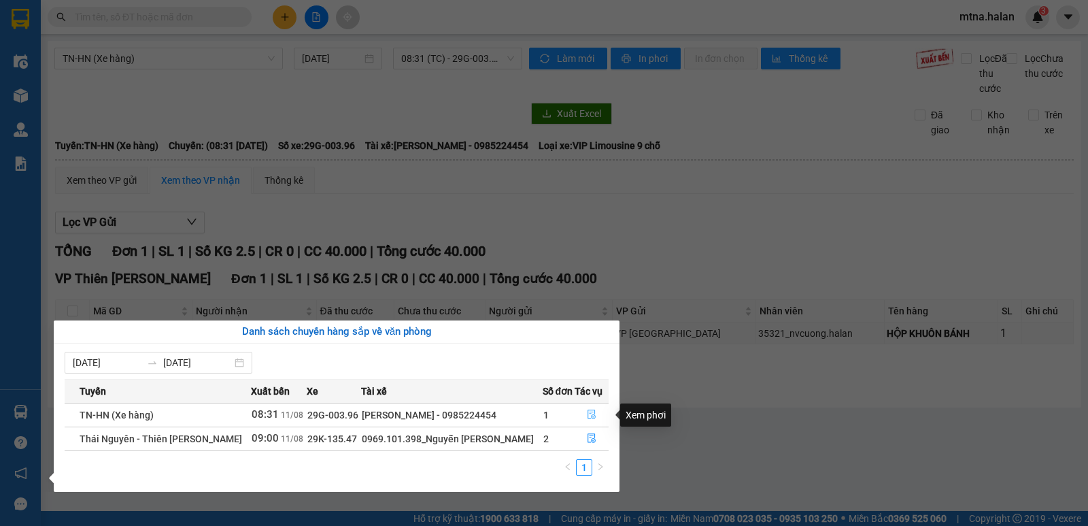
click at [589, 410] on icon "file-done" at bounding box center [592, 415] width 8 height 10
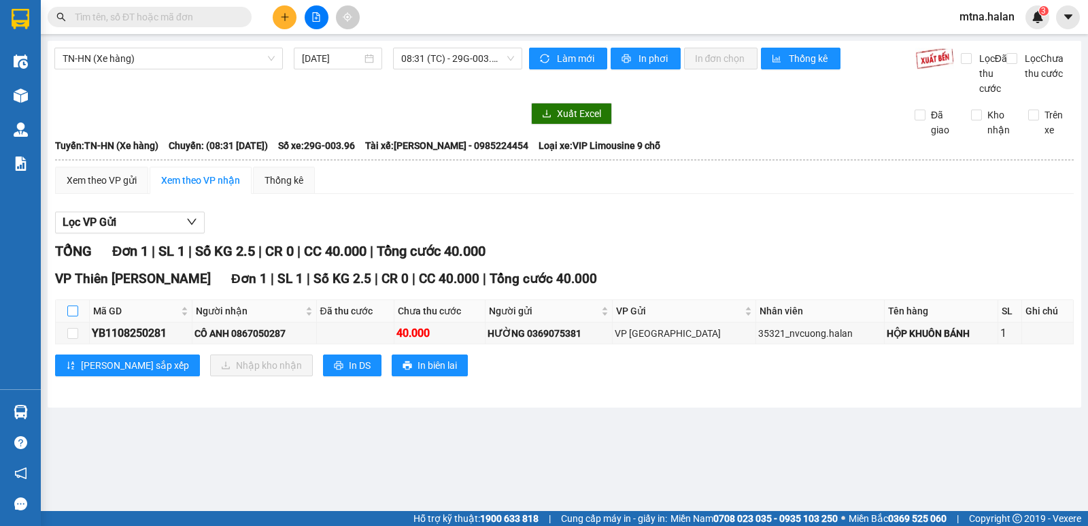
click at [73, 316] on input "checkbox" at bounding box center [72, 310] width 11 height 11
checkbox input "true"
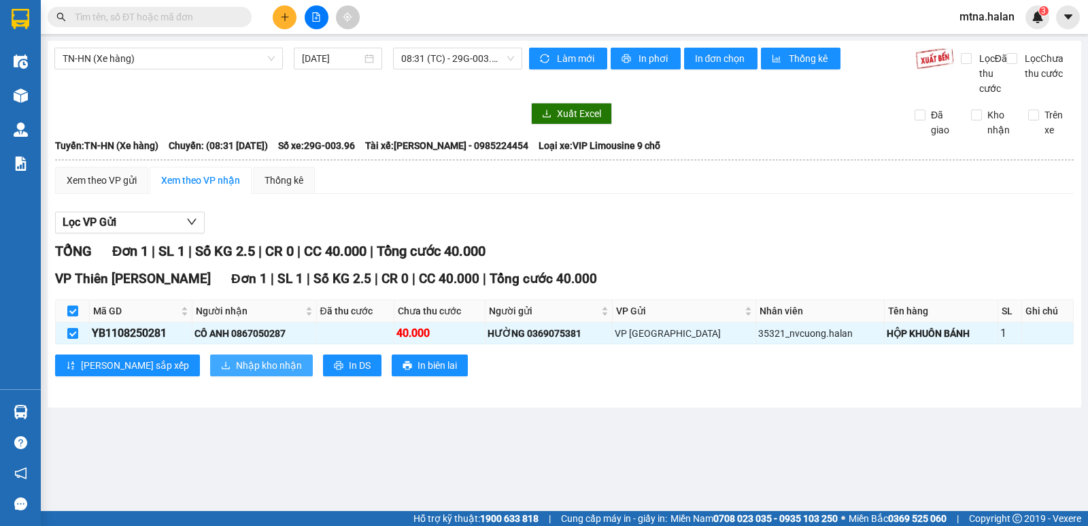
click at [236, 373] on span "Nhập kho nhận" at bounding box center [269, 365] width 66 height 15
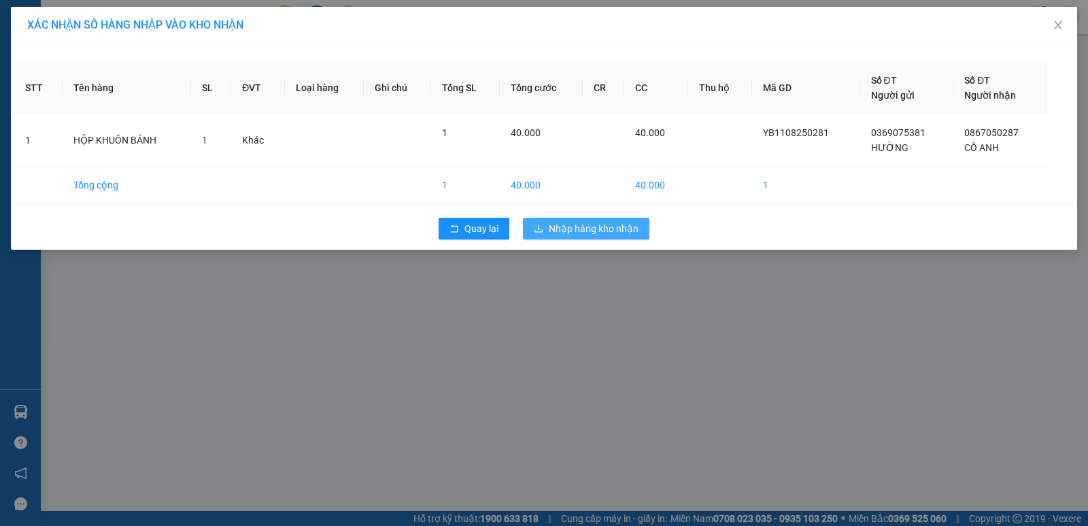
click at [597, 231] on span "Nhập hàng kho nhận" at bounding box center [594, 228] width 90 height 15
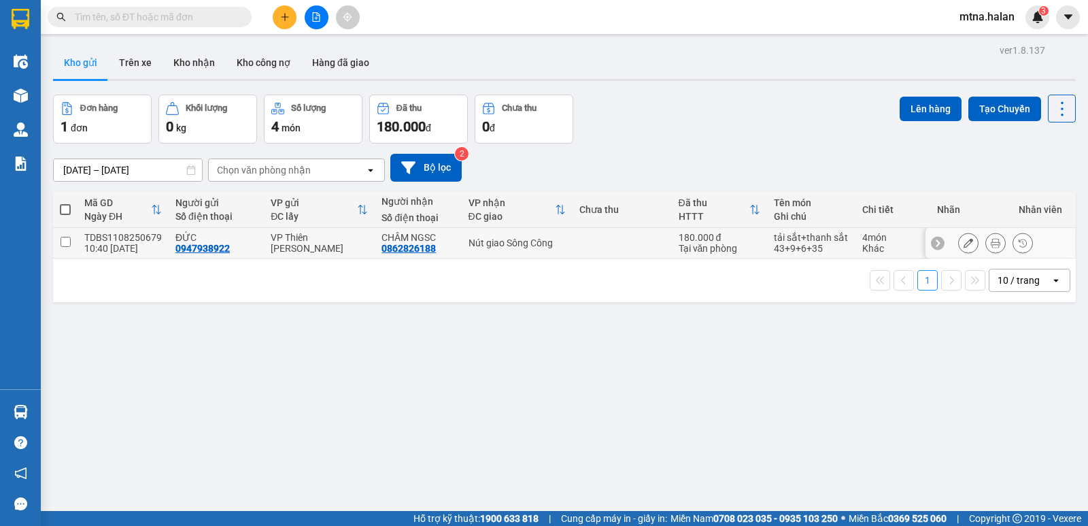
click at [65, 241] on input "checkbox" at bounding box center [66, 242] width 10 height 10
checkbox input "true"
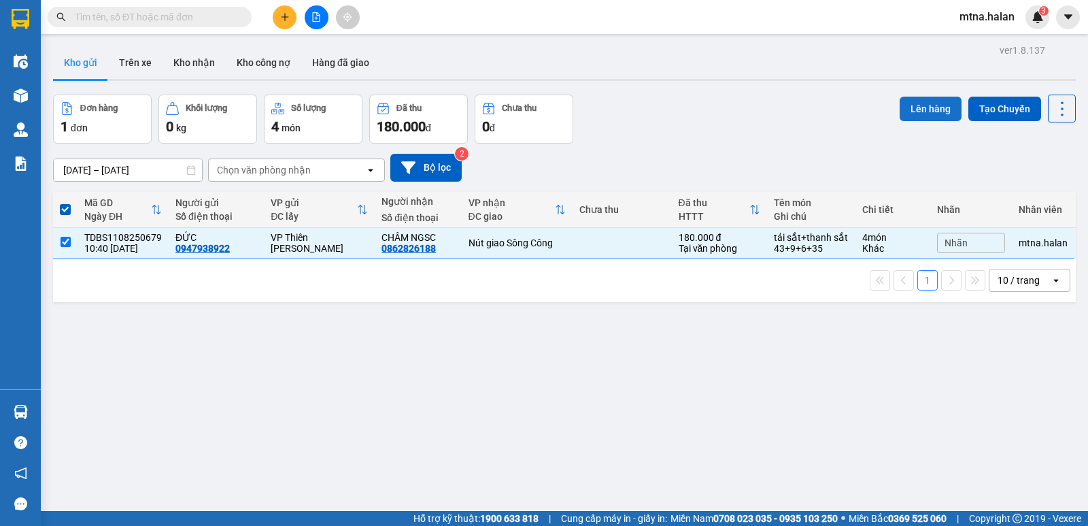
click at [919, 109] on button "Lên hàng" at bounding box center [931, 109] width 62 height 24
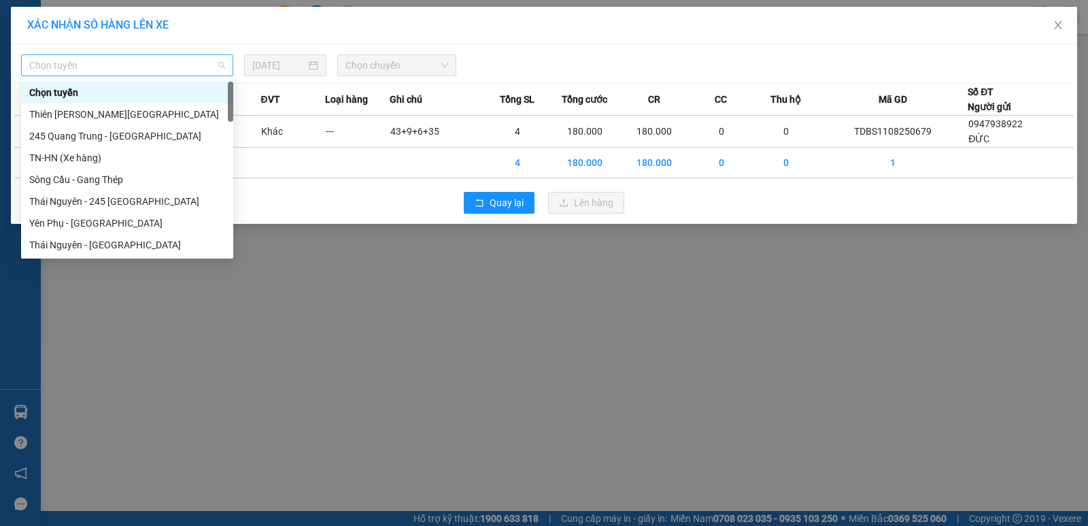
click at [124, 62] on span "Chọn tuyến" at bounding box center [127, 65] width 196 height 20
type input "hn"
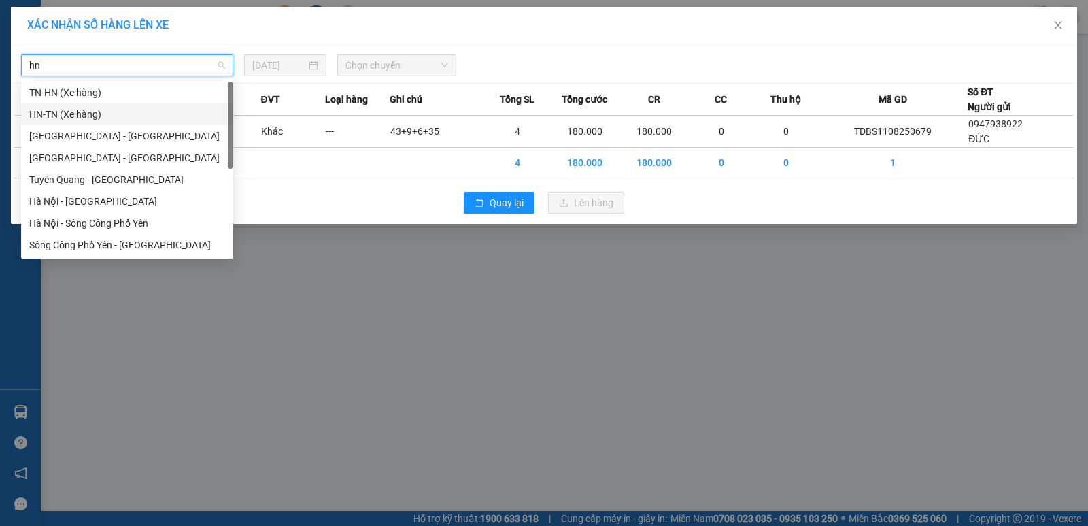
click at [59, 114] on div "HN-TN (Xe hàng)" at bounding box center [127, 114] width 196 height 15
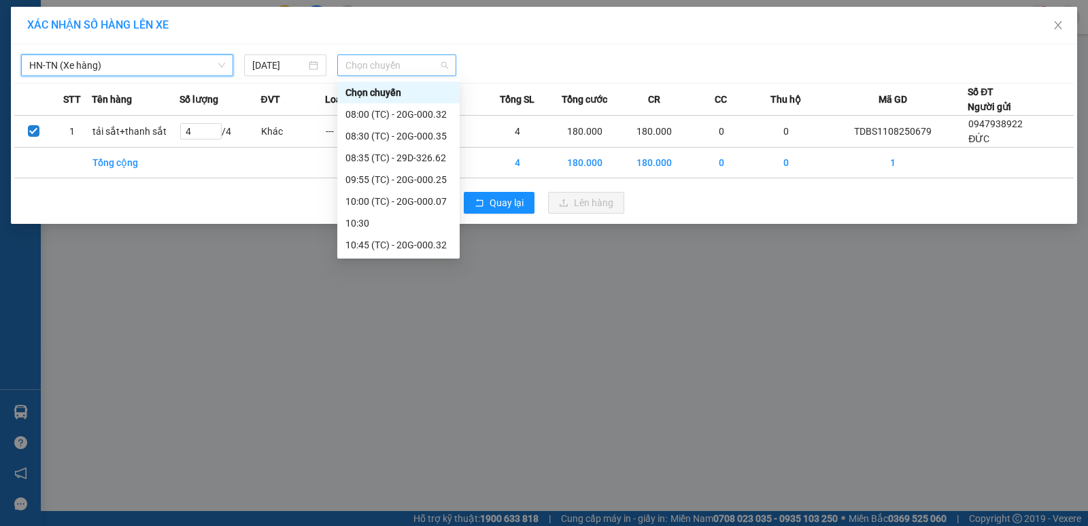
click at [409, 67] on span "Chọn chuyến" at bounding box center [396, 65] width 103 height 20
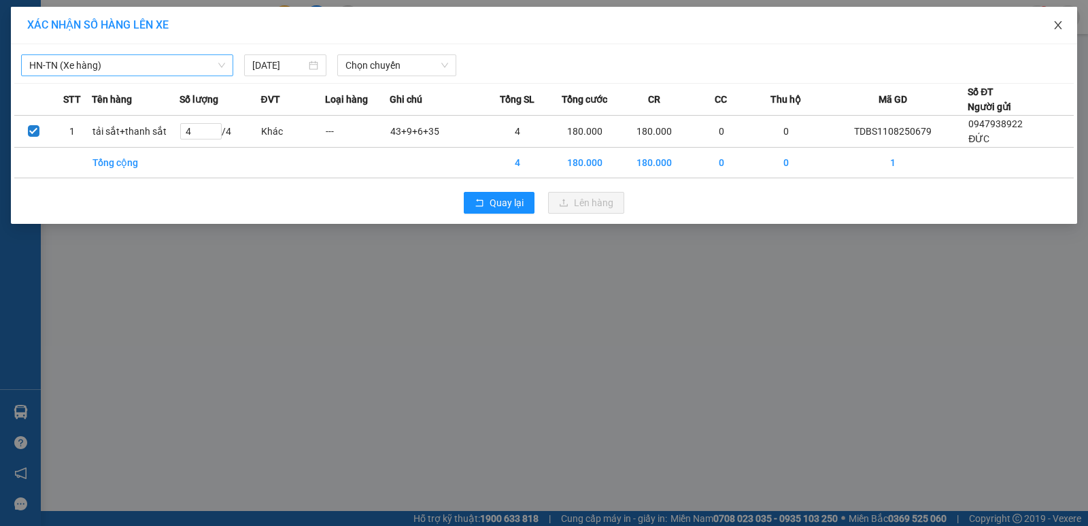
click at [1057, 25] on icon "close" at bounding box center [1057, 25] width 7 height 8
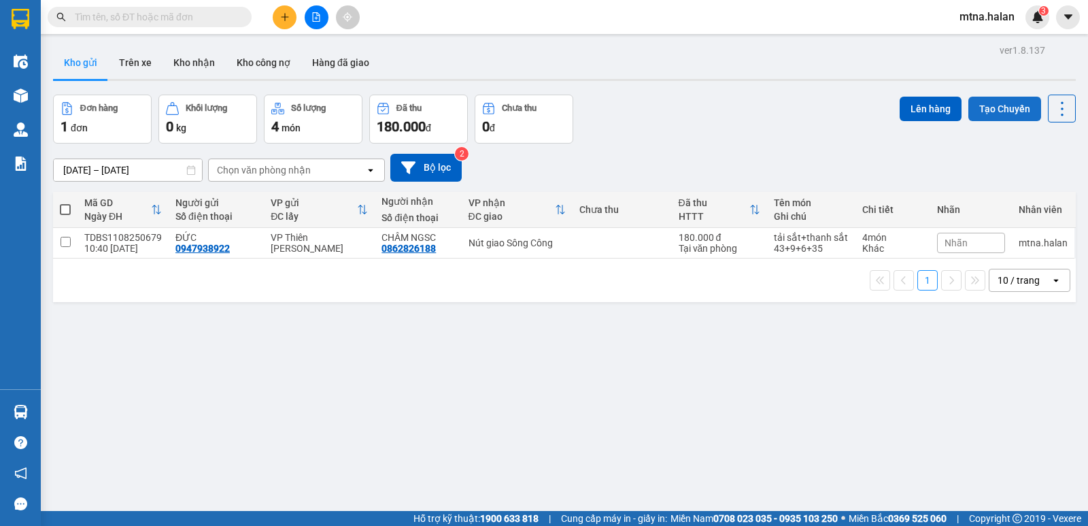
click at [998, 104] on button "Tạo Chuyến" at bounding box center [1004, 109] width 73 height 24
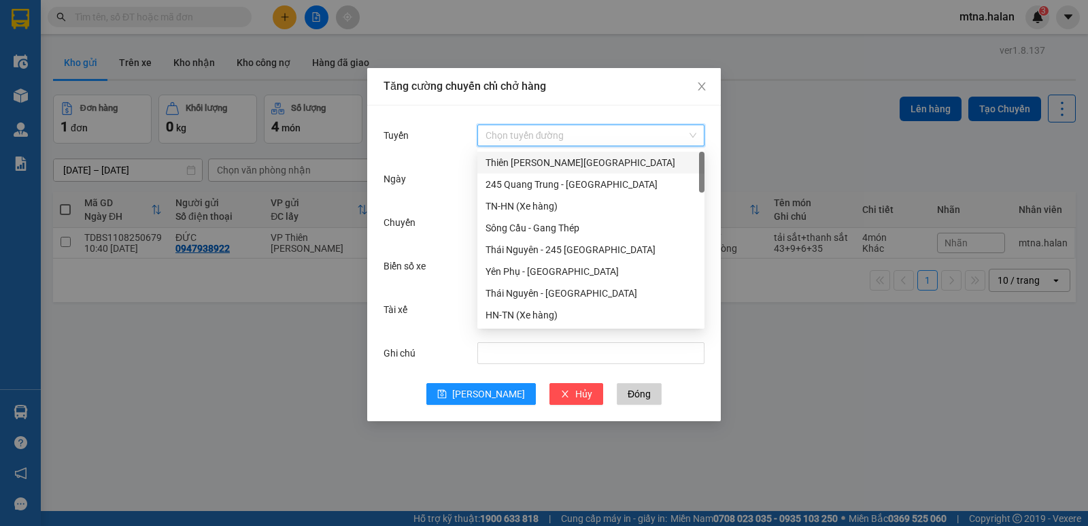
click at [564, 131] on input "Tuyến" at bounding box center [586, 135] width 201 height 20
click at [532, 313] on div "HN-TN (Xe hàng)" at bounding box center [591, 314] width 211 height 15
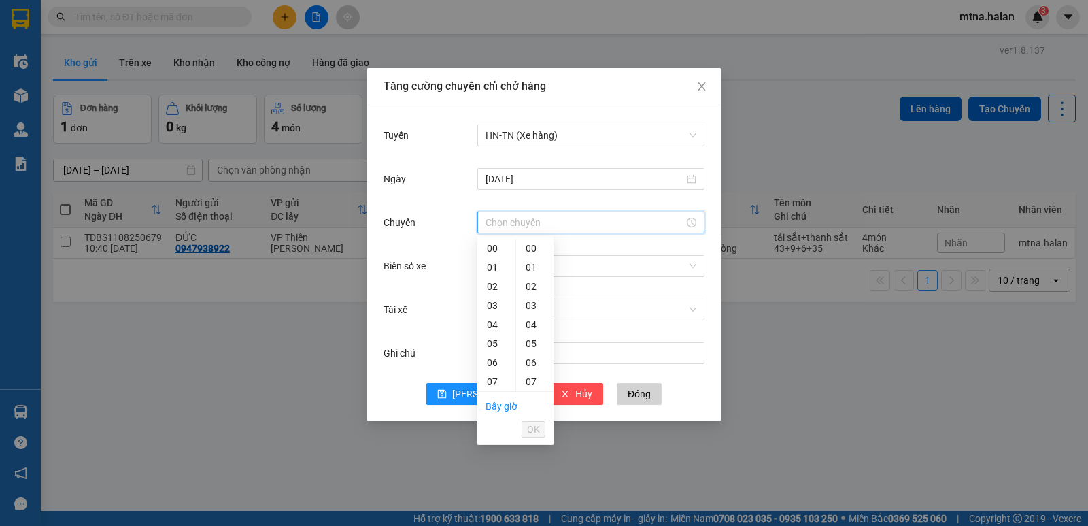
click at [548, 220] on input "Chuyến" at bounding box center [585, 222] width 199 height 15
click at [488, 317] on div "11" at bounding box center [496, 321] width 38 height 19
click at [530, 331] on div "15" at bounding box center [534, 329] width 37 height 19
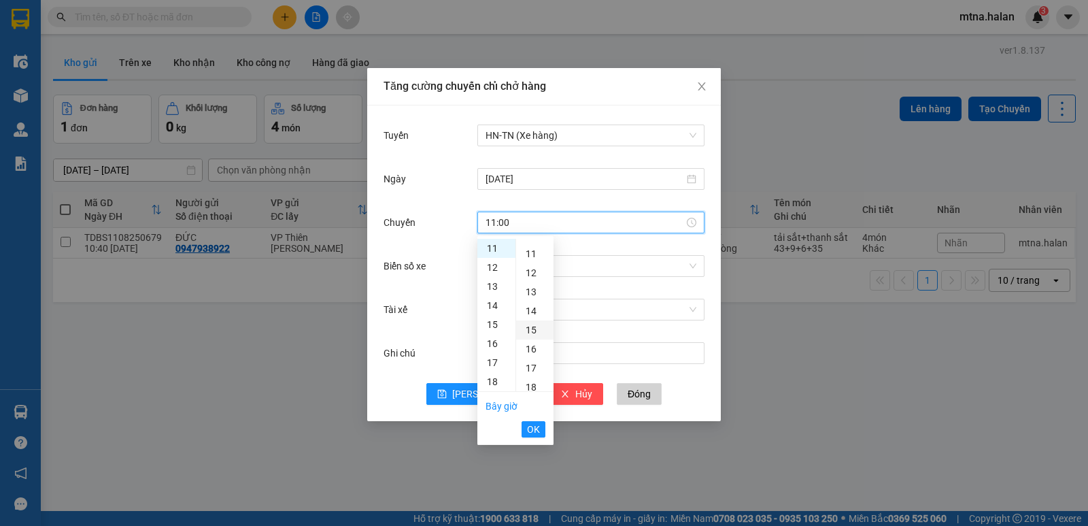
type input "11:15"
click at [533, 430] on span "OK" at bounding box center [533, 429] width 13 height 15
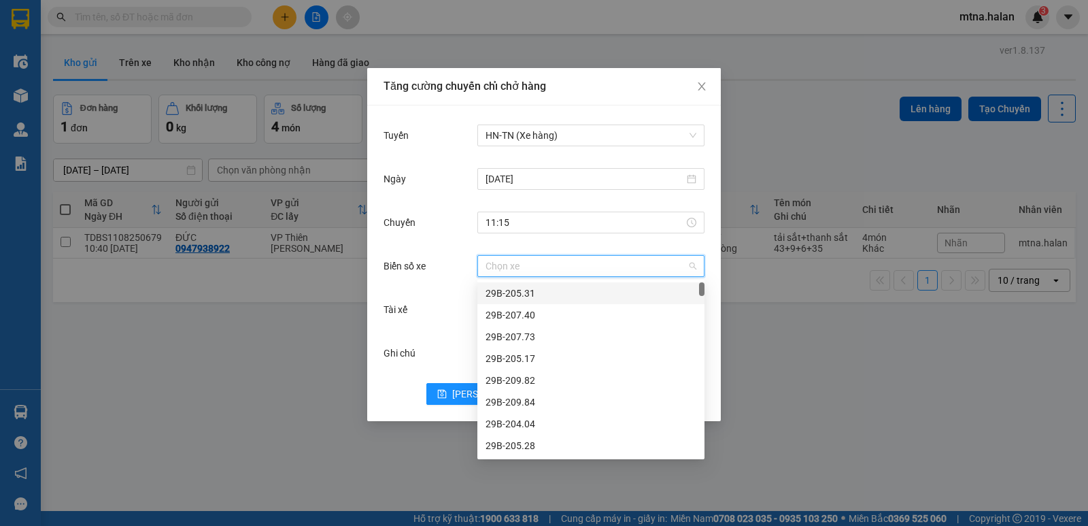
click at [547, 262] on input "Biển số xe" at bounding box center [586, 266] width 201 height 20
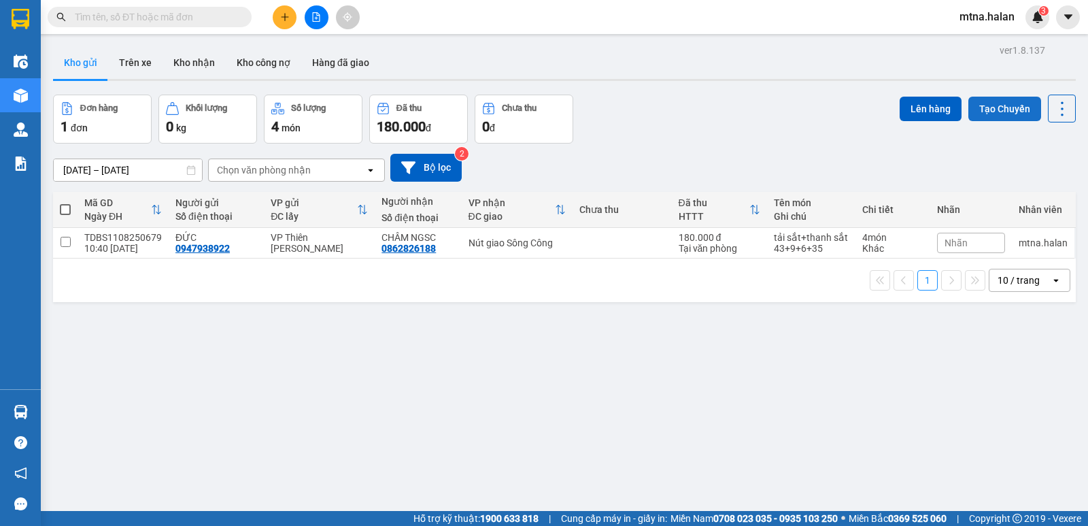
click at [982, 104] on button "Tạo Chuyến" at bounding box center [1004, 109] width 73 height 24
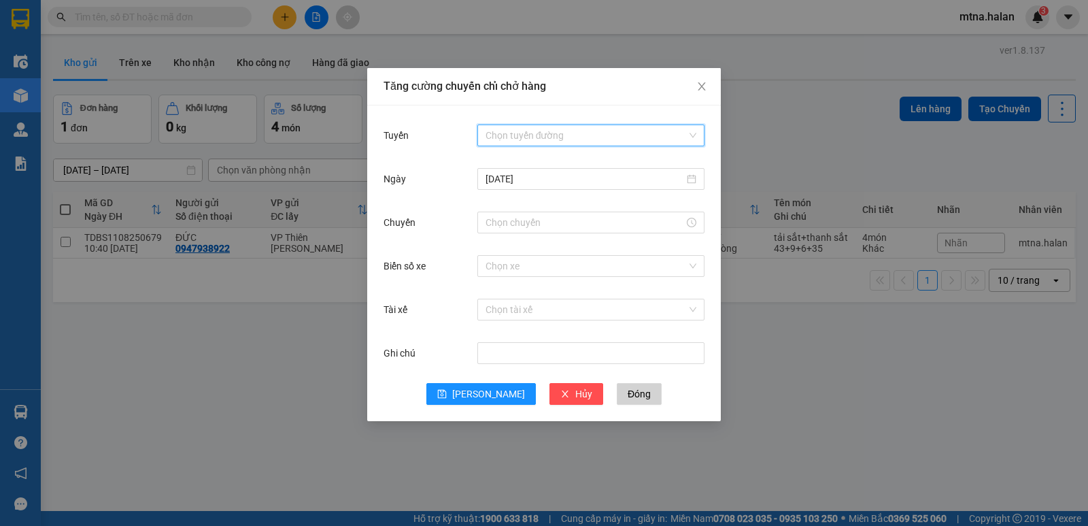
click at [579, 133] on input "Tuyến" at bounding box center [586, 135] width 201 height 20
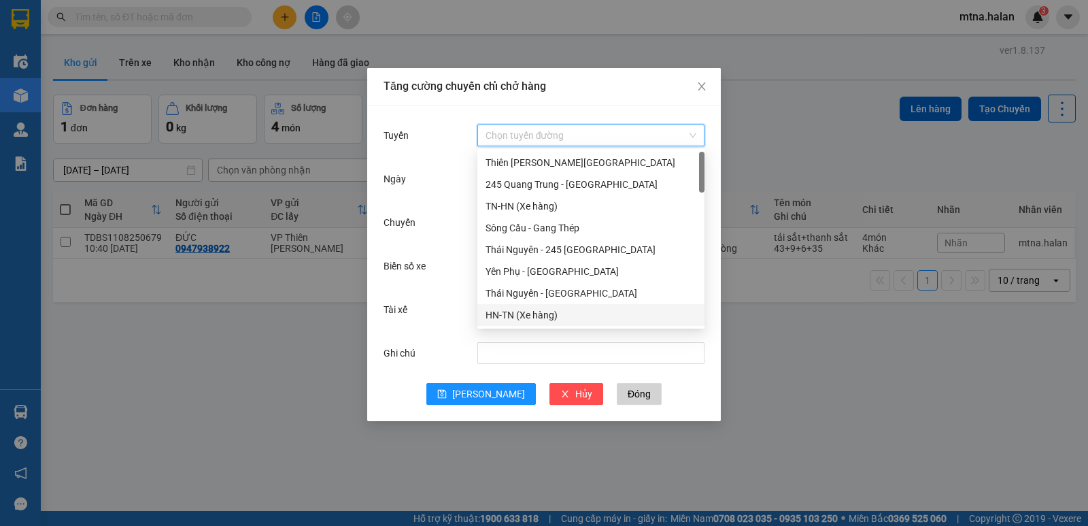
click at [523, 313] on div "HN-TN (Xe hàng)" at bounding box center [591, 314] width 211 height 15
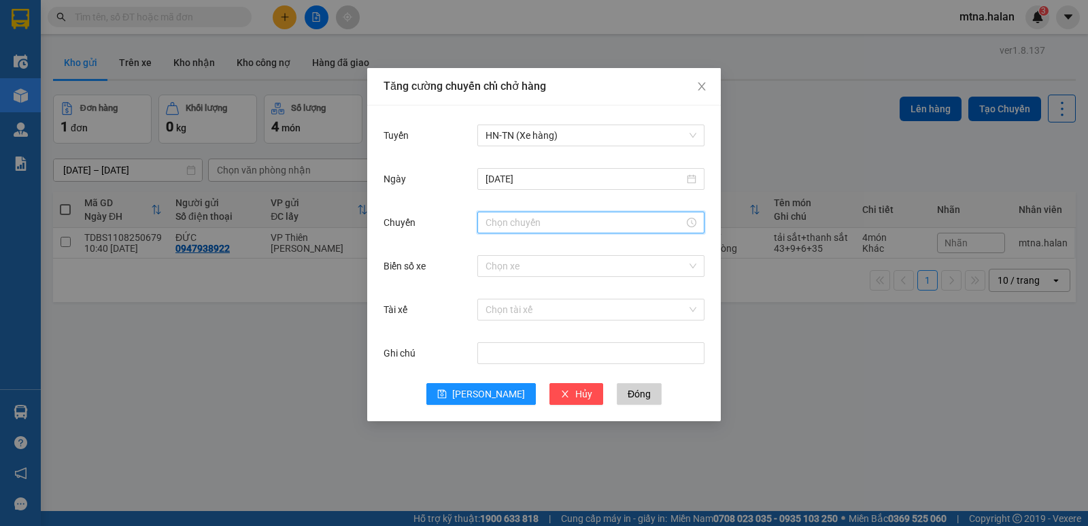
click at [548, 218] on input "Chuyến" at bounding box center [585, 222] width 199 height 15
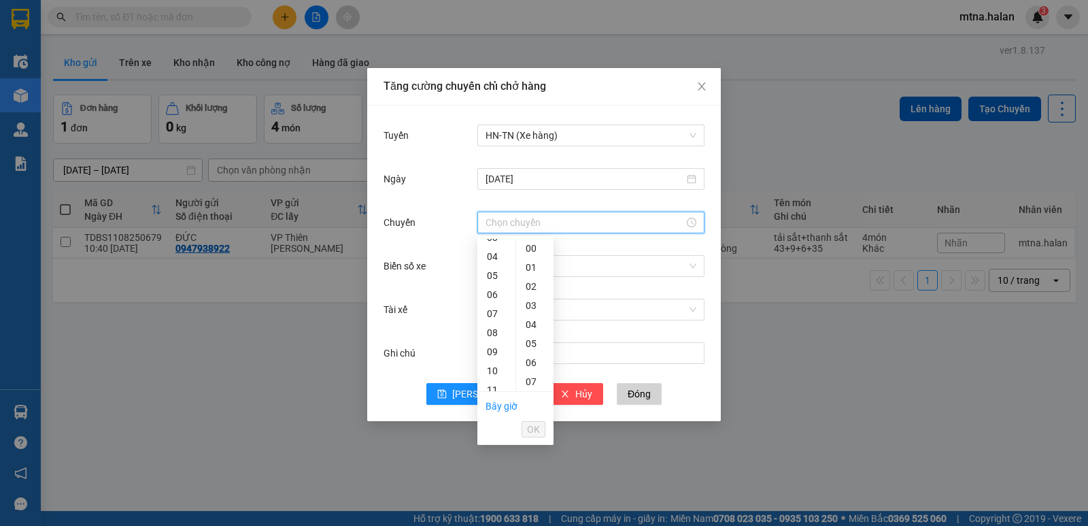
scroll to position [136, 0]
click at [490, 319] on div "11" at bounding box center [496, 321] width 38 height 19
click at [532, 330] on div "15" at bounding box center [534, 329] width 37 height 19
type input "11:15"
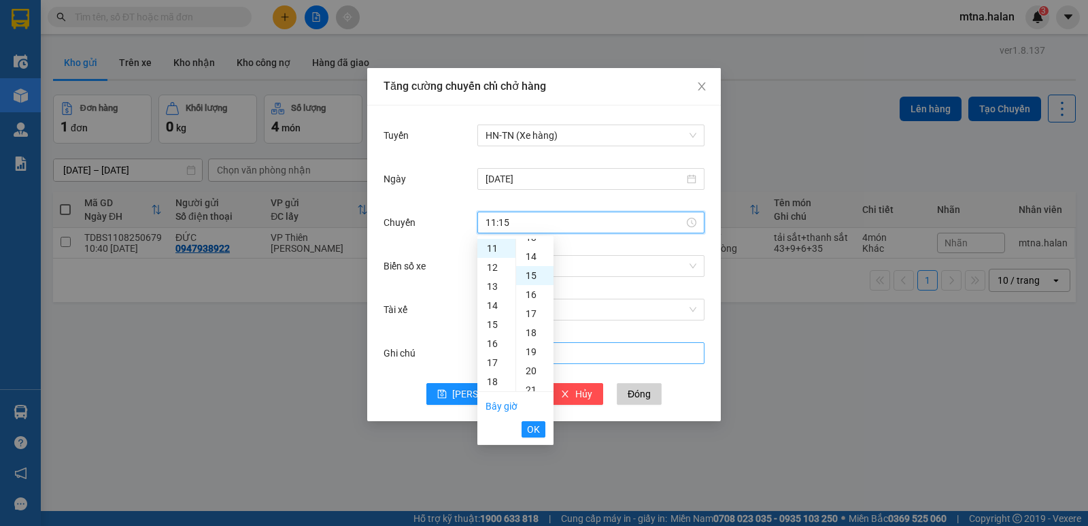
scroll to position [286, 0]
click at [537, 429] on span "OK" at bounding box center [533, 429] width 13 height 15
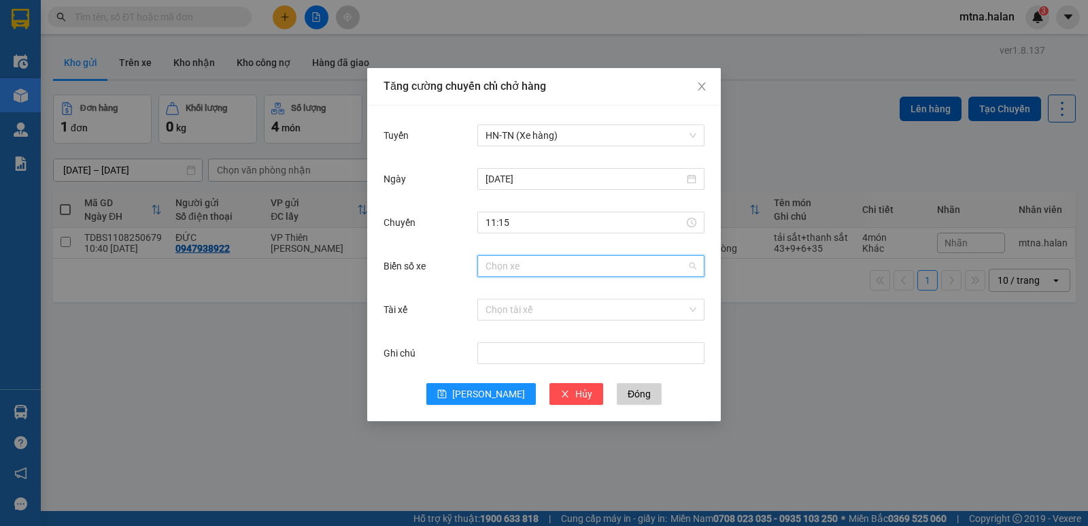
click at [555, 269] on input "Biển số xe" at bounding box center [586, 266] width 201 height 20
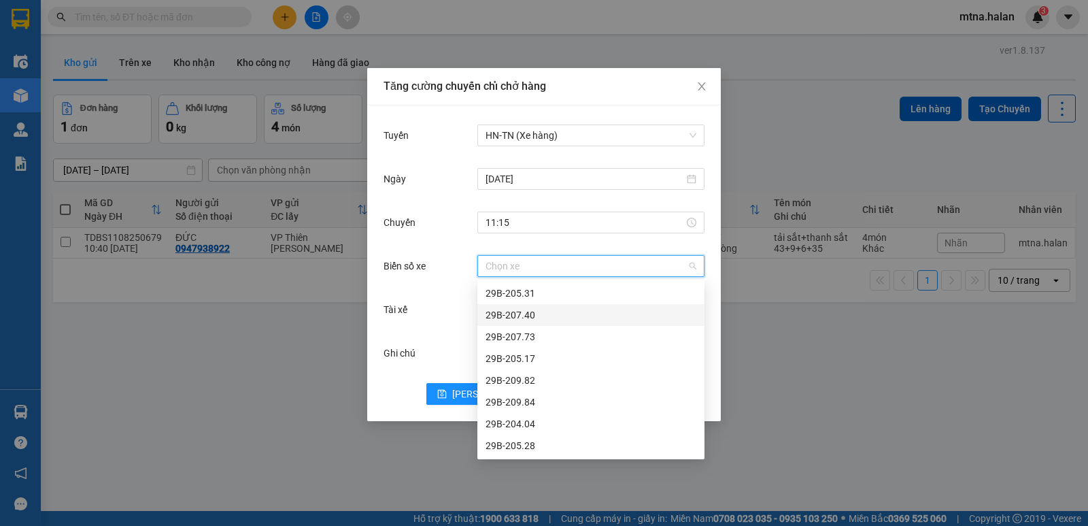
click at [823, 379] on div "Tăng cường chuyến chỉ chở hàng Tuyến HN-TN (Xe hàng) Ngày 11/08/2025 Chuyến 11:…" at bounding box center [544, 263] width 1088 height 526
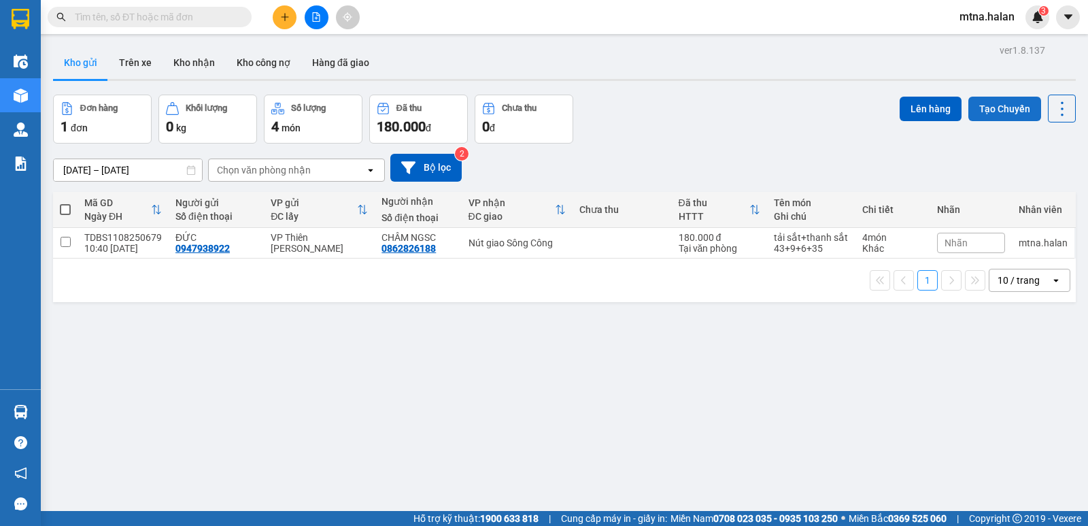
click at [980, 103] on button "Tạo Chuyến" at bounding box center [1004, 109] width 73 height 24
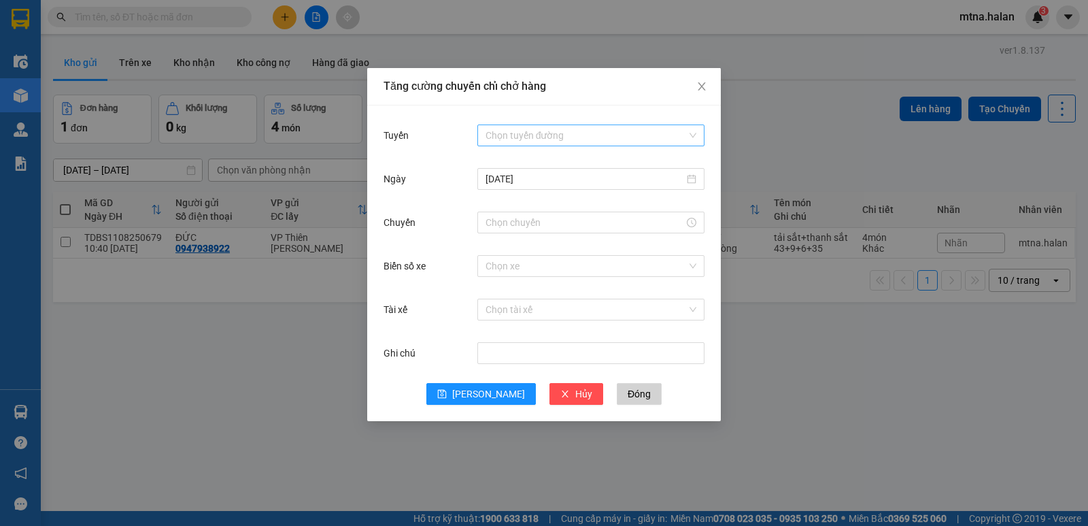
click at [568, 135] on input "Tuyến" at bounding box center [586, 135] width 201 height 20
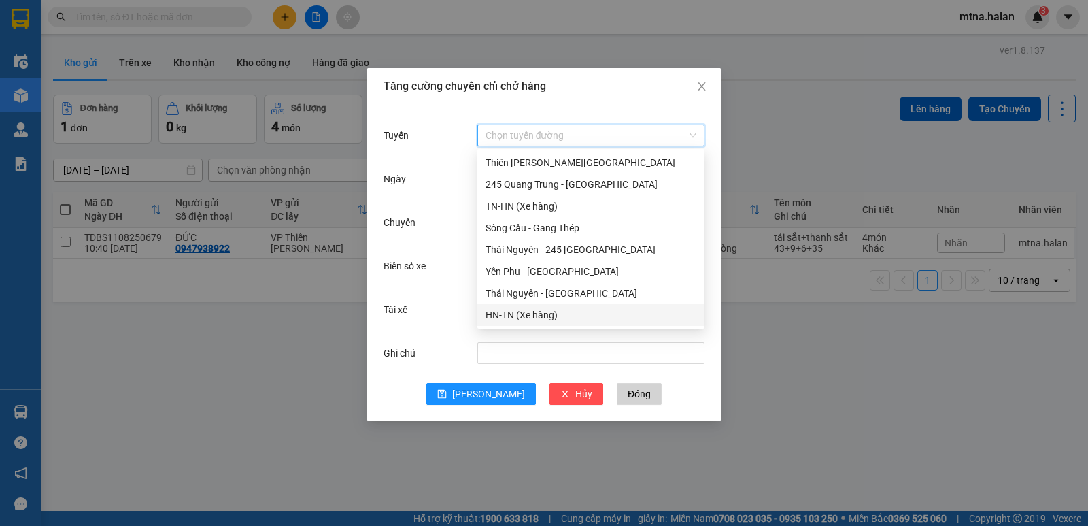
click at [522, 316] on div "HN-TN (Xe hàng)" at bounding box center [591, 314] width 211 height 15
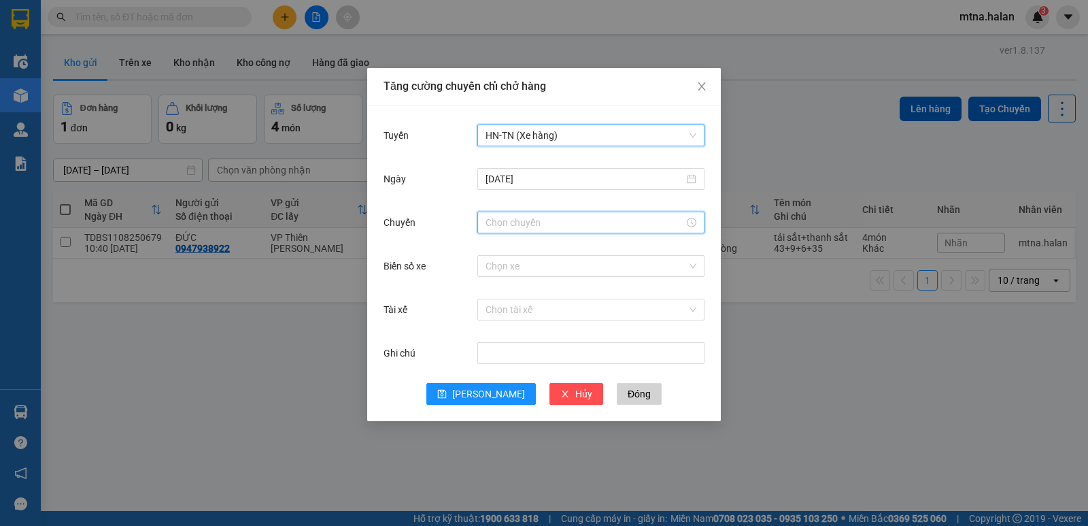
click at [555, 220] on input "Chuyến" at bounding box center [585, 222] width 199 height 15
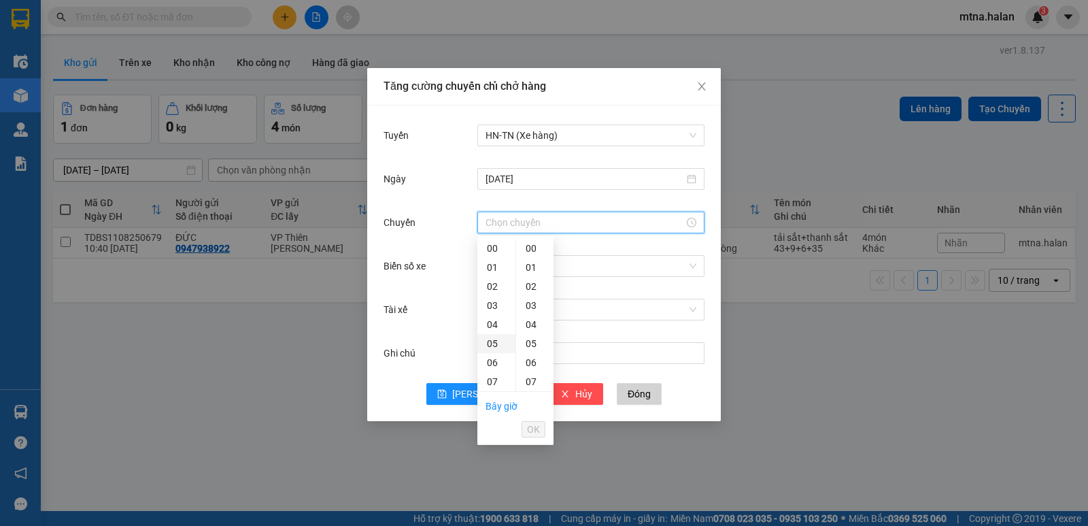
scroll to position [136, 0]
click at [492, 321] on div "11" at bounding box center [496, 321] width 38 height 19
click at [533, 326] on div "15" at bounding box center [534, 329] width 37 height 19
type input "11:15"
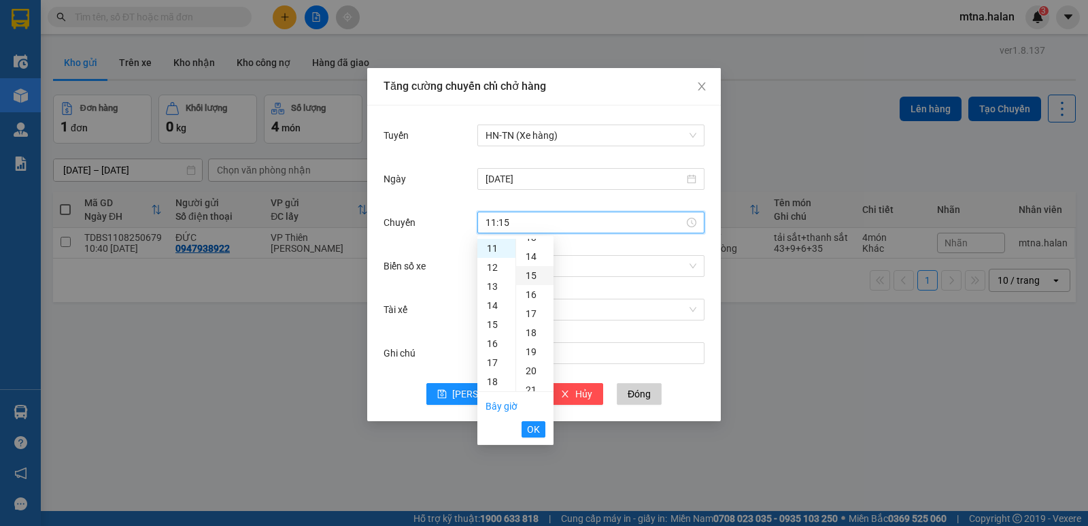
scroll to position [286, 0]
click at [528, 432] on span "OK" at bounding box center [533, 429] width 13 height 15
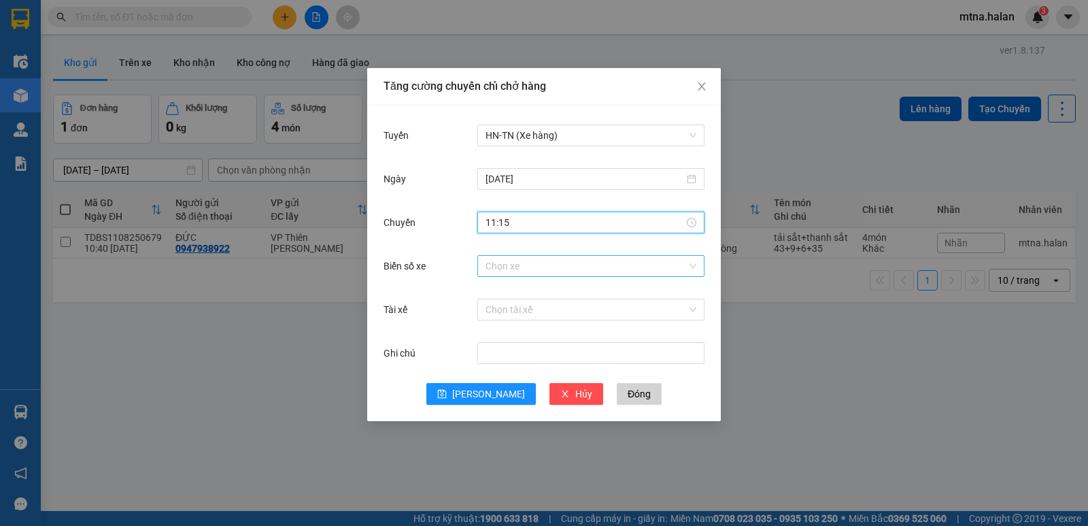
click at [541, 262] on input "Biển số xe" at bounding box center [586, 266] width 201 height 20
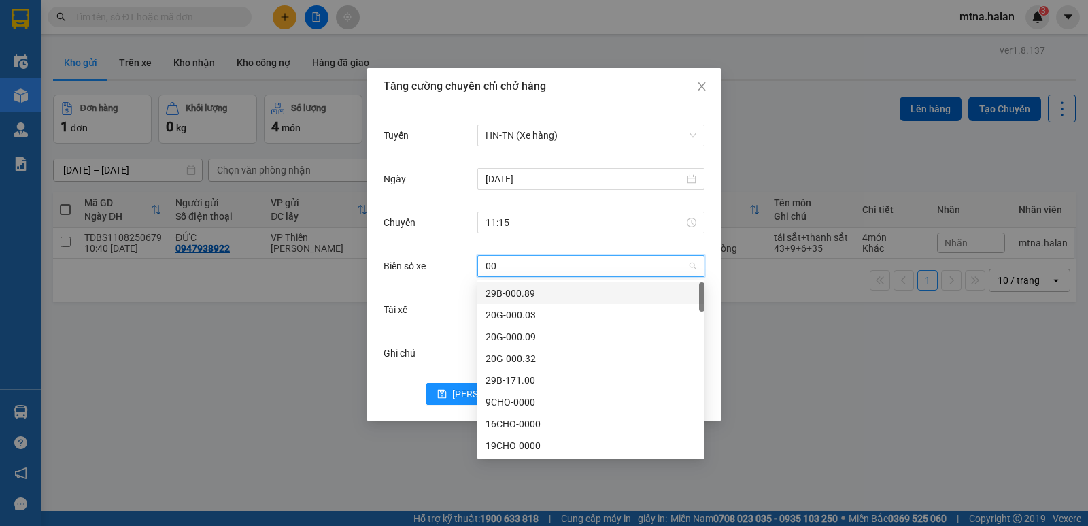
type input "0"
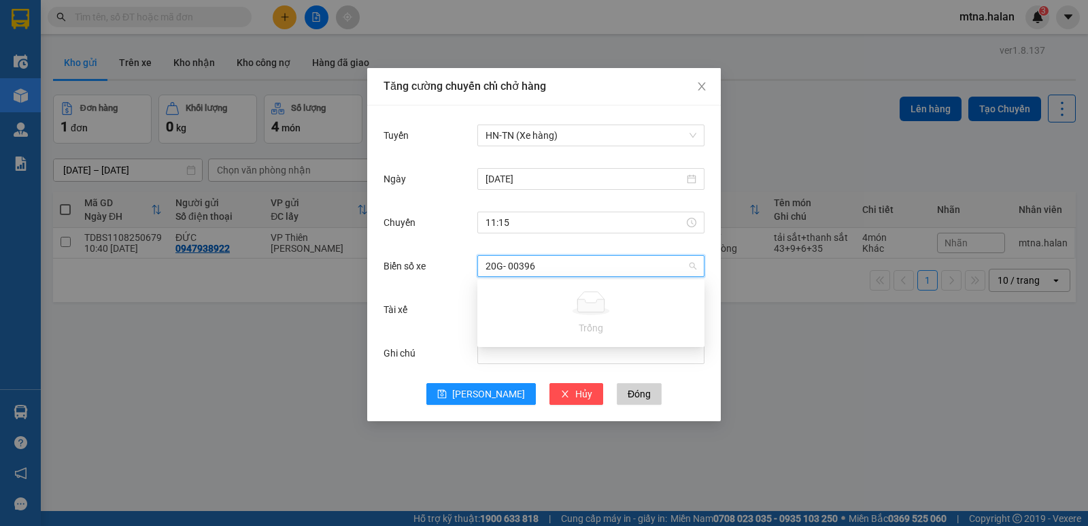
click at [508, 265] on input "20G- 00396" at bounding box center [586, 266] width 201 height 20
click at [573, 259] on input "20G-00396" at bounding box center [586, 266] width 201 height 20
click at [573, 263] on input "20G-00396" at bounding box center [586, 266] width 201 height 20
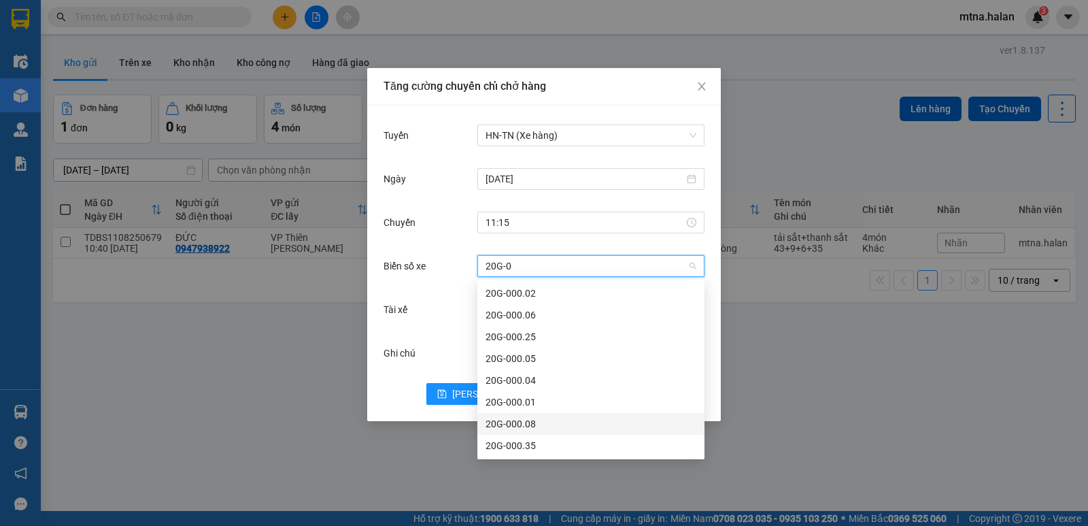
scroll to position [0, 0]
click at [520, 263] on input "20G-0" at bounding box center [586, 266] width 201 height 20
type input "2"
type input "003"
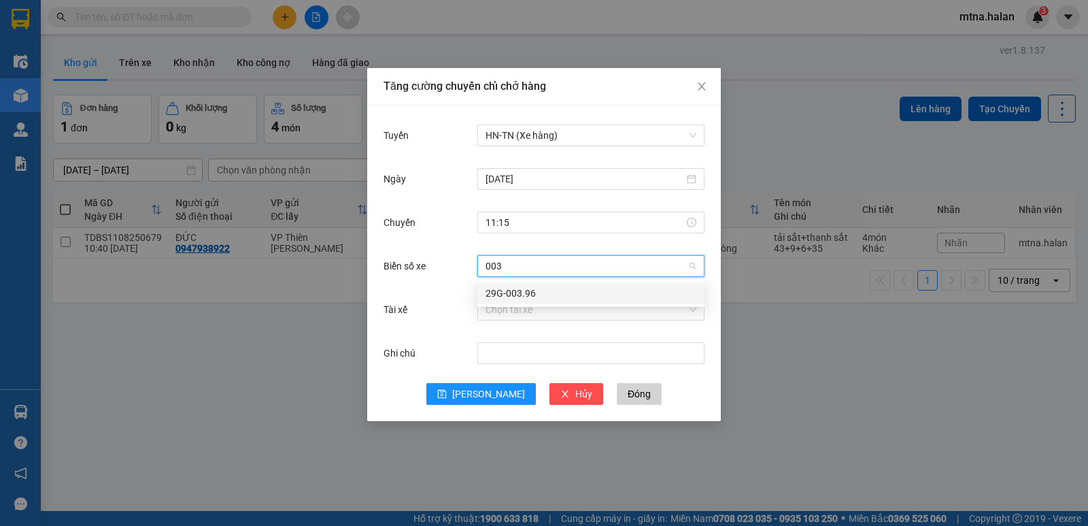
click at [517, 294] on div "29G-003.96" at bounding box center [591, 293] width 211 height 15
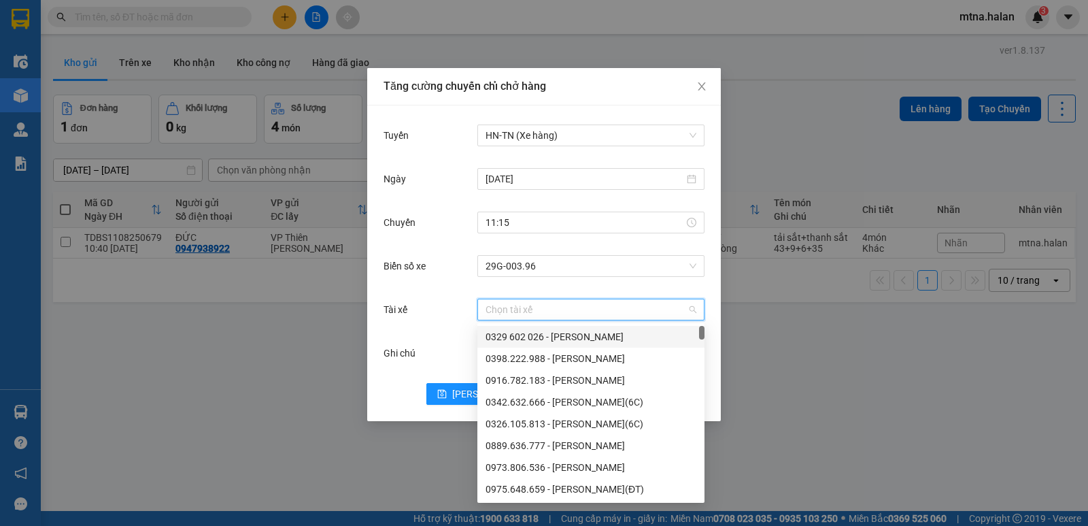
click at [568, 303] on input "Tài xế" at bounding box center [586, 309] width 201 height 20
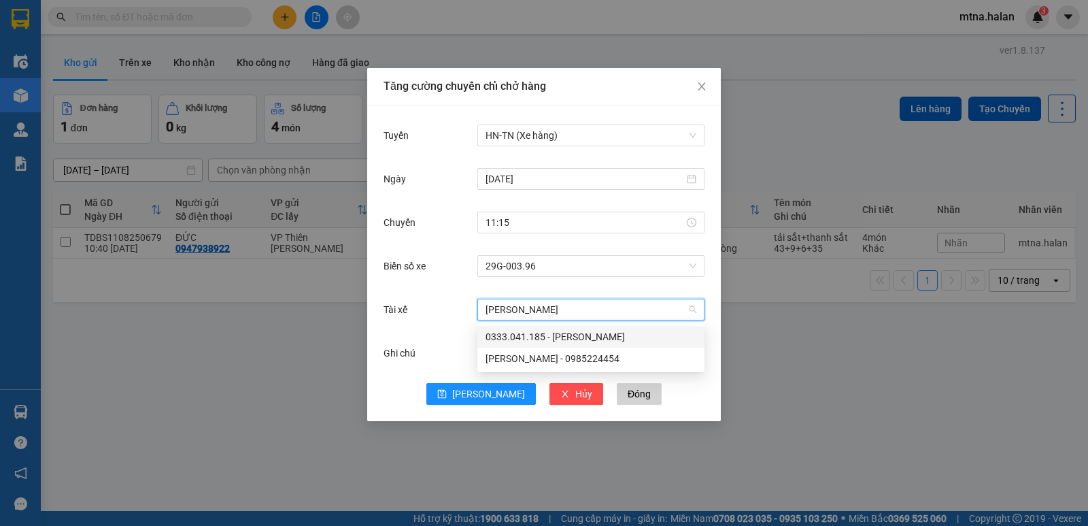
type input "BÙI ĐỨC DUY"
click at [558, 334] on div "Bùi Đức Duy - 0985224454" at bounding box center [591, 336] width 211 height 15
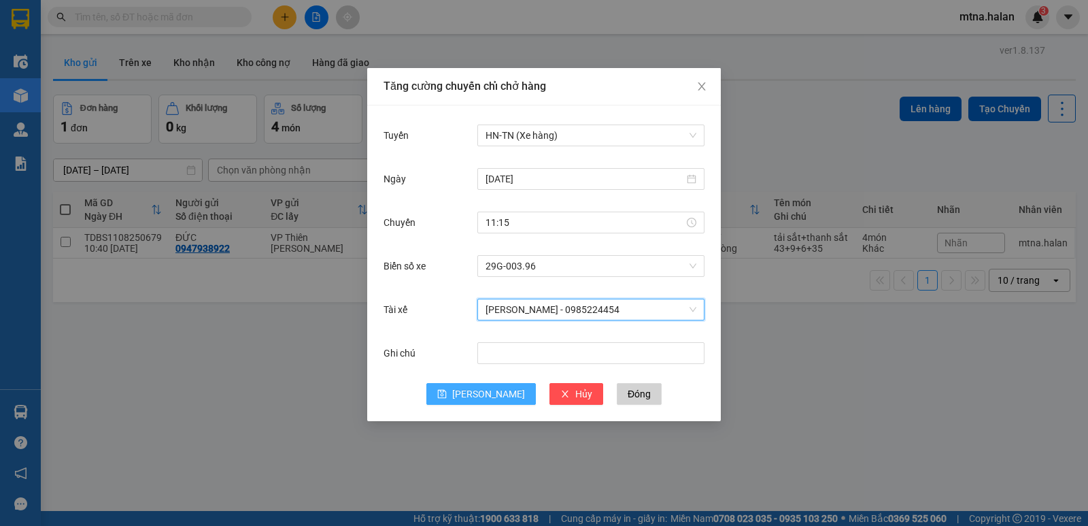
click at [494, 396] on span "Lưu" at bounding box center [488, 393] width 73 height 15
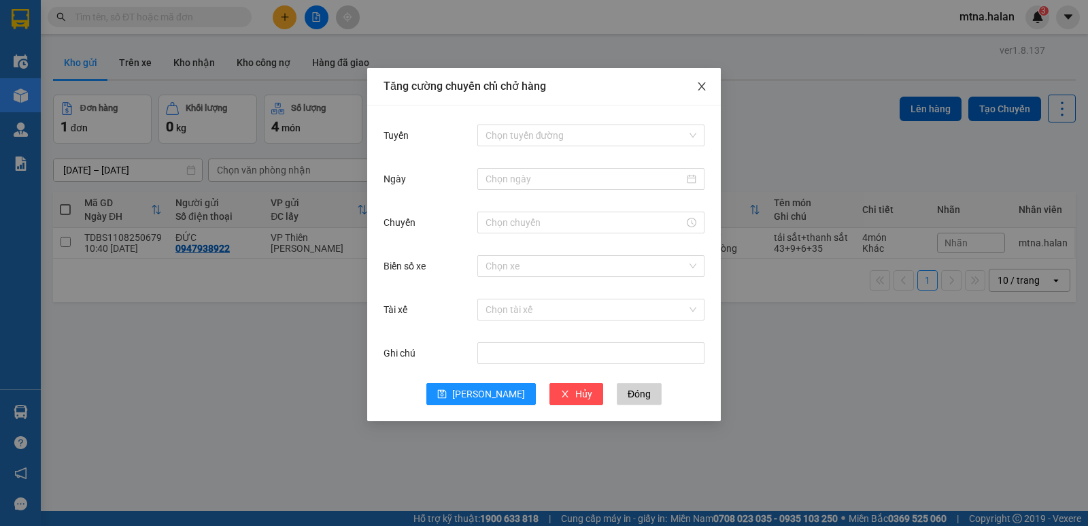
click at [700, 86] on icon "close" at bounding box center [701, 86] width 11 height 11
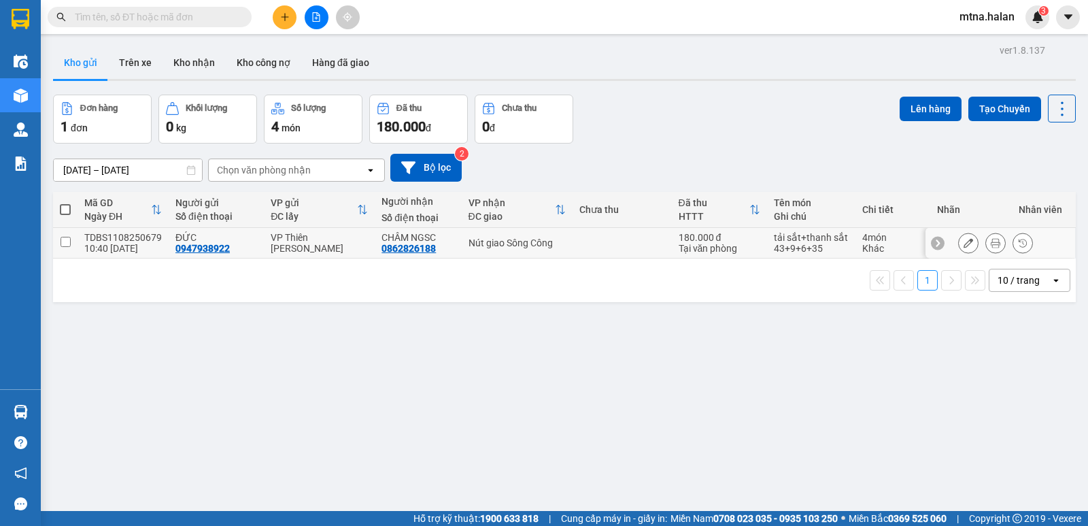
click at [66, 239] on input "checkbox" at bounding box center [66, 242] width 10 height 10
checkbox input "true"
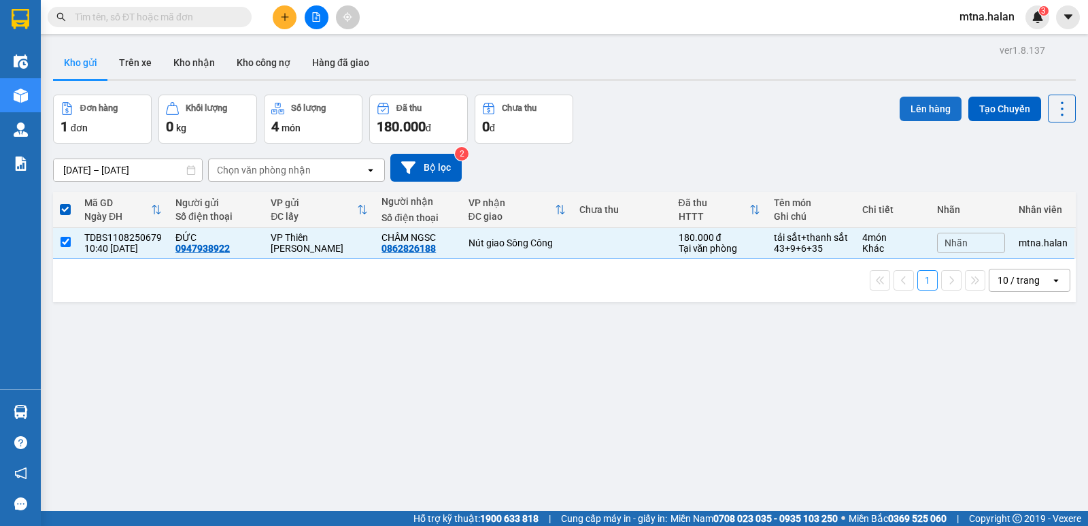
click at [919, 104] on button "Lên hàng" at bounding box center [931, 109] width 62 height 24
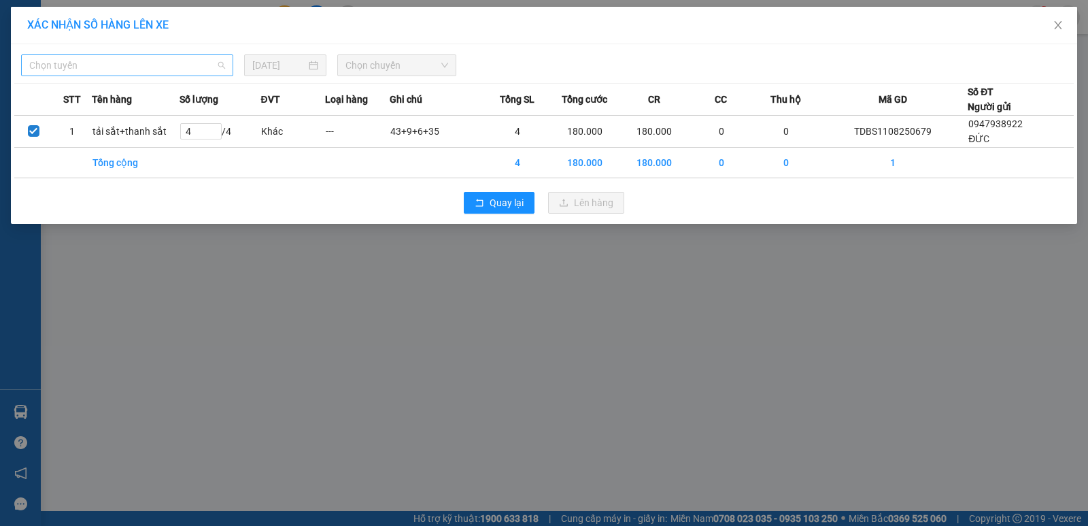
click at [126, 65] on span "Chọn tuyến" at bounding box center [127, 65] width 196 height 20
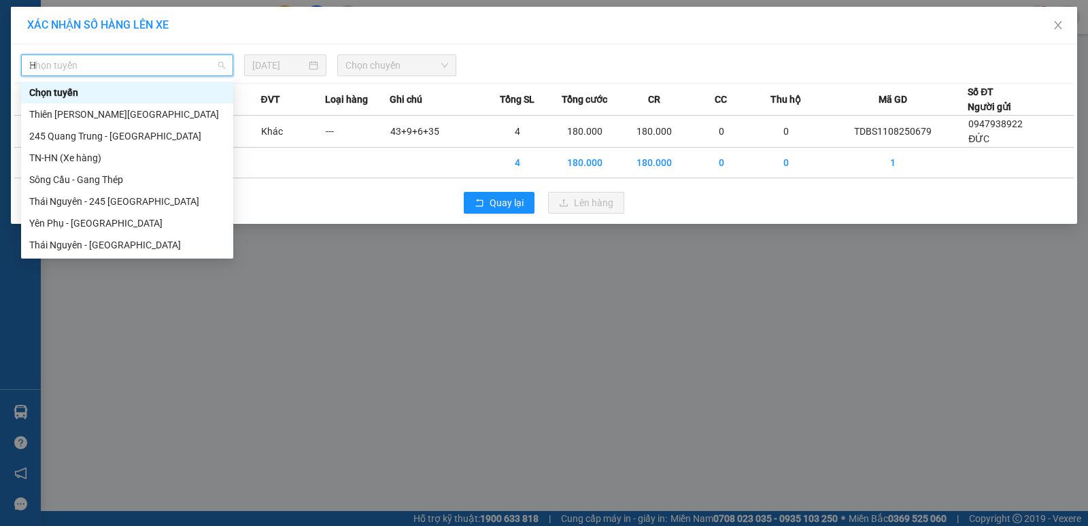
type input "HN"
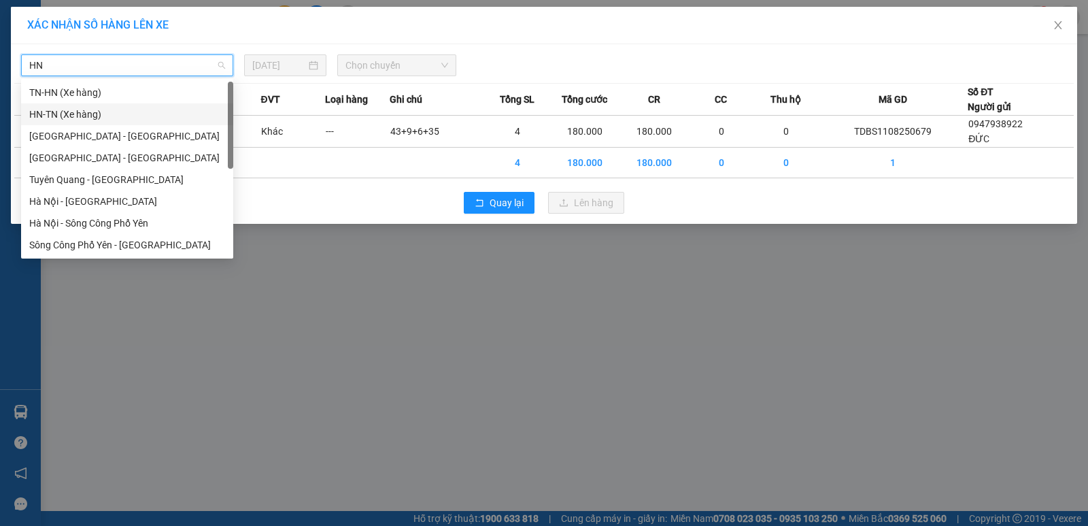
click at [76, 114] on div "HN-TN (Xe hàng)" at bounding box center [127, 114] width 196 height 15
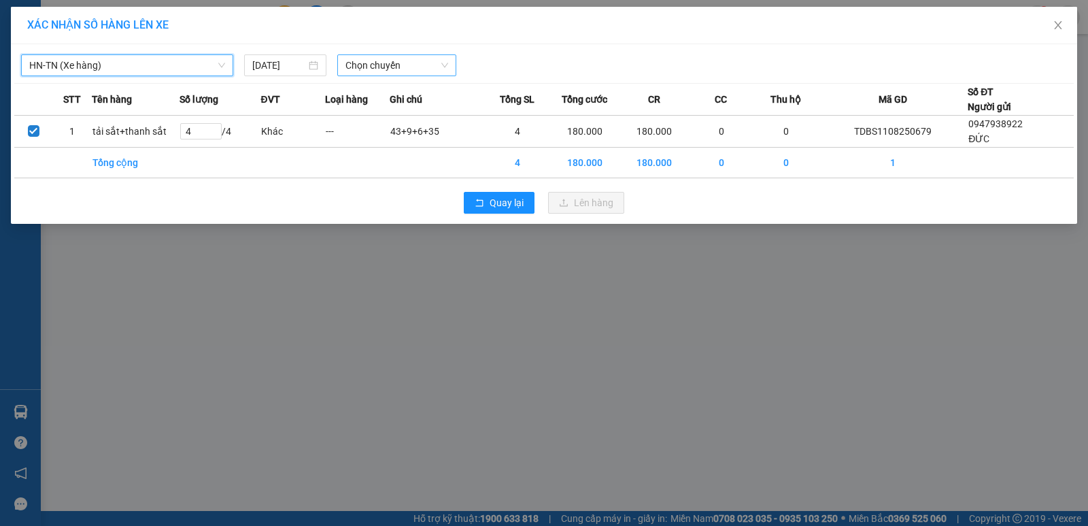
click at [407, 65] on span "Chọn chuyến" at bounding box center [396, 65] width 103 height 20
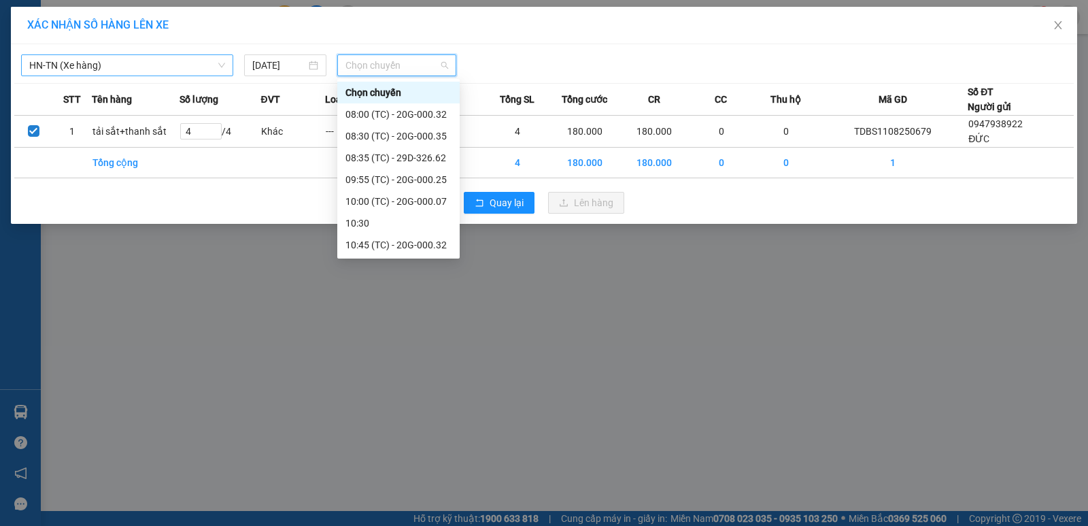
scroll to position [136, 0]
click at [389, 171] on div "11:15 (TC) - 29G-003.96" at bounding box center [398, 174] width 106 height 15
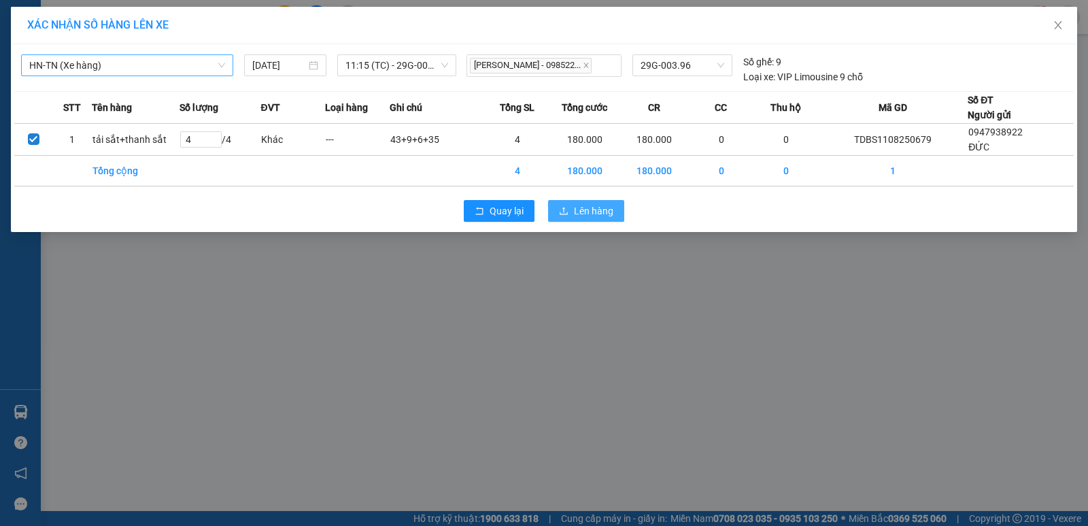
click at [591, 209] on span "Lên hàng" at bounding box center [593, 210] width 39 height 15
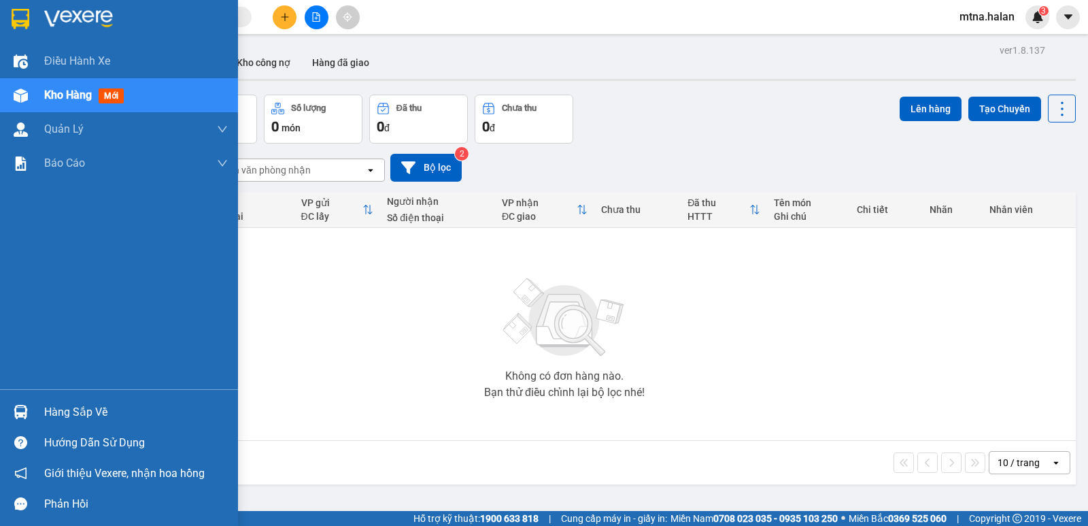
click at [20, 415] on img at bounding box center [21, 412] width 14 height 14
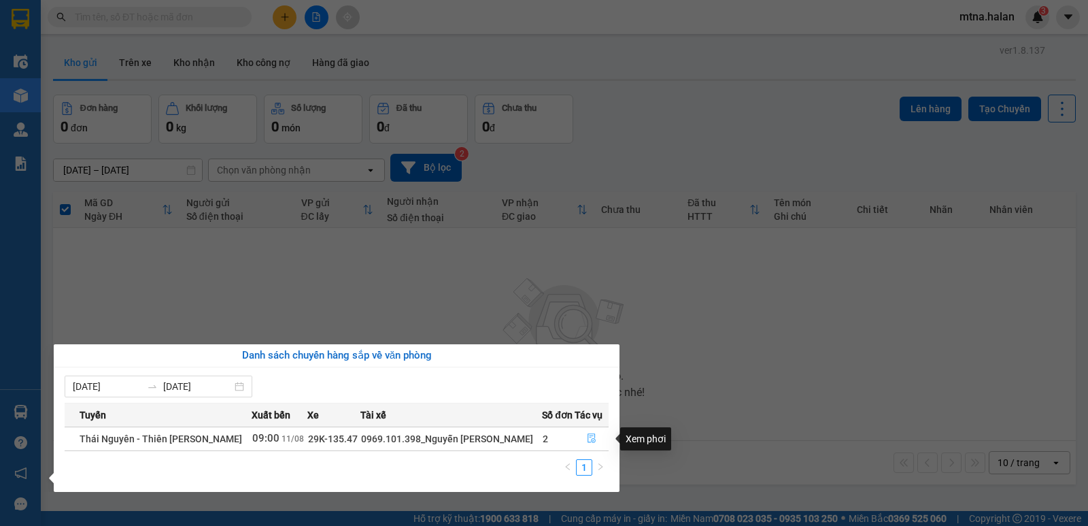
click at [589, 437] on icon "file-done" at bounding box center [592, 438] width 10 height 10
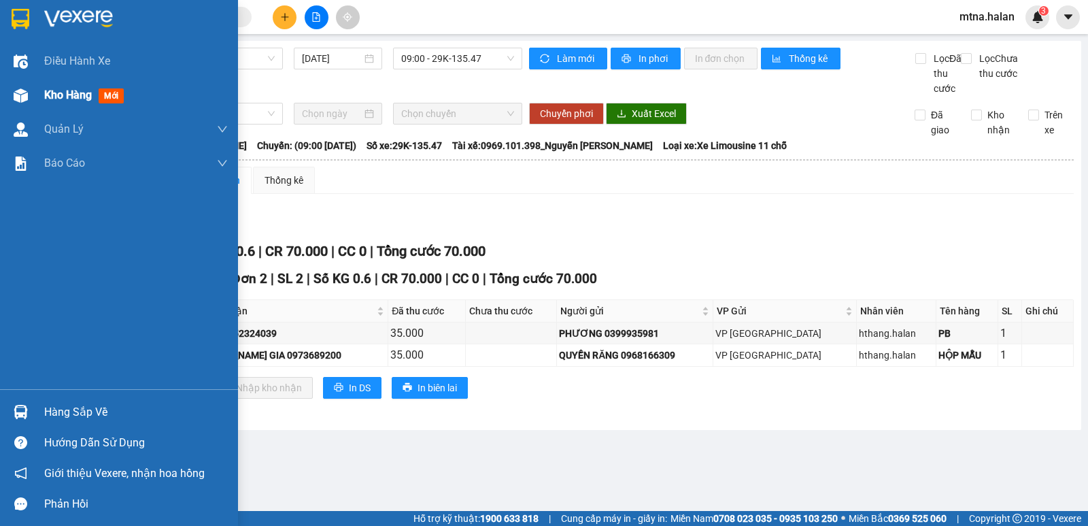
click at [18, 95] on img at bounding box center [21, 95] width 14 height 14
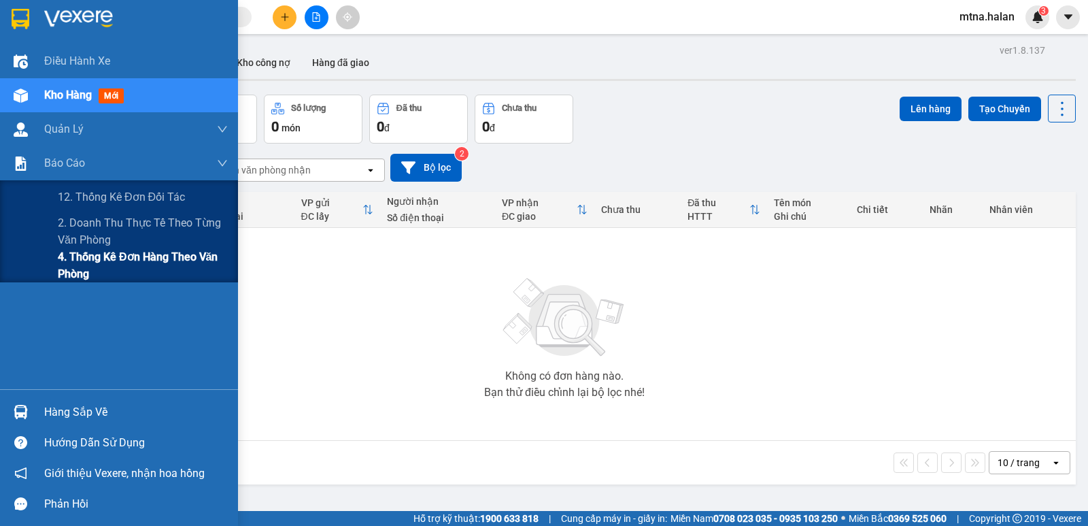
click at [74, 271] on span "4. Thống kê đơn hàng theo văn phòng" at bounding box center [143, 265] width 170 height 34
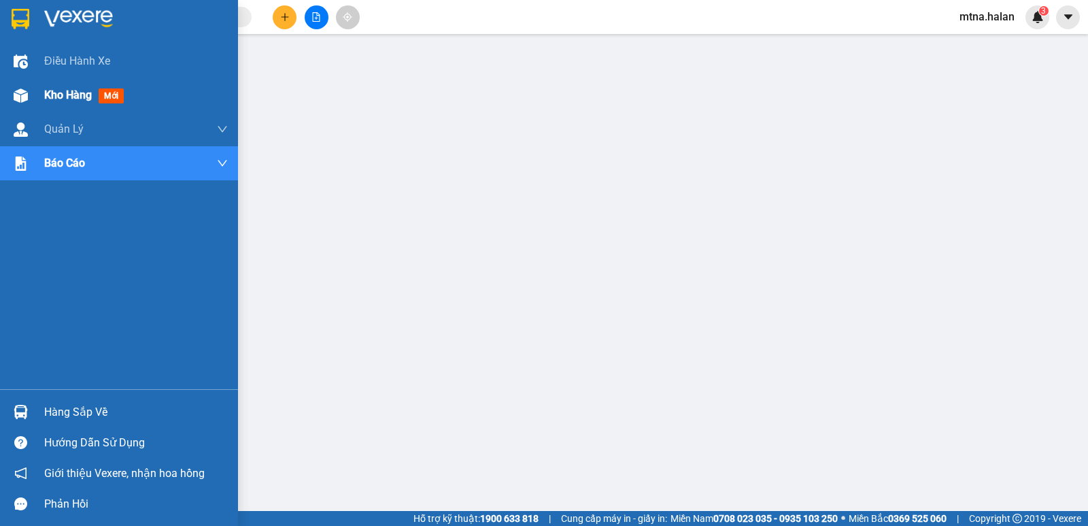
click at [26, 98] on img at bounding box center [21, 95] width 14 height 14
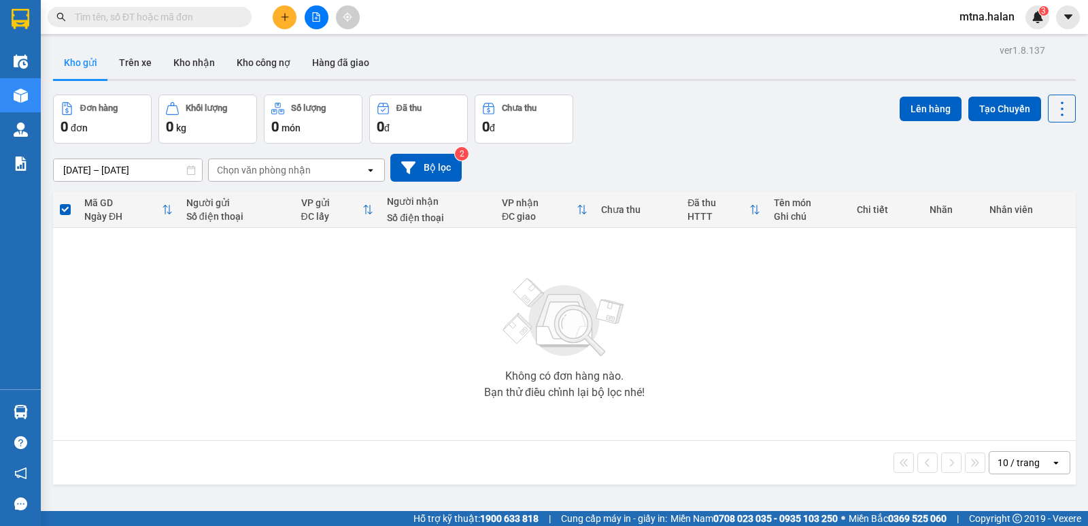
click at [199, 13] on input "text" at bounding box center [155, 17] width 160 height 15
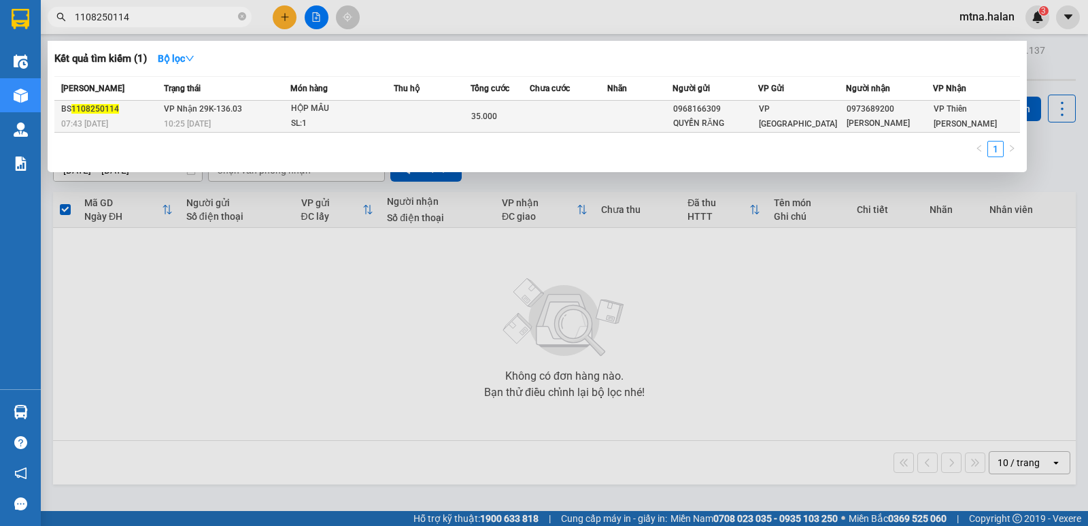
type input "1108250114"
click at [581, 114] on td at bounding box center [569, 117] width 78 height 32
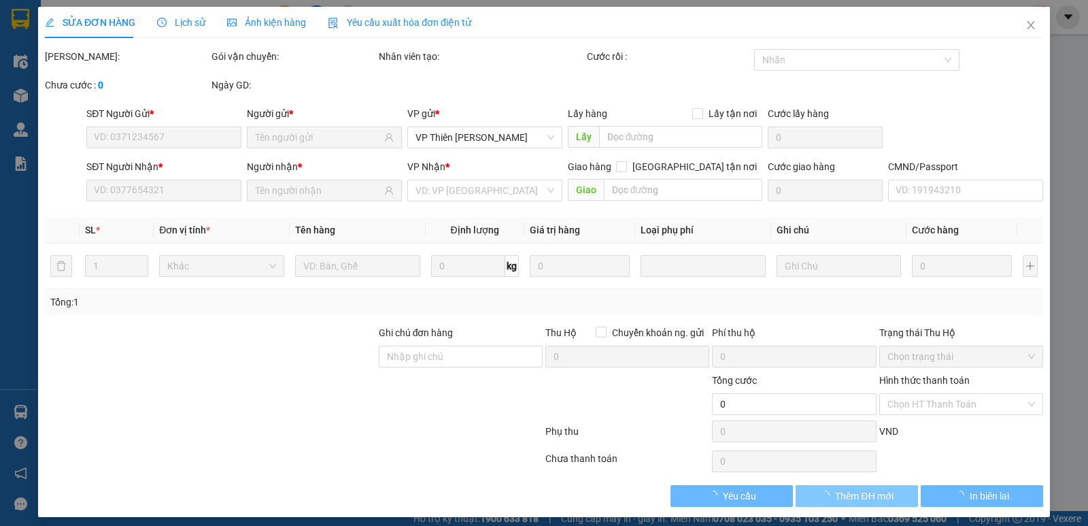
type input "0968166309"
type input "QUYỀN RĂNG"
type input "0973689200"
type input "VŨ GIA"
type input "35.000"
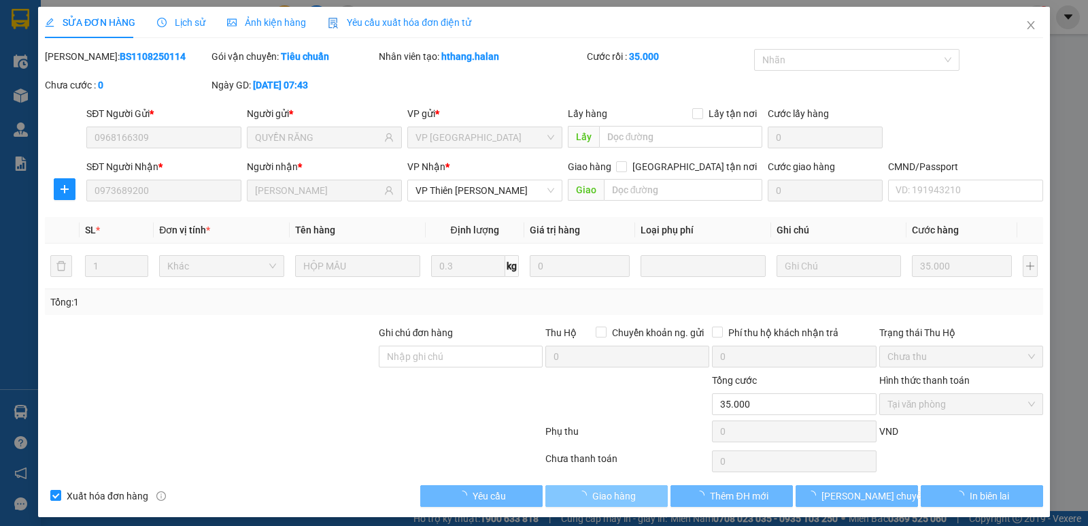
click at [609, 494] on span "Giao hàng" at bounding box center [614, 495] width 44 height 15
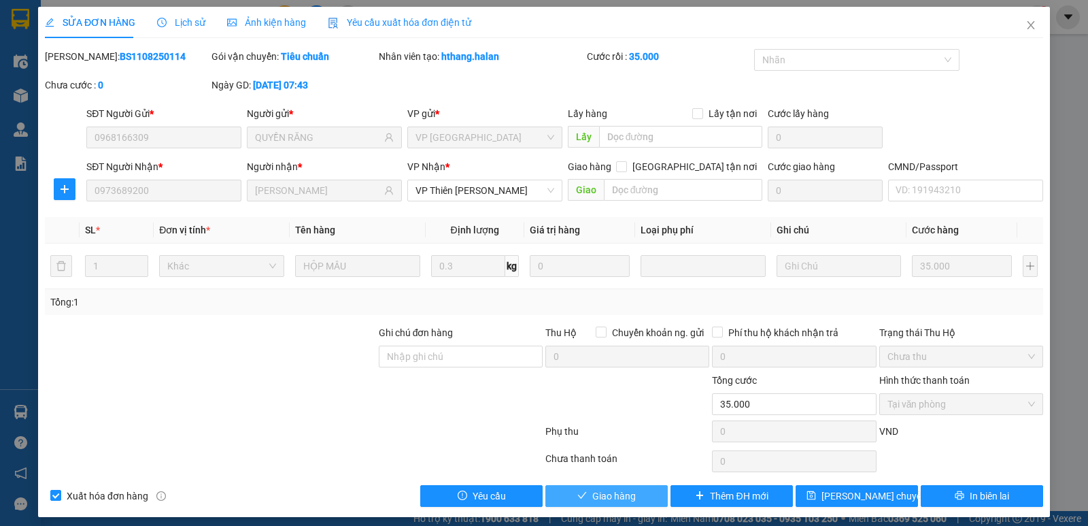
click at [613, 494] on span "Giao hàng" at bounding box center [614, 495] width 44 height 15
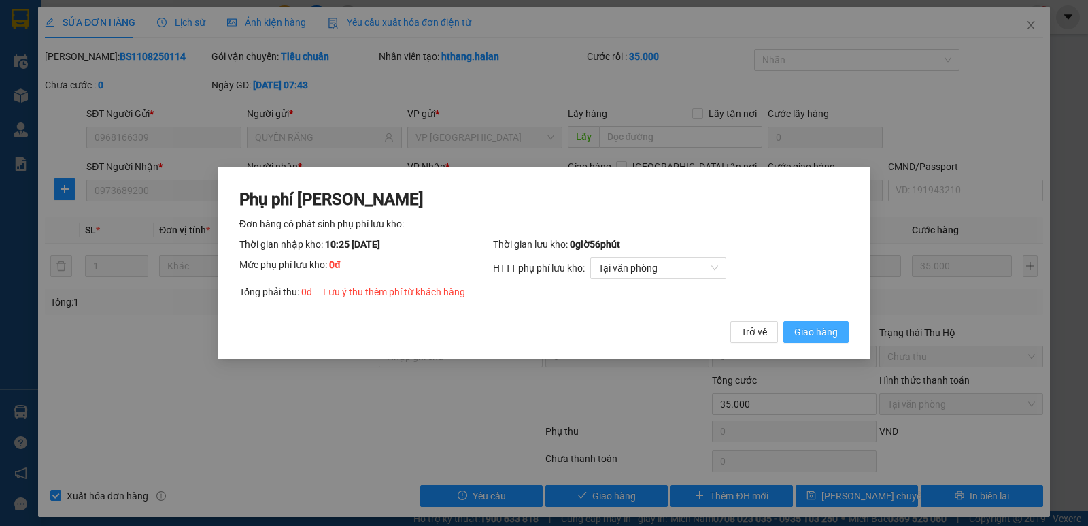
click at [817, 333] on span "Giao hàng" at bounding box center [816, 331] width 44 height 15
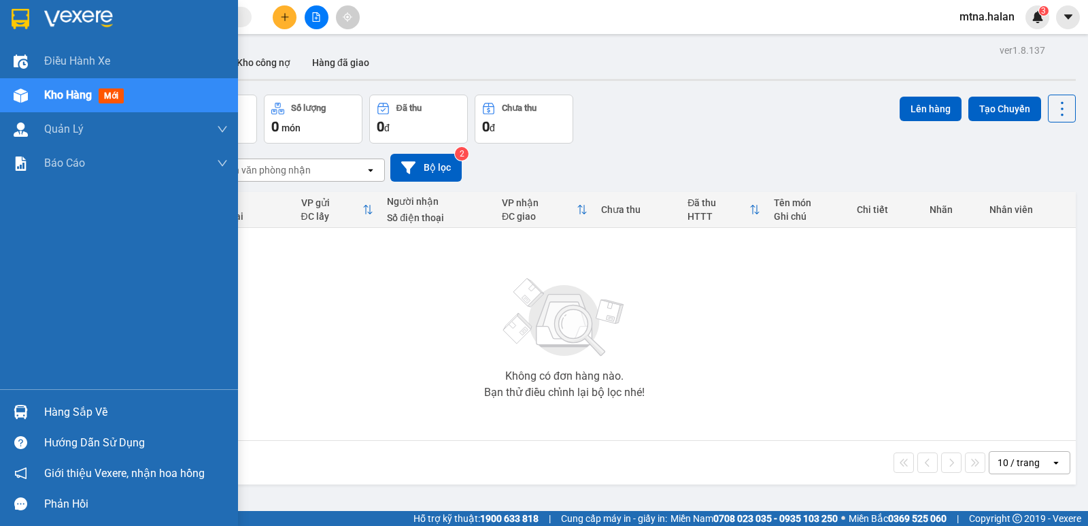
click at [18, 409] on img at bounding box center [21, 412] width 14 height 14
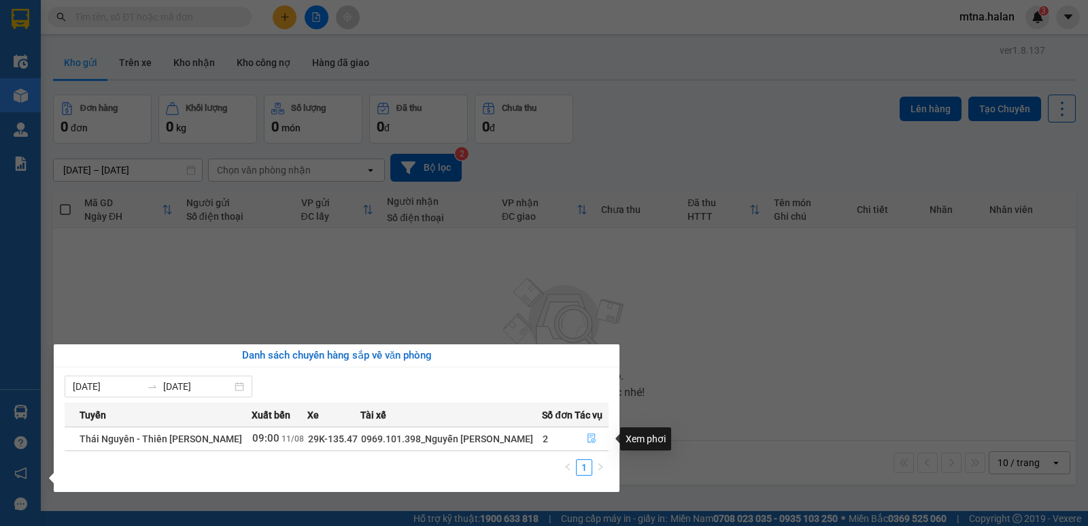
click at [585, 439] on button "button" at bounding box center [591, 439] width 33 height 22
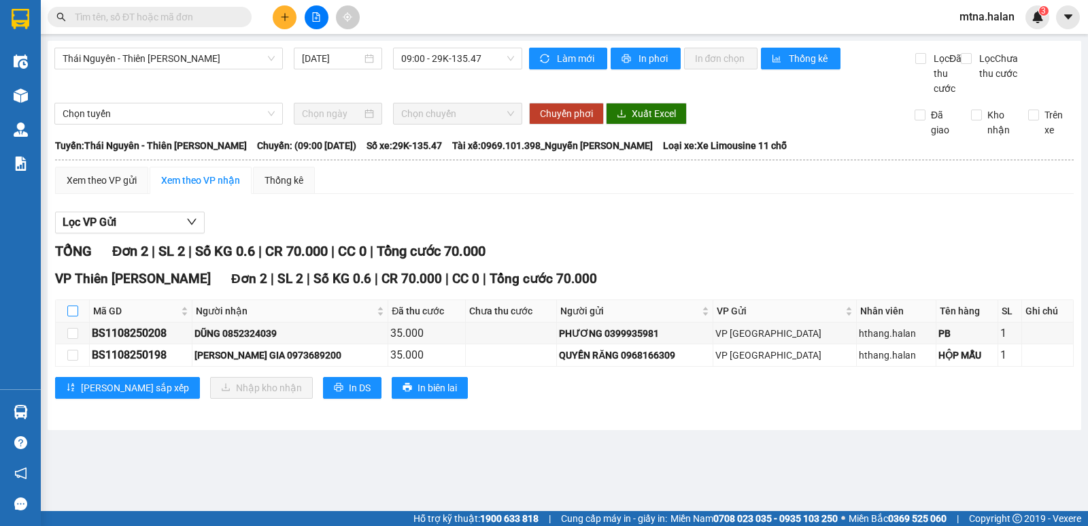
click at [74, 316] on input "checkbox" at bounding box center [72, 310] width 11 height 11
checkbox input "true"
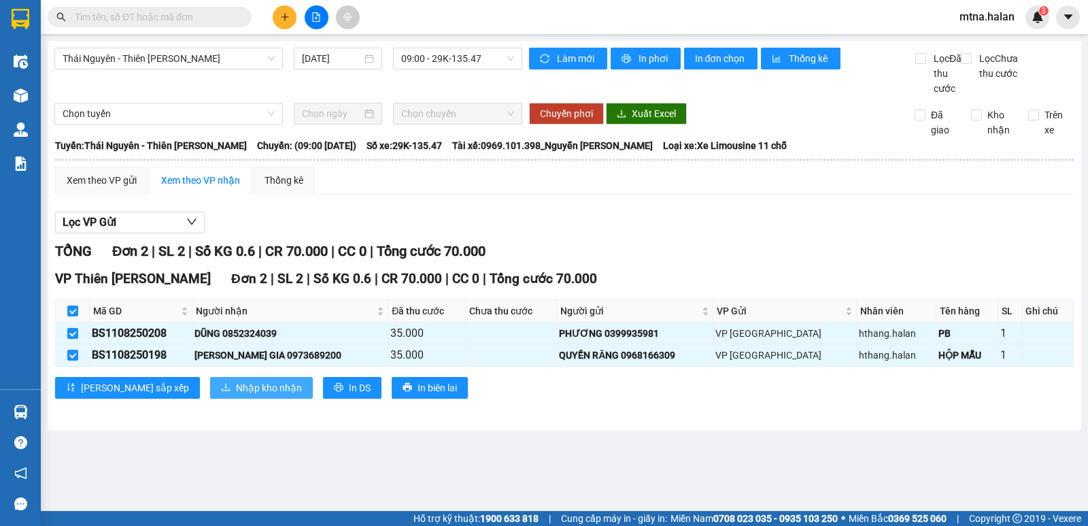
click at [236, 395] on span "Nhập kho nhận" at bounding box center [269, 387] width 66 height 15
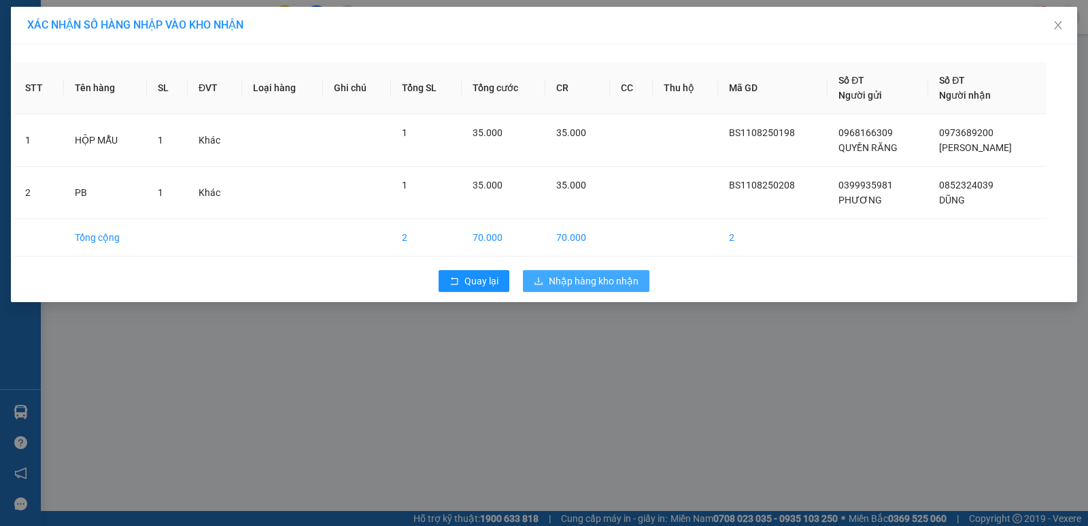
click at [607, 281] on span "Nhập hàng kho nhận" at bounding box center [594, 280] width 90 height 15
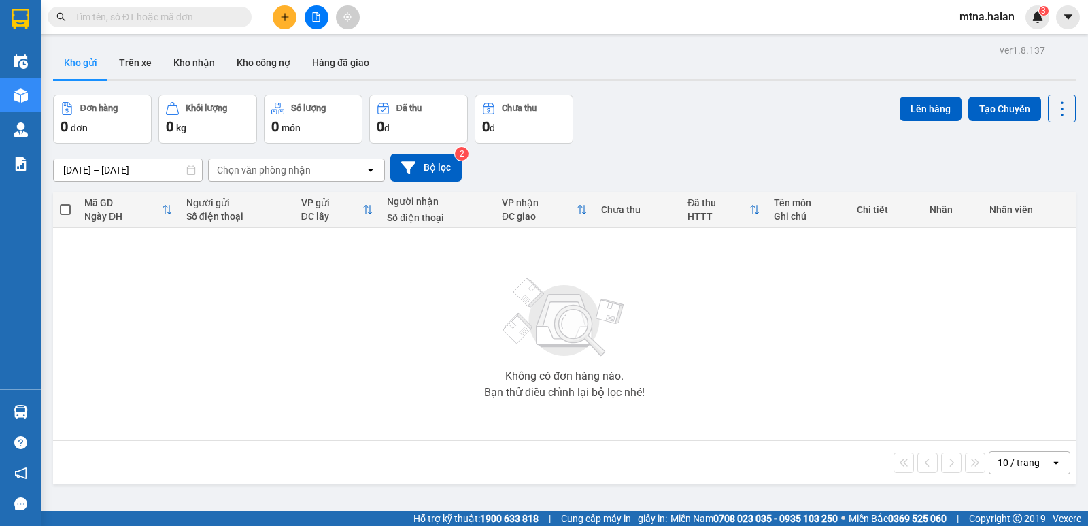
click at [214, 16] on input "text" at bounding box center [155, 17] width 160 height 15
type input "0"
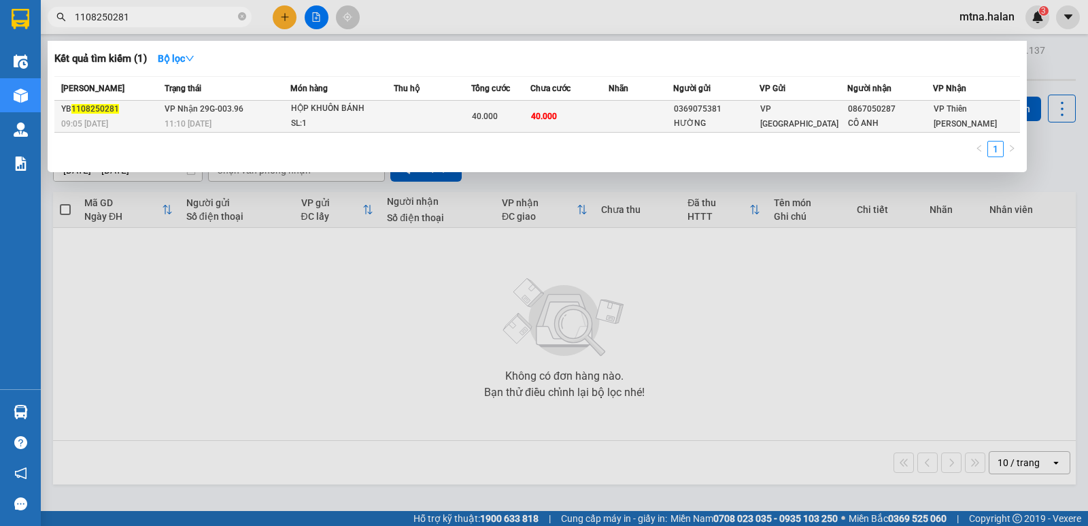
type input "1108250281"
click at [579, 107] on td "40.000" at bounding box center [569, 117] width 78 height 32
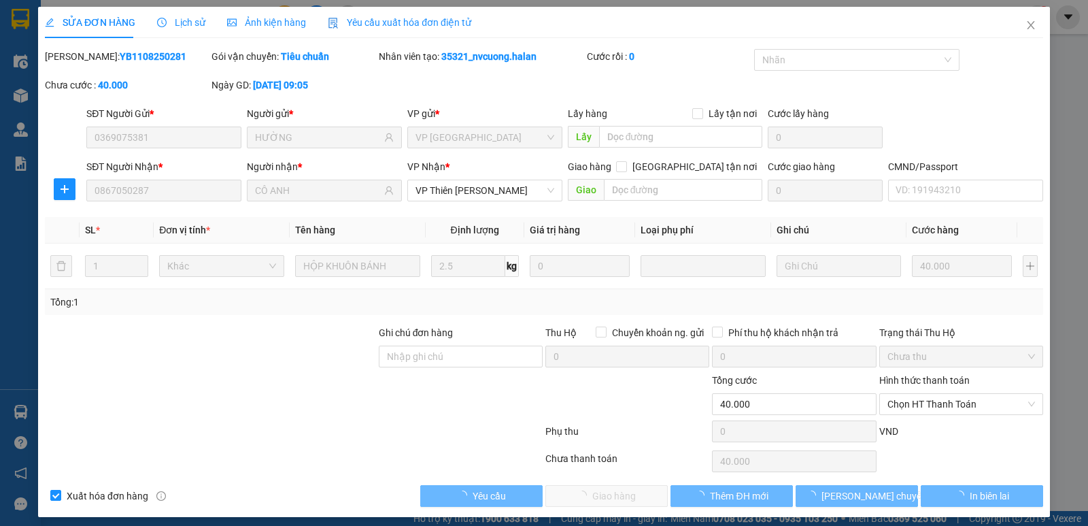
type input "0369075381"
type input "HƯỜNG"
type input "0867050287"
type input "CÔ ANH"
type input "40.000"
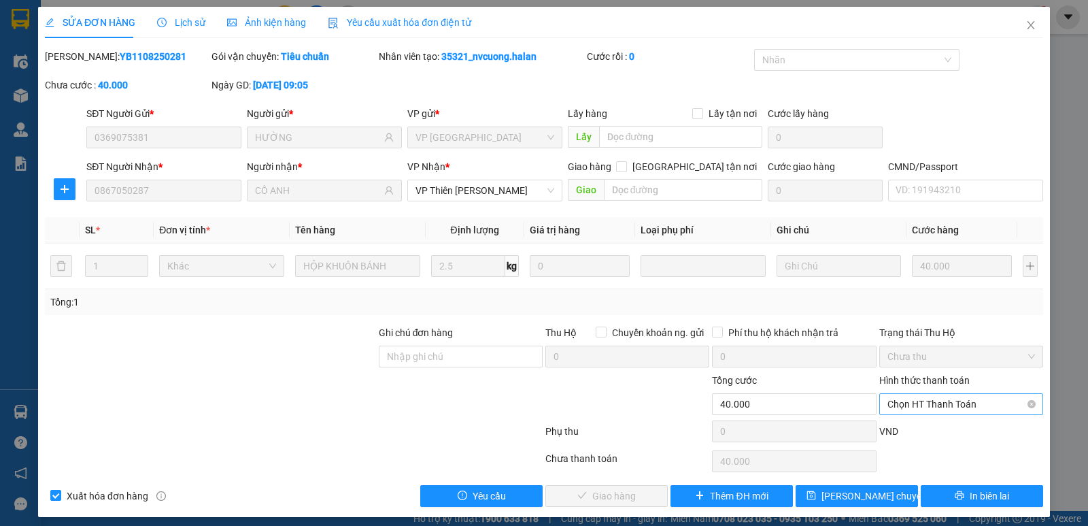
click at [945, 404] on span "Chọn HT Thanh Toán" at bounding box center [961, 404] width 148 height 20
click at [917, 290] on div "Tại văn phòng" at bounding box center [952, 289] width 146 height 15
type input "0"
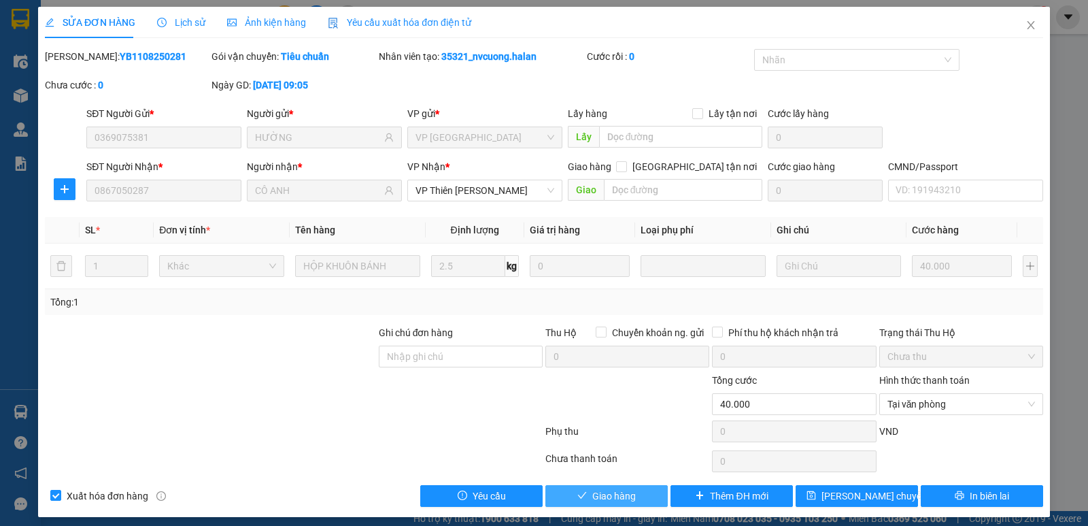
click at [606, 494] on span "Giao hàng" at bounding box center [614, 495] width 44 height 15
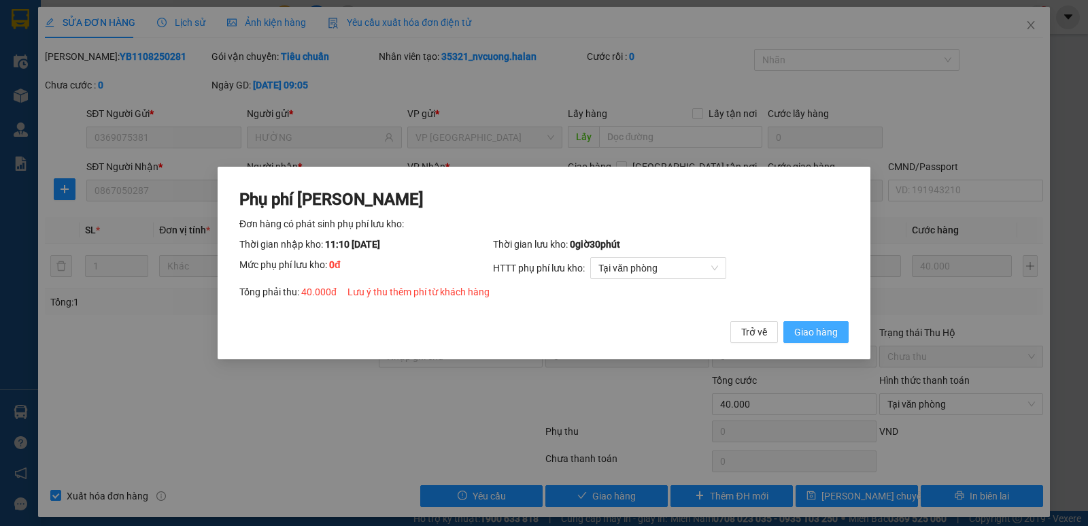
click at [822, 335] on span "Giao hàng" at bounding box center [816, 331] width 44 height 15
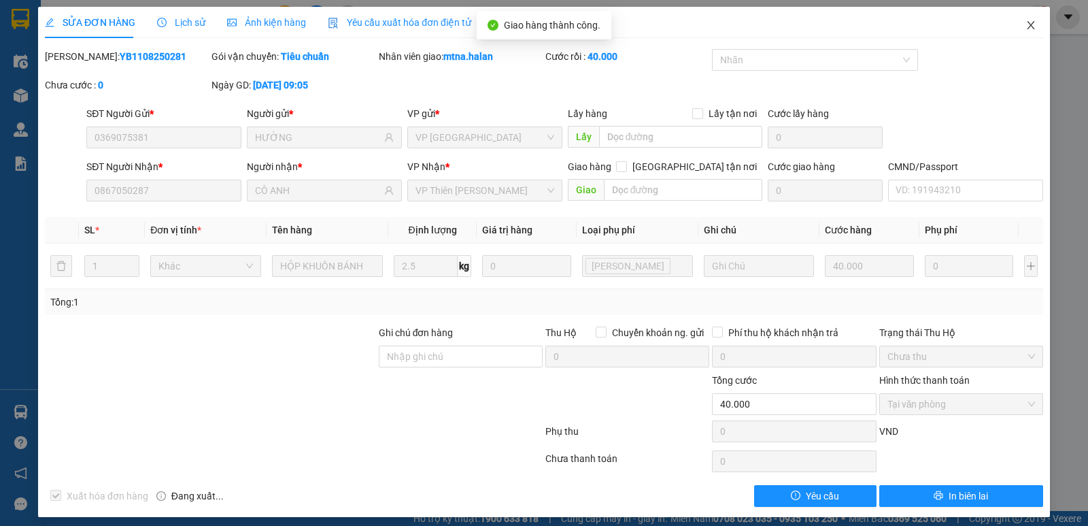
click at [1025, 27] on icon "close" at bounding box center [1030, 25] width 11 height 11
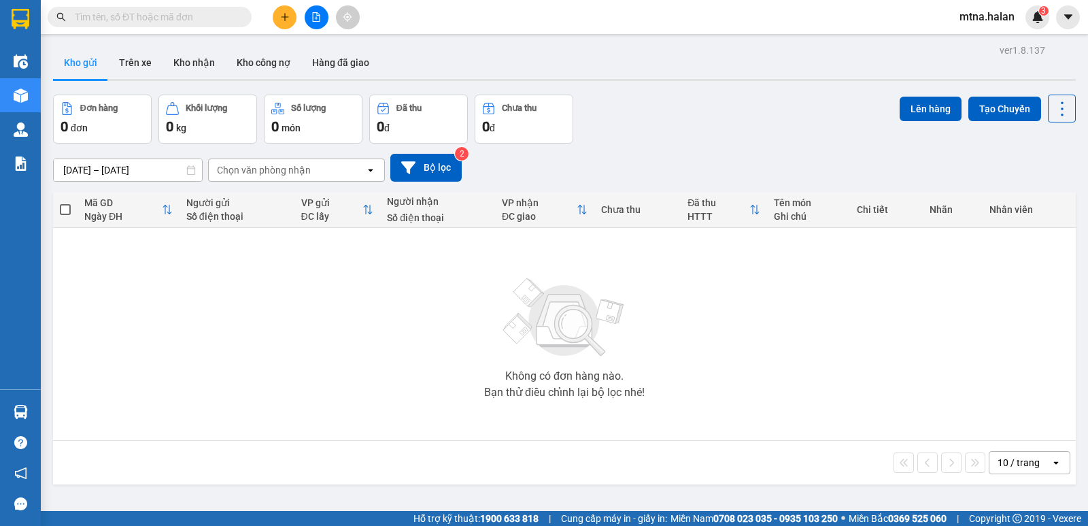
click at [284, 17] on icon "plus" at bounding box center [284, 16] width 7 height 1
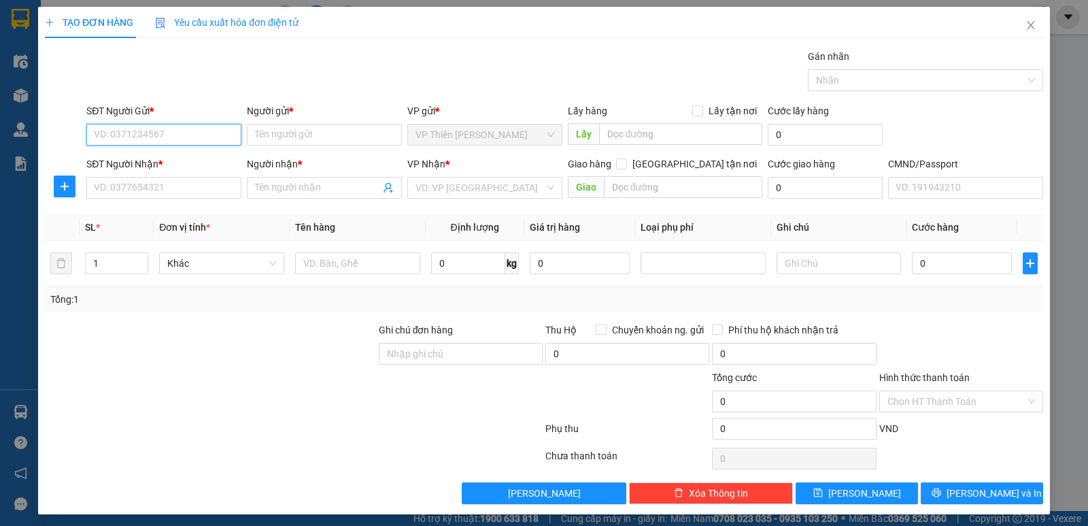
click at [214, 135] on input "SĐT Người Gửi *" at bounding box center [163, 135] width 155 height 22
type input "0971246968"
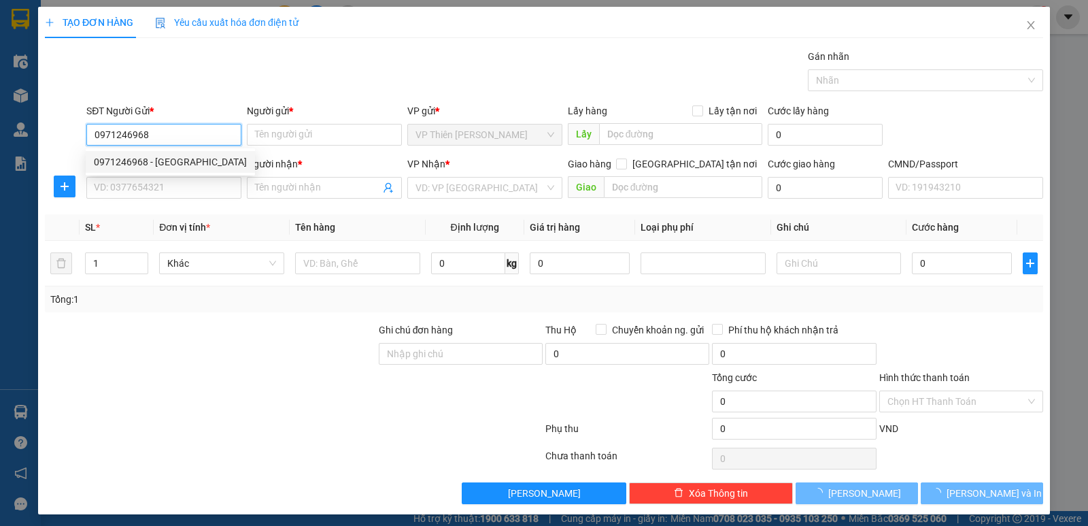
click at [145, 160] on div "0971246968 - [GEOGRAPHIC_DATA]" at bounding box center [170, 161] width 153 height 15
type input "VIỆT ANH"
type input "0971246968"
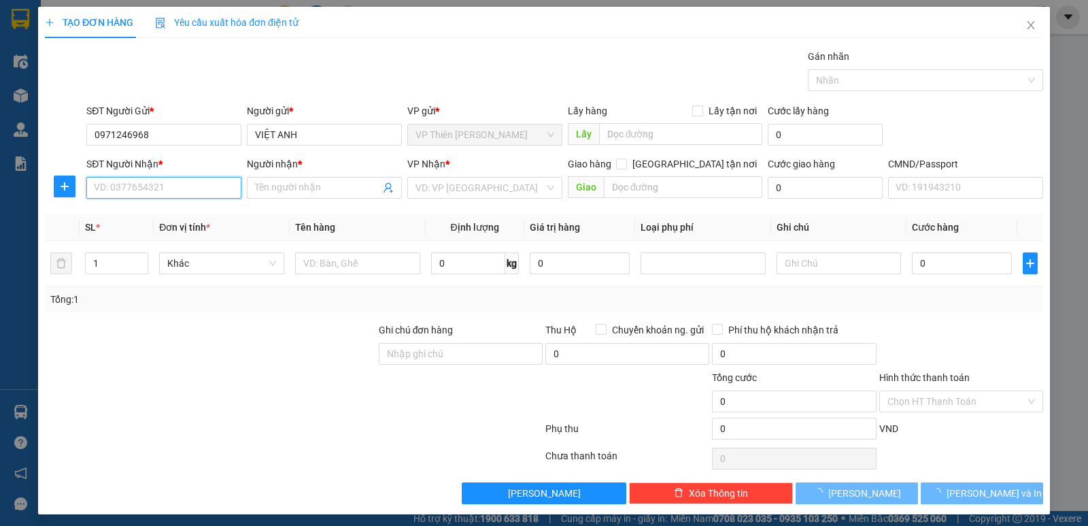
click at [184, 182] on input "SĐT Người Nhận *" at bounding box center [163, 188] width 155 height 22
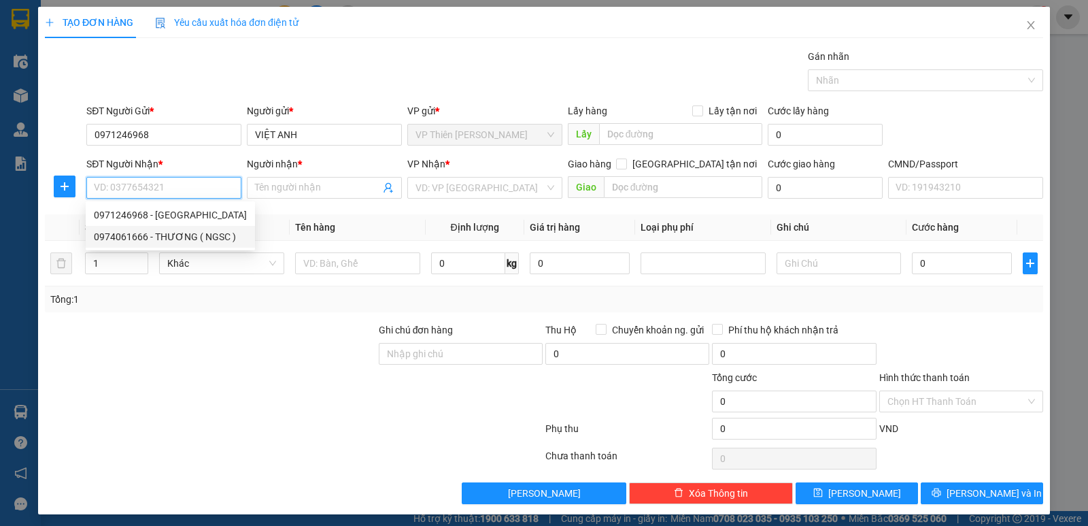
click at [184, 238] on div "0974061666 - THƯƠNG ( NGSC )" at bounding box center [170, 236] width 153 height 15
type input "0974061666"
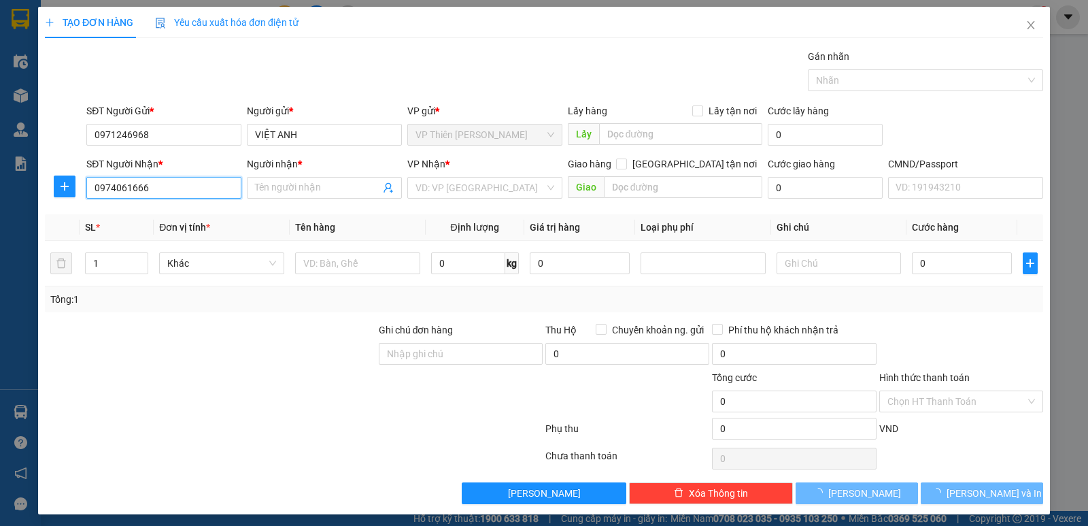
type input "THƯƠNG ( NGSC )"
click at [67, 184] on icon "plus" at bounding box center [64, 186] width 11 height 11
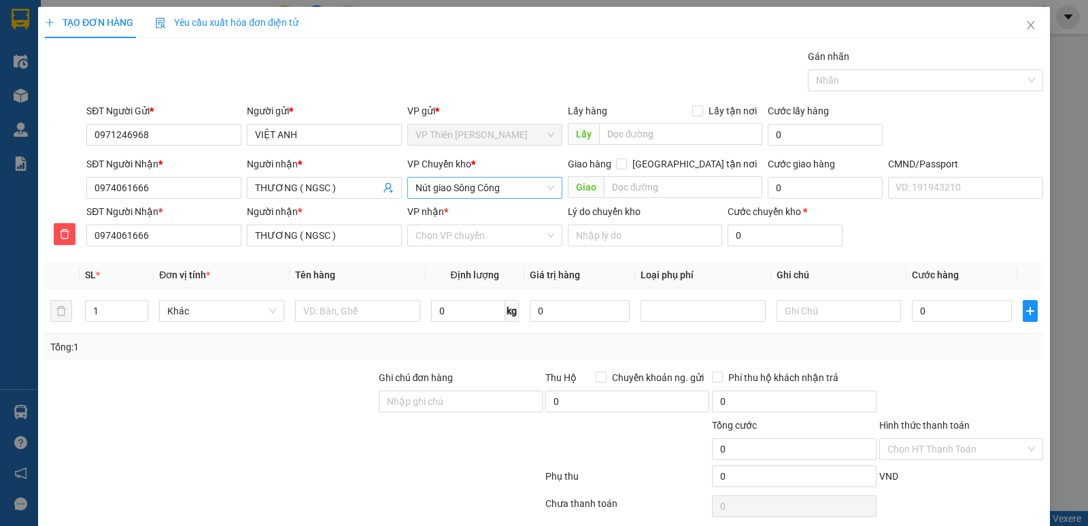
click at [514, 188] on span "Nút giao Sông Công" at bounding box center [484, 187] width 139 height 20
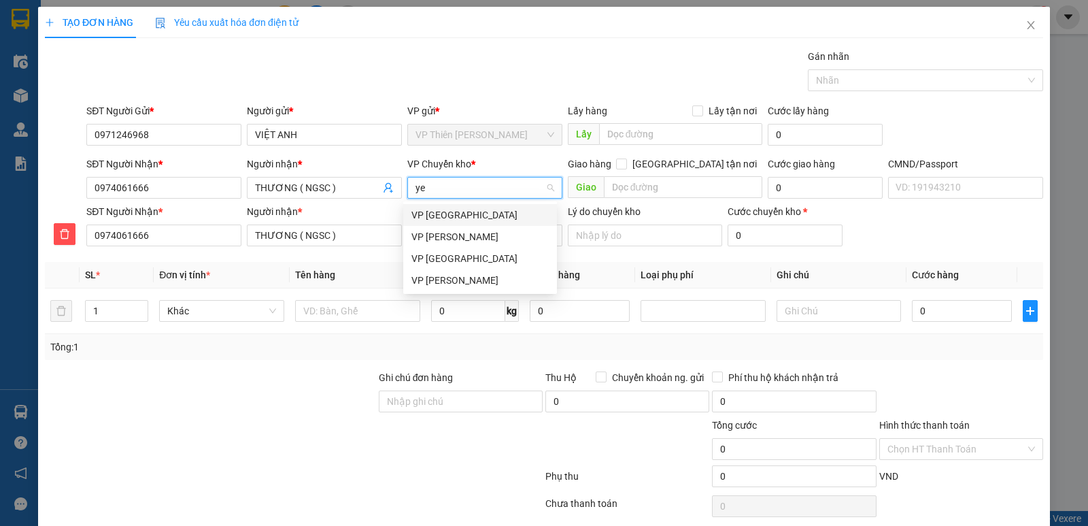
type input "yen"
click at [437, 219] on div "VP [GEOGRAPHIC_DATA]" at bounding box center [479, 214] width 137 height 15
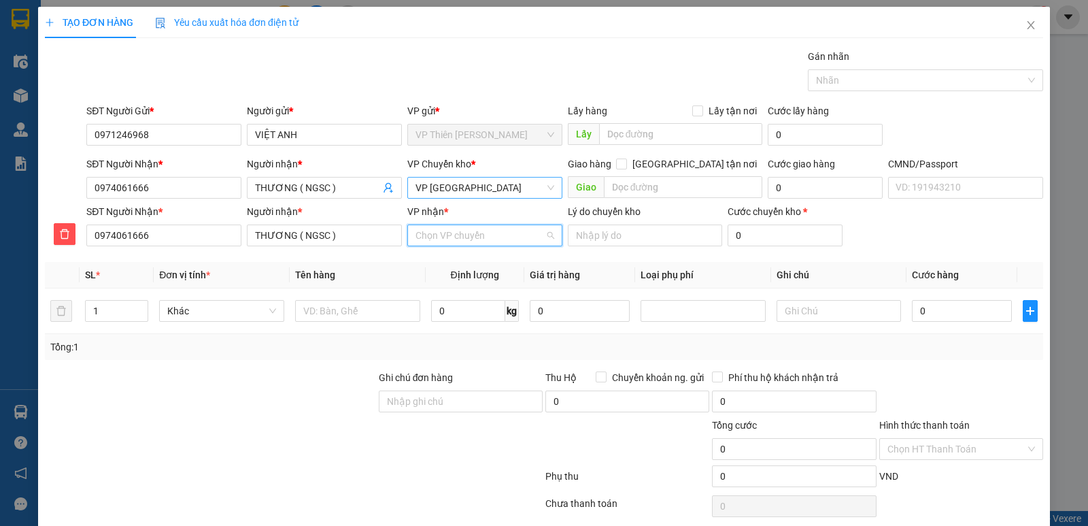
click at [482, 241] on input "VP nhận *" at bounding box center [479, 235] width 129 height 20
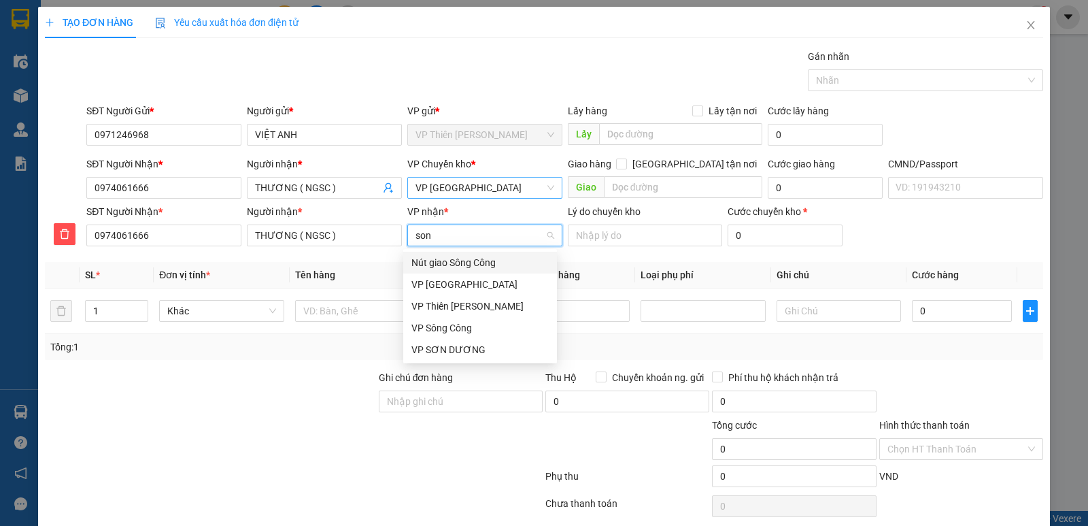
type input "song"
click at [456, 280] on div "VP Sông Công" at bounding box center [479, 284] width 137 height 15
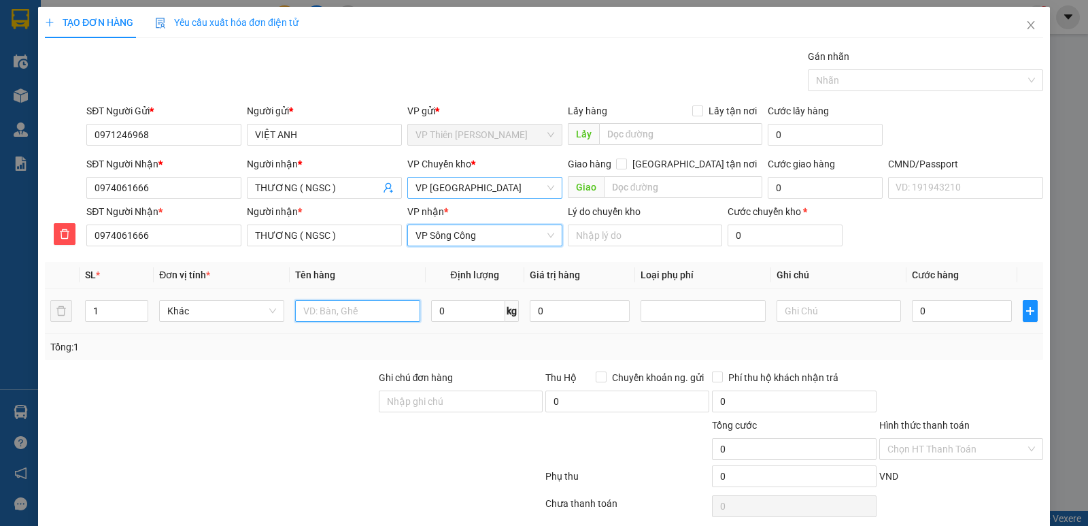
click at [384, 309] on input "text" at bounding box center [357, 311] width 125 height 22
type input "can nước tẩy"
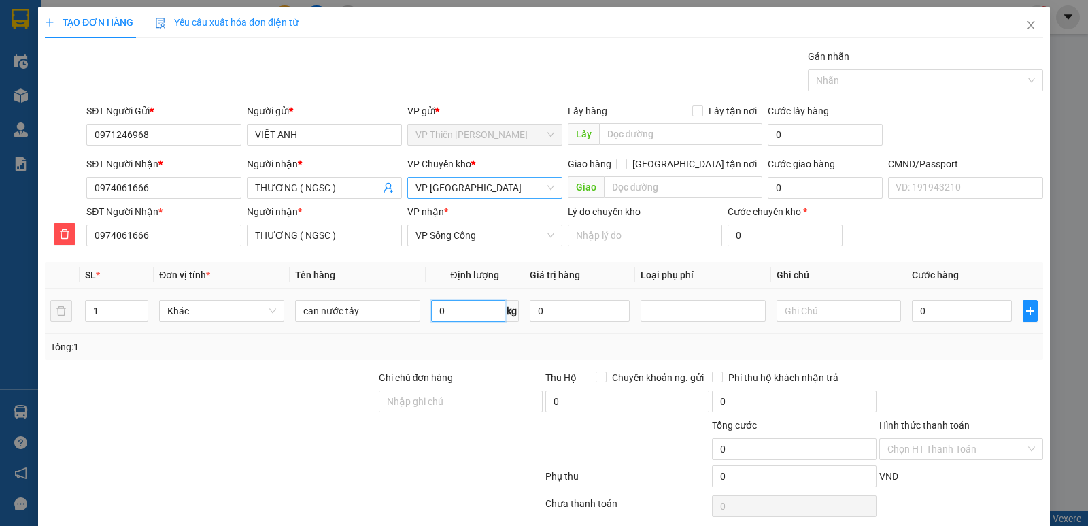
click at [470, 312] on input "0" at bounding box center [468, 311] width 74 height 22
type input "3"
click at [934, 311] on input "0" at bounding box center [962, 311] width 100 height 22
type input "4"
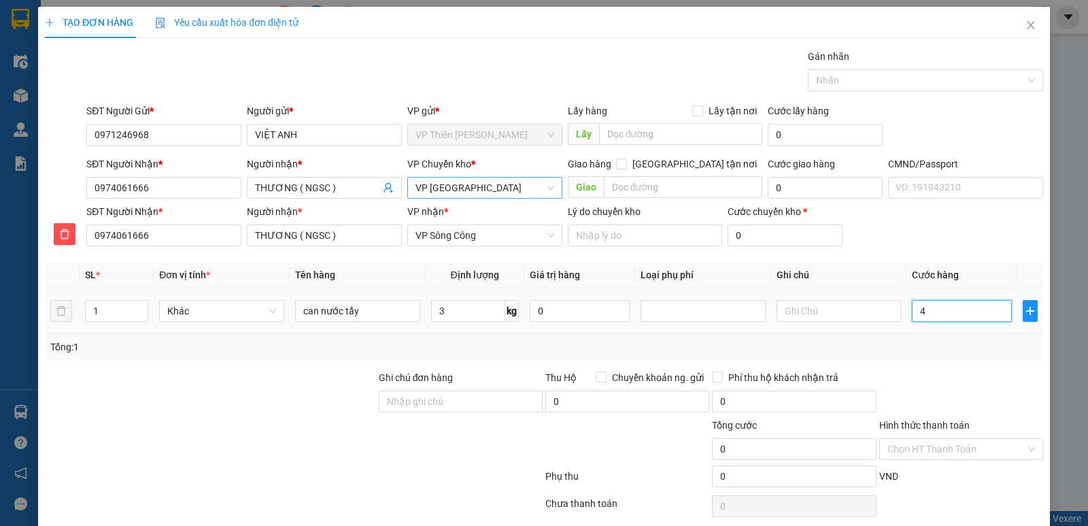
type input "4"
type input "40"
type input "400"
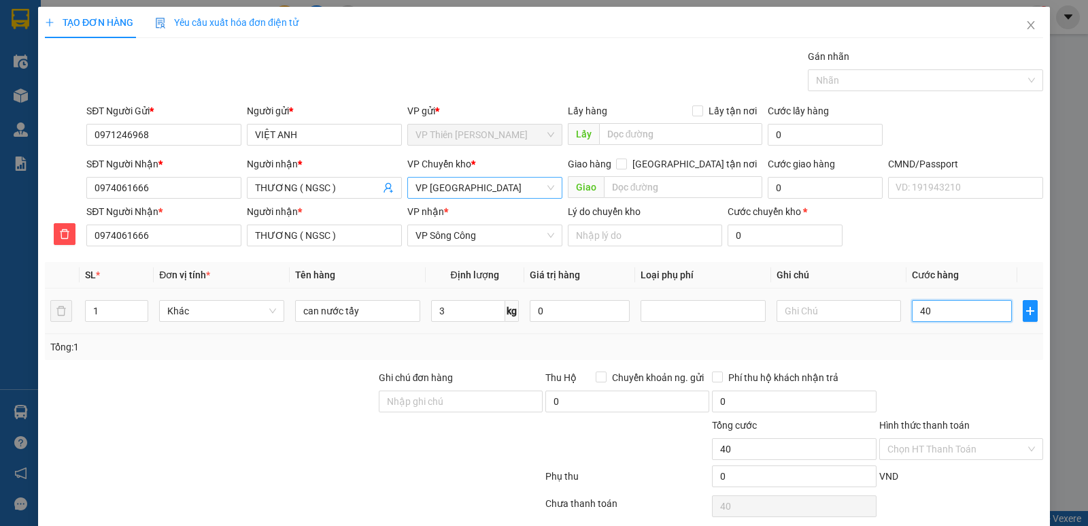
type input "400"
type input "4.000"
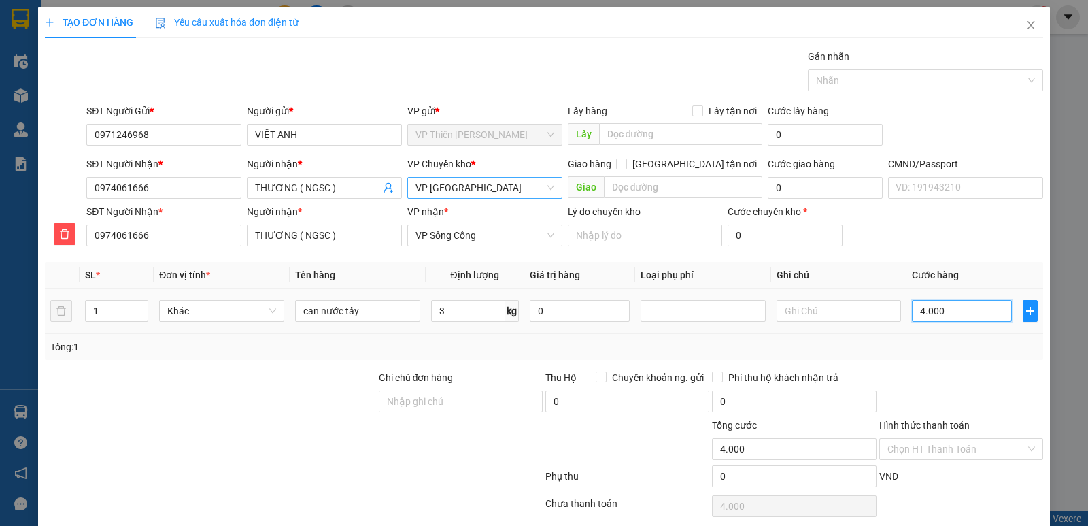
type input "40.000"
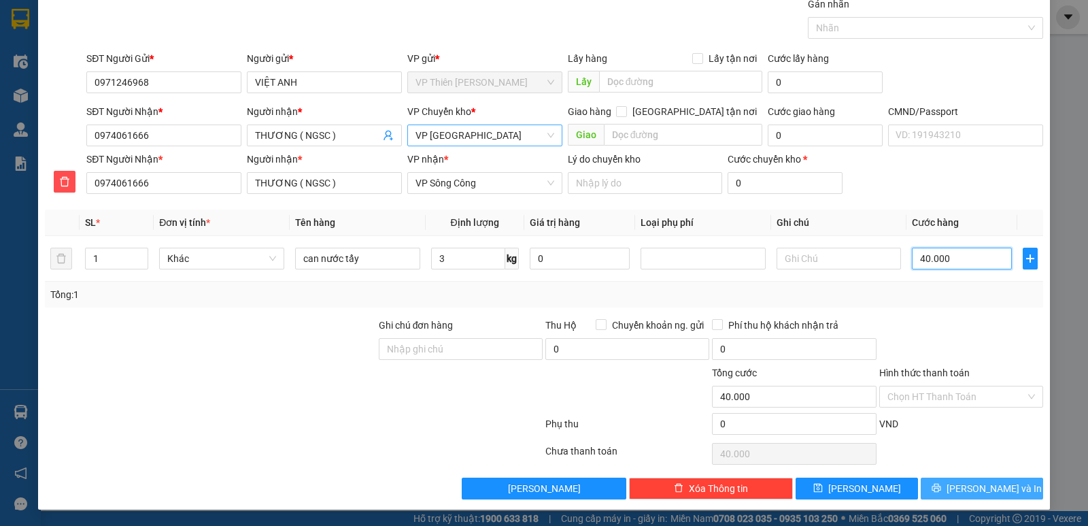
type input "40.000"
click at [965, 488] on span "[PERSON_NAME] và In" at bounding box center [994, 488] width 95 height 15
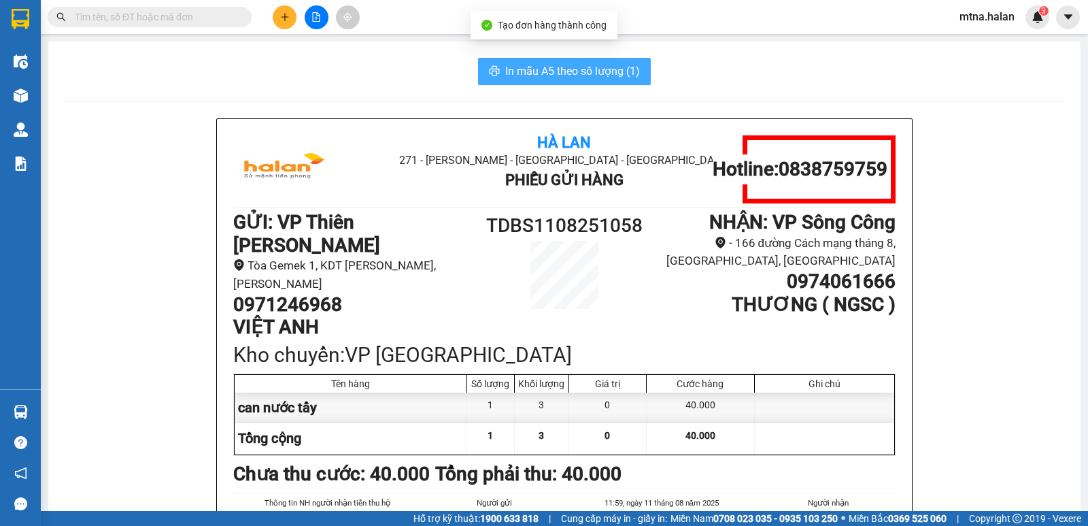
click at [568, 67] on span "In mẫu A5 theo số lượng (1)" at bounding box center [572, 71] width 135 height 17
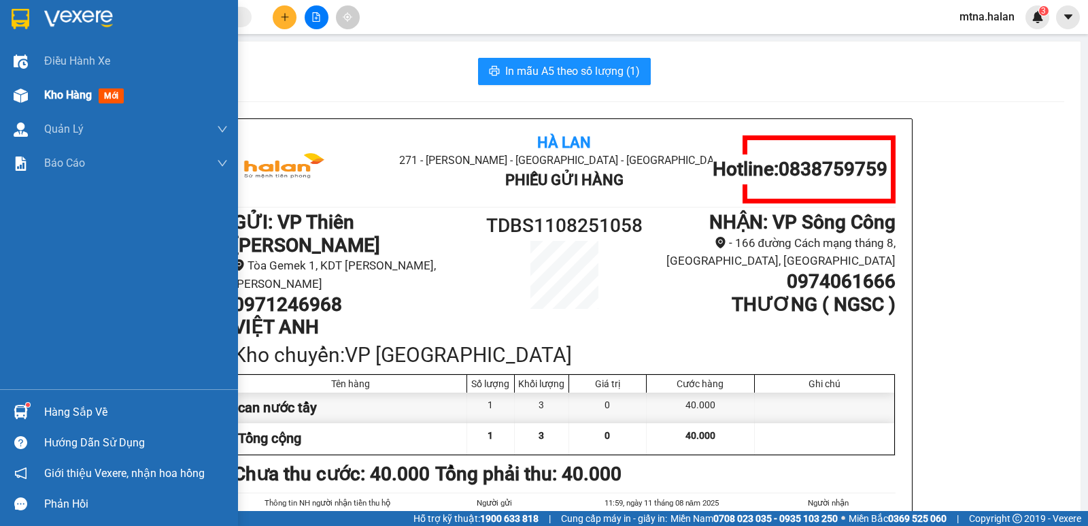
click at [15, 88] on img at bounding box center [21, 95] width 14 height 14
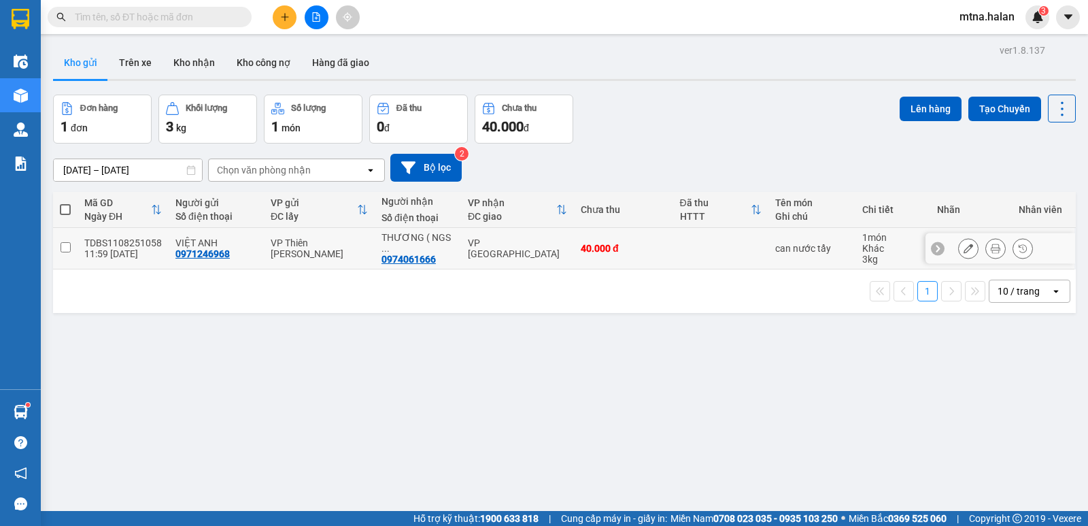
click at [63, 245] on input "checkbox" at bounding box center [66, 247] width 10 height 10
checkbox input "true"
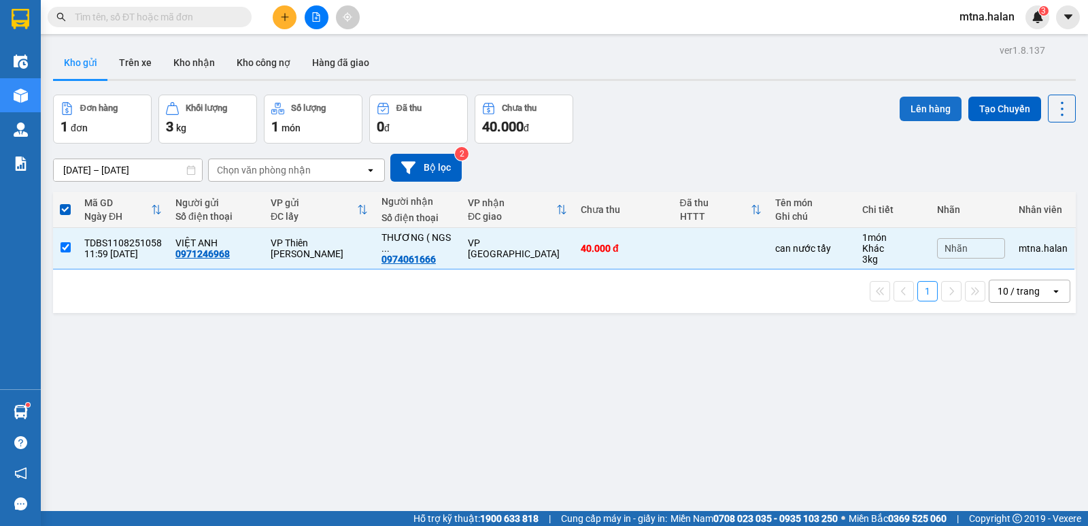
click at [907, 107] on button "Lên hàng" at bounding box center [931, 109] width 62 height 24
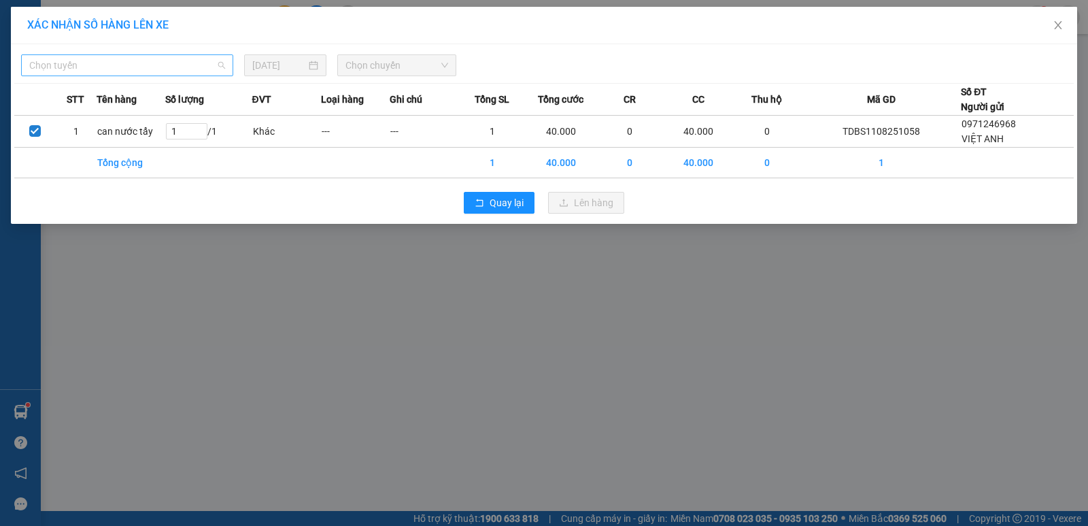
click at [169, 63] on span "Chọn tuyến" at bounding box center [127, 65] width 196 height 20
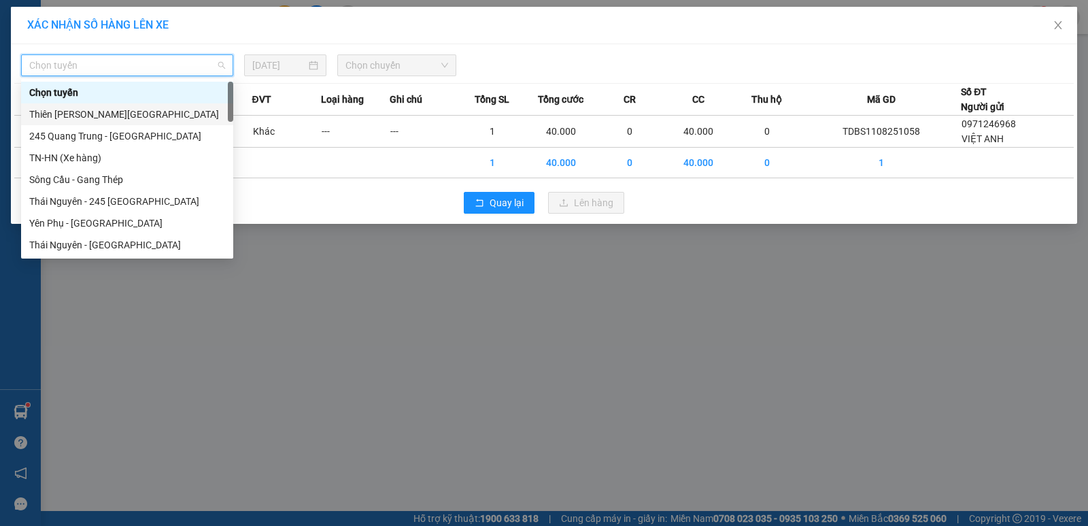
click at [135, 114] on div "Thiên [PERSON_NAME][GEOGRAPHIC_DATA]" at bounding box center [127, 114] width 196 height 15
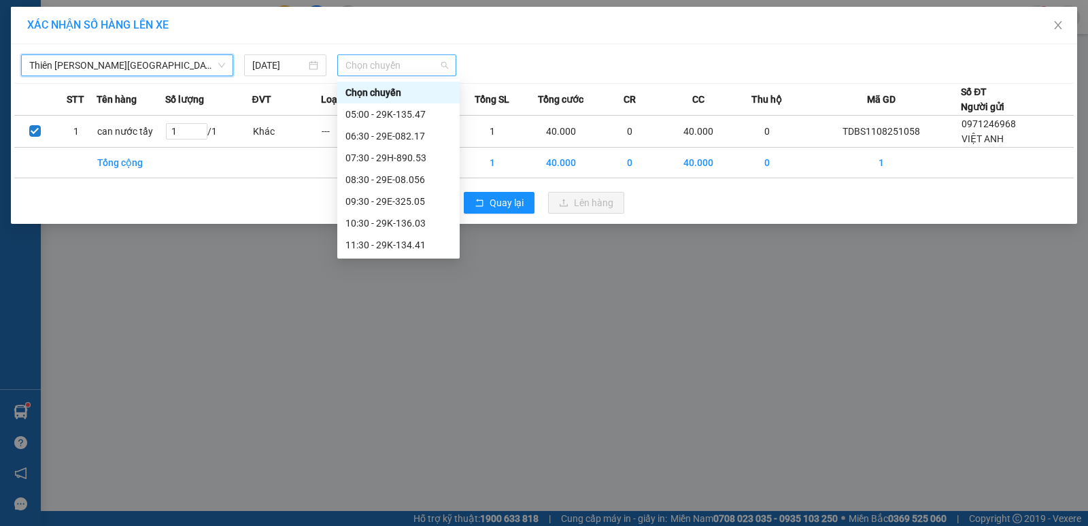
click at [411, 65] on span "Chọn chuyến" at bounding box center [396, 65] width 103 height 20
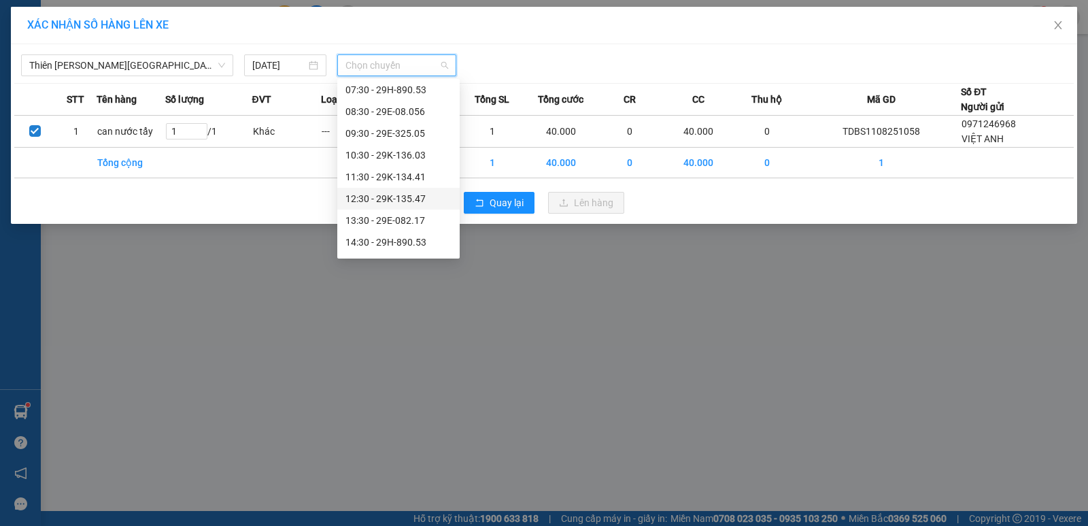
click at [411, 198] on div "12:30 - 29K-135.47" at bounding box center [398, 198] width 106 height 15
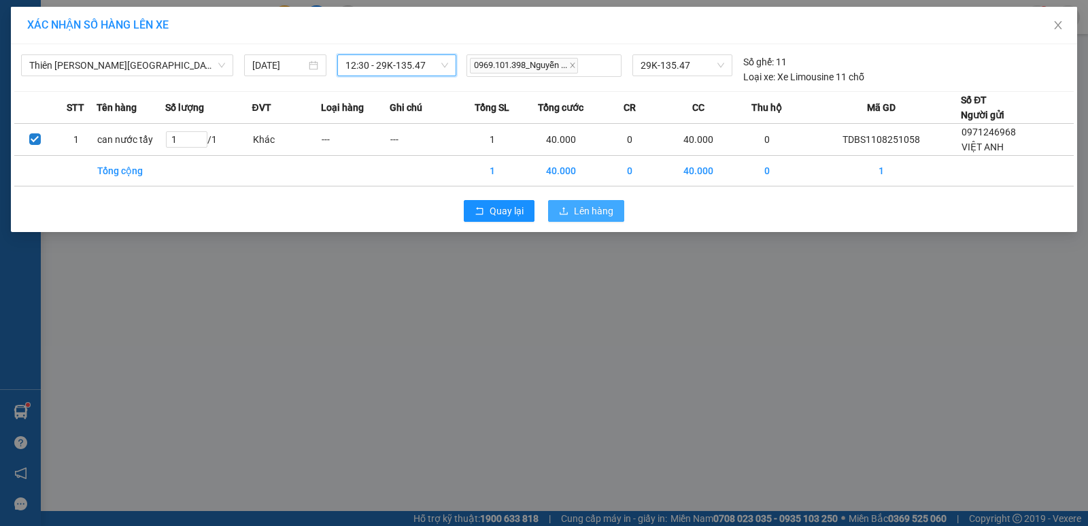
click at [595, 207] on span "Lên hàng" at bounding box center [593, 210] width 39 height 15
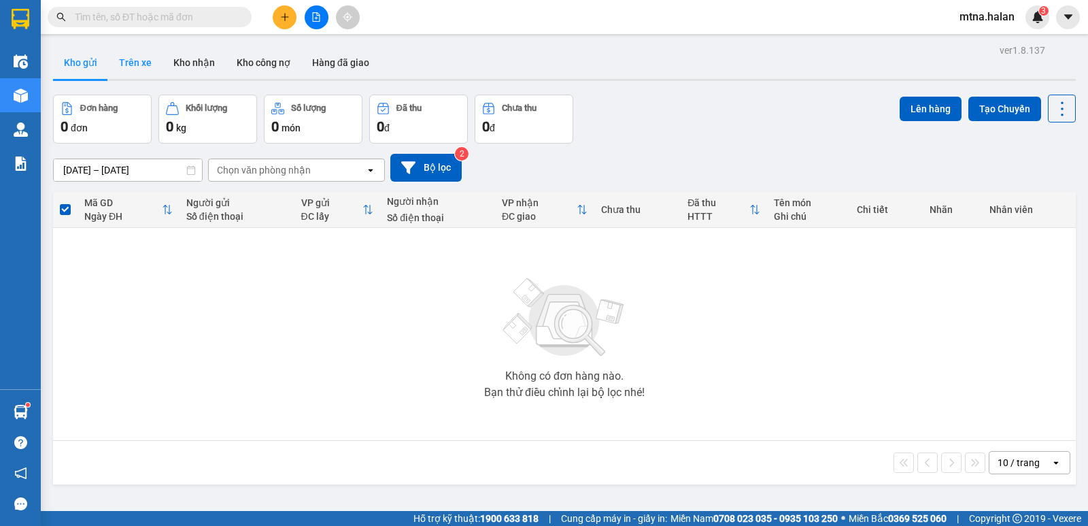
drag, startPoint x: 137, startPoint y: 61, endPoint x: 189, endPoint y: 84, distance: 56.3
click at [137, 63] on button "Trên xe" at bounding box center [135, 62] width 54 height 33
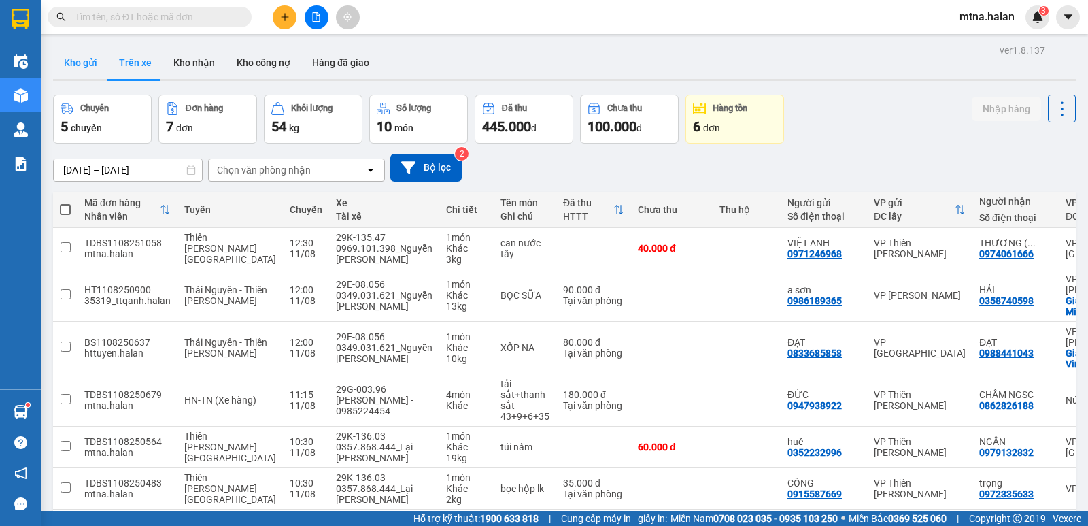
click at [83, 58] on button "Kho gửi" at bounding box center [80, 62] width 55 height 33
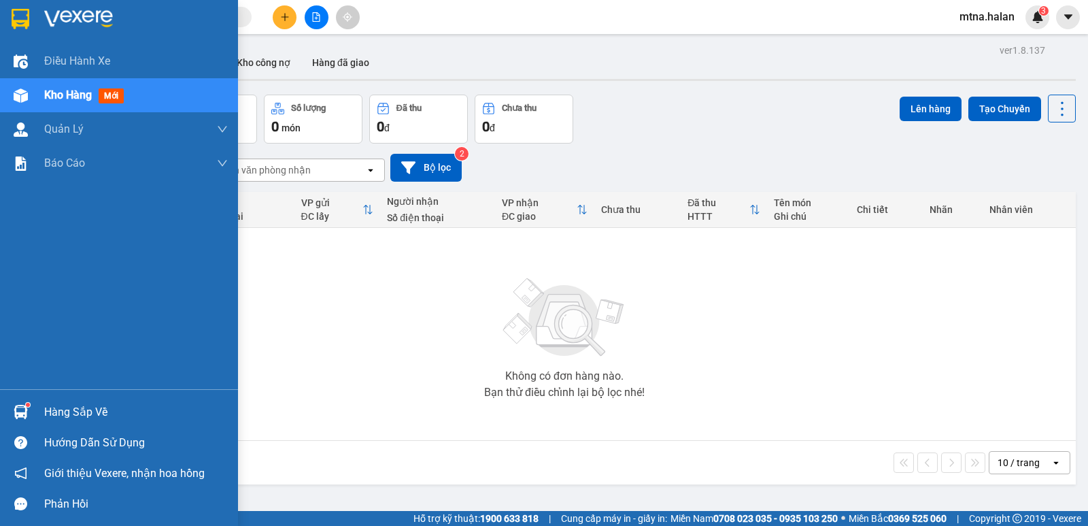
click at [23, 407] on img at bounding box center [21, 412] width 14 height 14
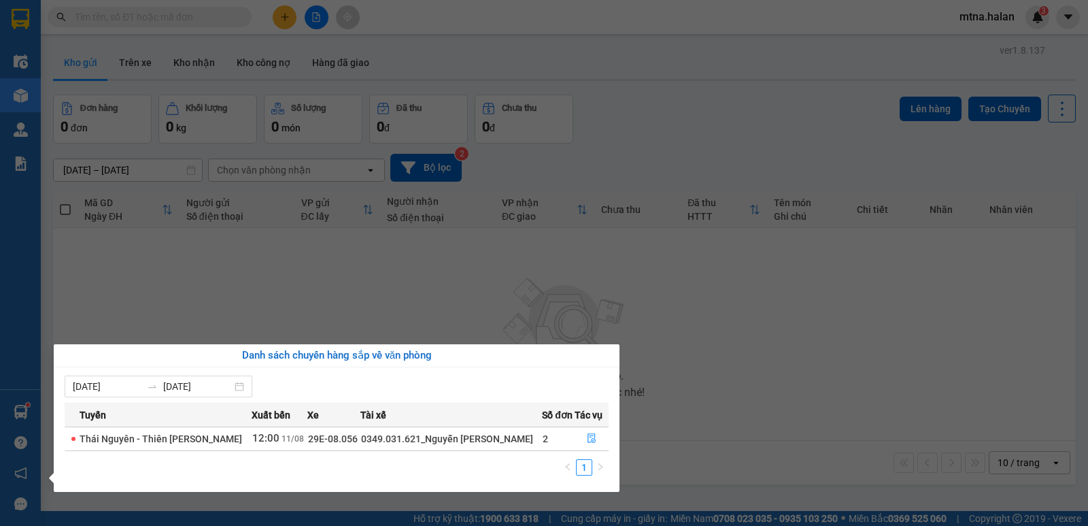
click at [762, 355] on section "Kết quả tìm kiếm ( 0 ) Bộ lọc No Data mtna.halan 3 Điều hành xe Kho hàng mới Qu…" at bounding box center [544, 263] width 1088 height 526
